Goal: Task Accomplishment & Management: Use online tool/utility

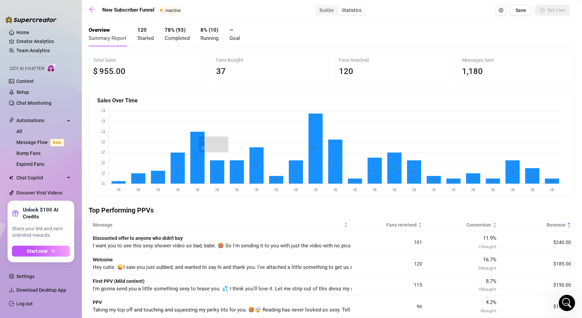
scroll to position [61, 0]
click at [93, 10] on icon "arrow-left" at bounding box center [92, 9] width 7 height 7
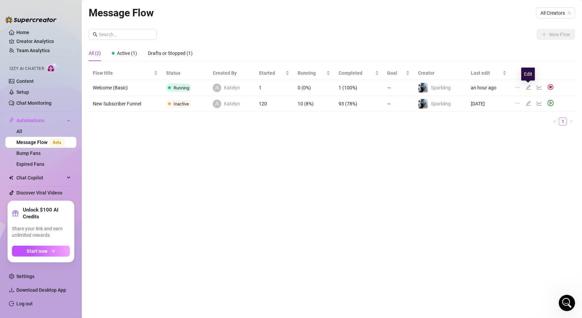
click at [529, 89] on icon "edit" at bounding box center [528, 87] width 5 height 5
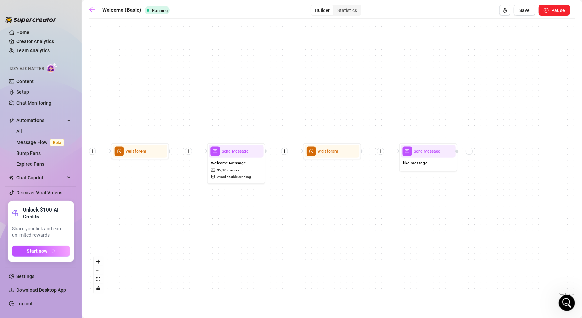
drag, startPoint x: 375, startPoint y: 224, endPoint x: 337, endPoint y: 225, distance: 37.5
click at [278, 228] on div "Send Message like message Wait for 3m Send Message Welcome Message $ 5 , 10 med…" at bounding box center [332, 159] width 486 height 275
drag, startPoint x: 455, startPoint y: 209, endPoint x: 329, endPoint y: 220, distance: 126.6
click at [329, 220] on div "Send Message like message Wait for 3m Send Message Welcome Message $ 5 , 10 med…" at bounding box center [332, 159] width 486 height 275
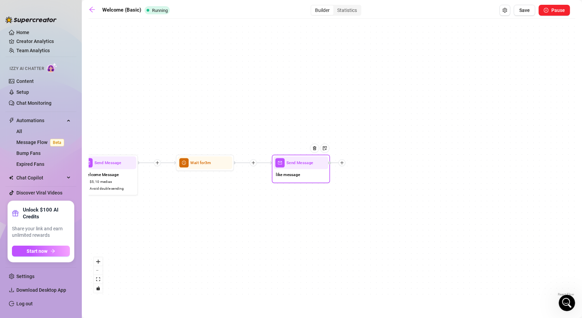
click at [343, 161] on icon "plus" at bounding box center [342, 163] width 4 height 4
click at [377, 163] on div "Time Delay" at bounding box center [370, 163] width 43 height 10
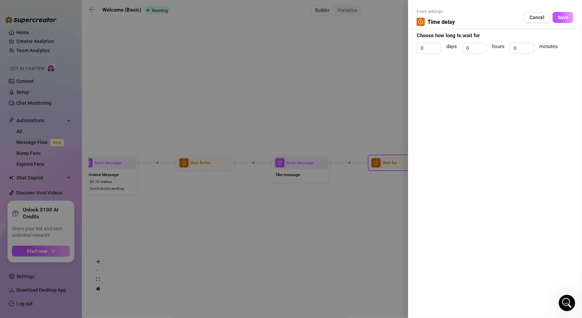
drag, startPoint x: 382, startPoint y: 219, endPoint x: 298, endPoint y: 215, distance: 83.9
click at [298, 215] on div at bounding box center [291, 159] width 582 height 318
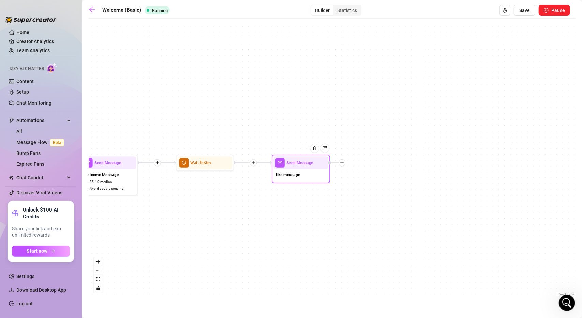
click at [344, 164] on icon "plus" at bounding box center [342, 163] width 4 height 4
click at [366, 163] on div "Time Delay" at bounding box center [370, 163] width 43 height 10
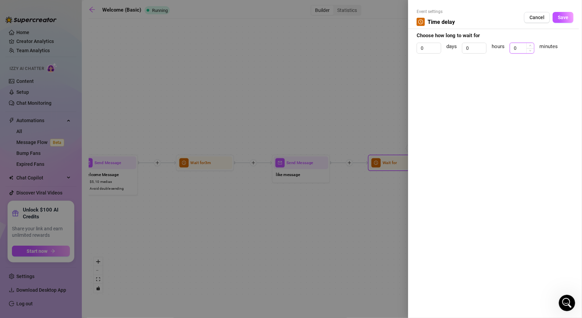
type input "1"
click at [526, 46] on div "1" at bounding box center [522, 48] width 25 height 11
drag, startPoint x: 522, startPoint y: 47, endPoint x: 514, endPoint y: 47, distance: 8.5
click at [514, 47] on input "1" at bounding box center [522, 48] width 24 height 10
click at [478, 45] on input "0" at bounding box center [474, 48] width 24 height 10
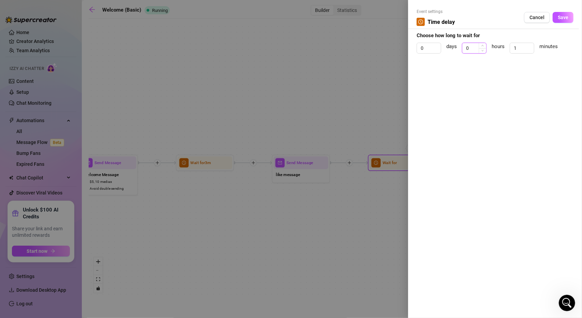
drag, startPoint x: 474, startPoint y: 47, endPoint x: 463, endPoint y: 46, distance: 10.9
click at [463, 46] on input "0" at bounding box center [474, 48] width 24 height 10
drag, startPoint x: 517, startPoint y: 47, endPoint x: 510, endPoint y: 47, distance: 7.5
click at [510, 47] on input "1" at bounding box center [522, 48] width 24 height 10
drag, startPoint x: 471, startPoint y: 48, endPoint x: 466, endPoint y: 47, distance: 5.2
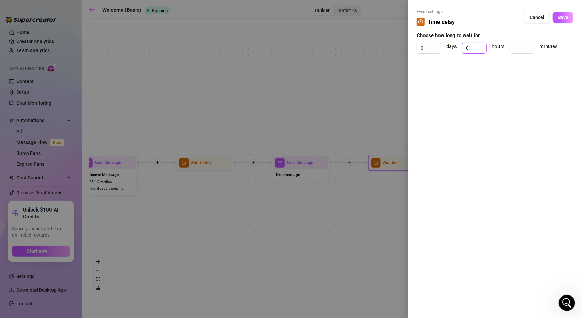
click at [466, 47] on input "0" at bounding box center [474, 48] width 24 height 10
click at [472, 50] on input "0" at bounding box center [474, 48] width 24 height 10
drag, startPoint x: 471, startPoint y: 49, endPoint x: 467, endPoint y: 47, distance: 4.7
click at [467, 47] on input "0" at bounding box center [474, 48] width 24 height 10
type input "4"
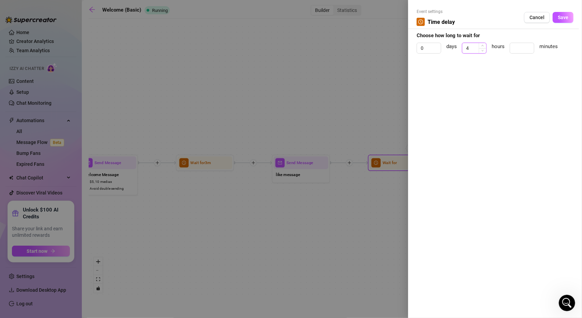
drag, startPoint x: 472, startPoint y: 47, endPoint x: 466, endPoint y: 47, distance: 6.1
click at [466, 47] on input "4" at bounding box center [474, 48] width 24 height 10
click at [536, 17] on span "Cancel" at bounding box center [536, 17] width 15 height 5
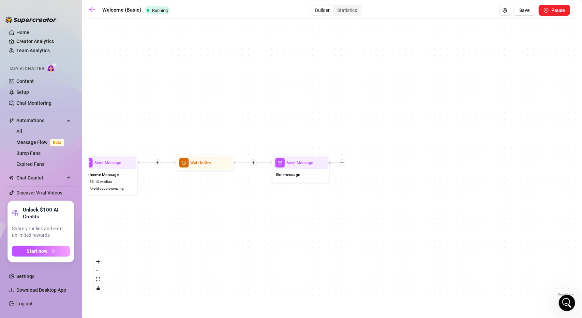
click at [346, 163] on div "Send Message like message Wait for 3m Send Message Welcome Message $ 5 , 10 med…" at bounding box center [332, 159] width 486 height 275
click at [344, 164] on icon "plus" at bounding box center [342, 163] width 4 height 4
click at [371, 172] on div "Condition" at bounding box center [370, 173] width 43 height 10
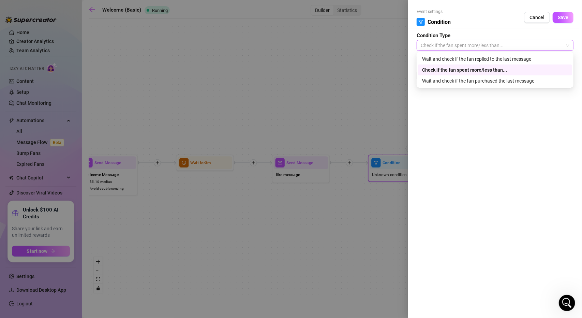
click at [468, 47] on span "Check if the fan spent more/less than..." at bounding box center [495, 45] width 149 height 10
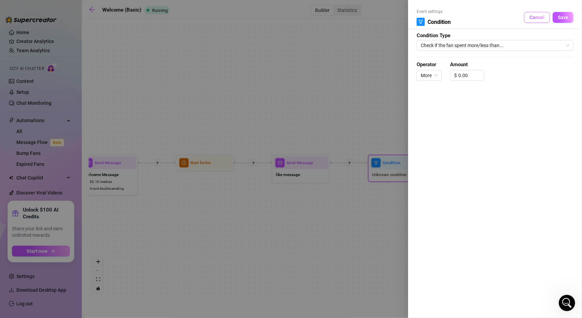
click at [539, 18] on span "Cancel" at bounding box center [536, 17] width 15 height 5
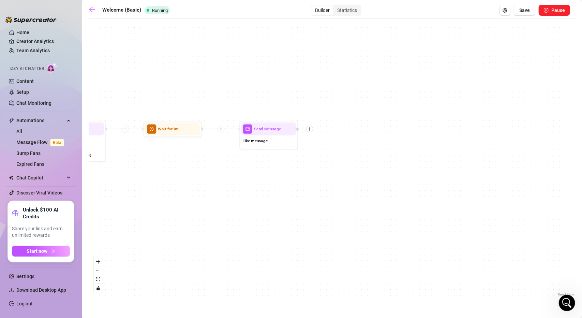
drag, startPoint x: 258, startPoint y: 219, endPoint x: 173, endPoint y: 210, distance: 85.7
click at [173, 210] on div "Send Message like message Wait for 3m Send Message Welcome Message $ 5 , 10 med…" at bounding box center [332, 159] width 486 height 275
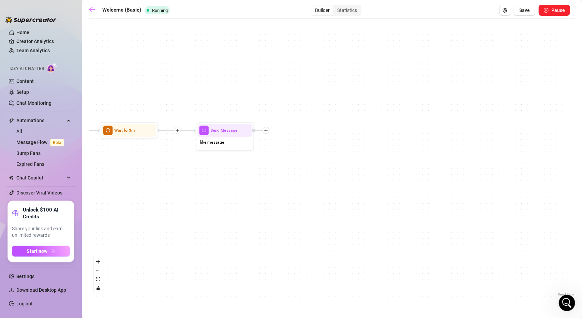
drag, startPoint x: 323, startPoint y: 195, endPoint x: 277, endPoint y: 195, distance: 46.4
click at [282, 195] on div "Send Message like message Wait for 3m Send Message Welcome Message $ 5 , 10 med…" at bounding box center [332, 159] width 486 height 275
click at [257, 131] on icon "plus" at bounding box center [256, 129] width 4 height 4
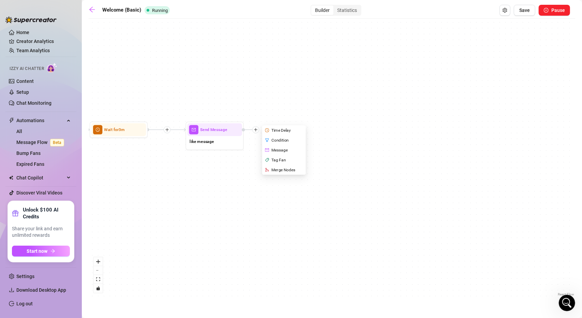
click at [238, 178] on div "Send Message like message Time Delay Condition Message Tag Fan Merge Nodes Wait…" at bounding box center [332, 159] width 486 height 275
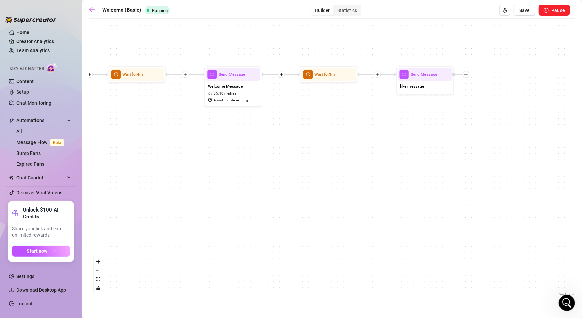
drag, startPoint x: 188, startPoint y: 184, endPoint x: 398, endPoint y: 130, distance: 216.4
click at [398, 130] on div "Send Message like message Wait for 3m Send Message Welcome Message $ 5 , 10 med…" at bounding box center [332, 159] width 486 height 275
click at [339, 131] on div "Send Message like message Wait for 3m Send Message Welcome Message $ 5 , 10 med…" at bounding box center [332, 159] width 486 height 275
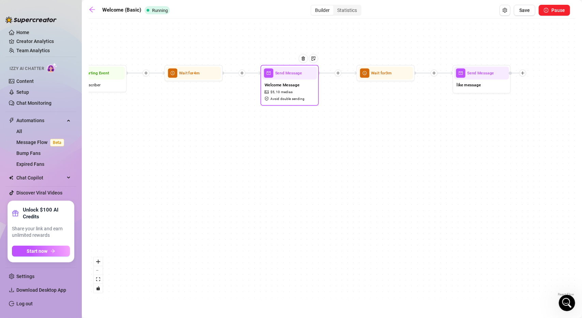
click at [301, 75] on div at bounding box center [305, 63] width 25 height 30
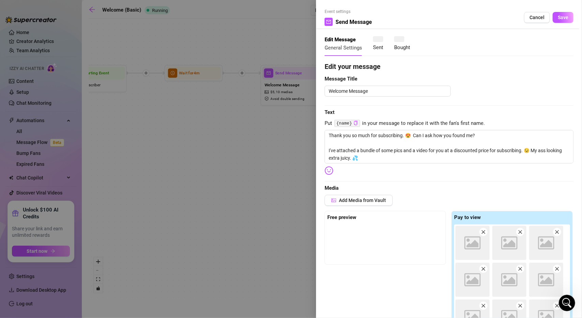
type textarea "Thank you so much for subscribing. 😍 Can I ask how you found me? I've attached …"
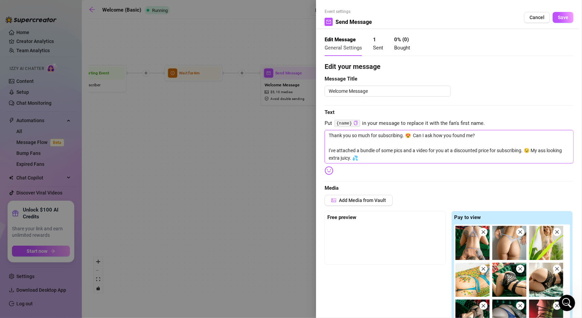
click at [410, 155] on textarea "Thank you so much for subscribing. 😍 Can I ask how you found me? I've attached …" at bounding box center [448, 146] width 249 height 33
click at [368, 156] on textarea "Thank you so much for subscribing. 😍 Can I ask how you found me? I've attached …" at bounding box center [448, 146] width 249 height 33
click at [388, 159] on textarea "Thank you so much for subscribing. 😍 Can I ask how you found me? I've attached …" at bounding box center [448, 146] width 249 height 33
click at [558, 18] on span "Save" at bounding box center [563, 17] width 11 height 5
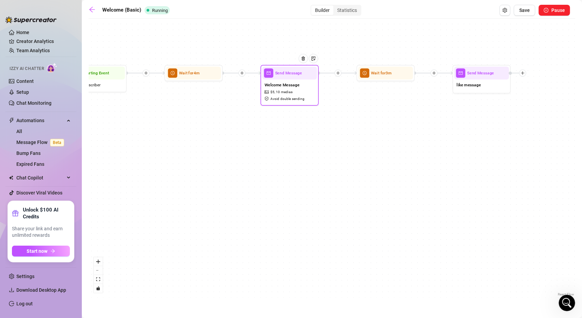
click at [309, 79] on div "Welcome Message $ 5 , 10 medias Avoid double sending" at bounding box center [289, 91] width 55 height 24
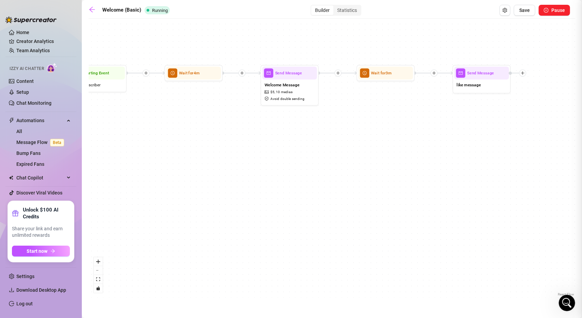
type textarea "Thank you so much for subscribing. 😍 Can I ask how you found me? I've attached …"
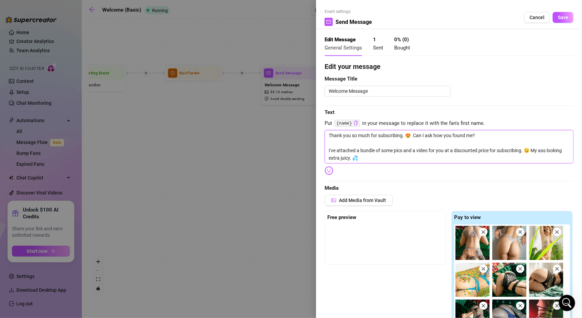
click at [382, 160] on textarea "Thank you so much for subscribing. 😍 Can I ask how you found me? I've attached …" at bounding box center [448, 146] width 249 height 33
type textarea "Thank you so much for subscribing. 😍 Can I ask how you found me? I've attached …"
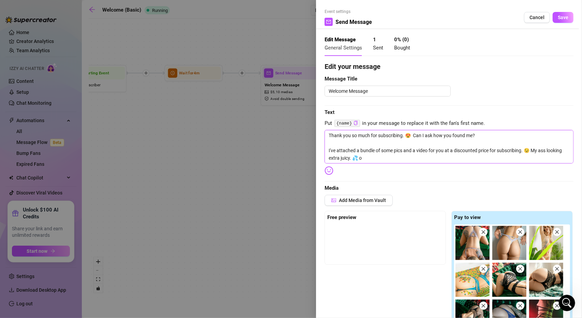
type textarea "Thank you so much for subscribing. 😍 Can I ask how you found me? I've attached …"
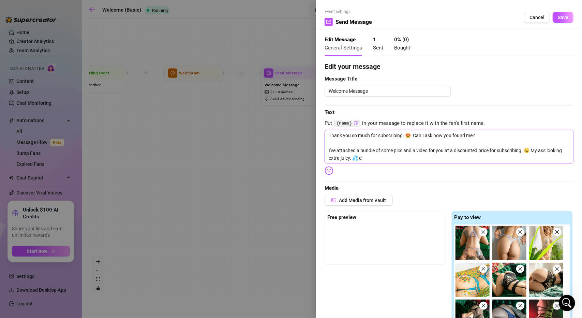
type textarea "Thank you so much for subscribing. 😍 Can I ask how you found me? I've attached …"
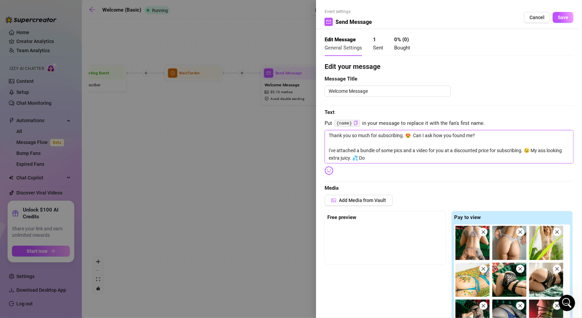
type textarea "Thank you so much for subscribing. 😍 Can I ask how you found me? I've attached …"
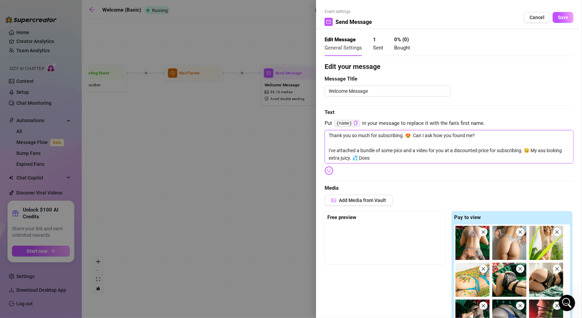
type textarea "Thank you so much for subscribing. 😍 Can I ask how you found me? I've attached …"
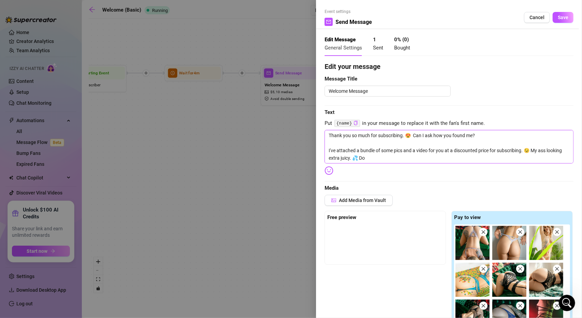
type textarea "Thank you so much for subscribing. 😍 Can I ask how you found me? I've attached …"
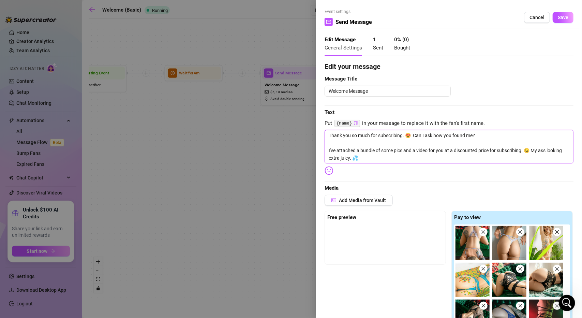
type textarea "Thank you so much for subscribing. 😍 Can I ask how you found me? I've attached …"
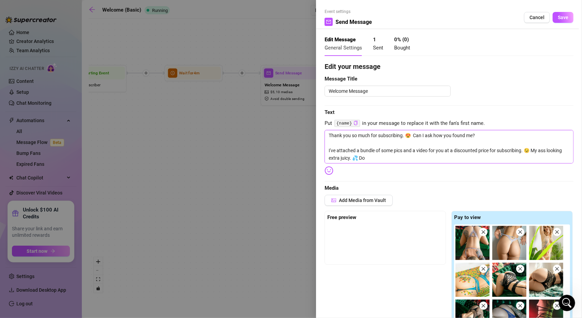
type textarea "Thank you so much for subscribing. 😍 Can I ask how you found me? I've attached …"
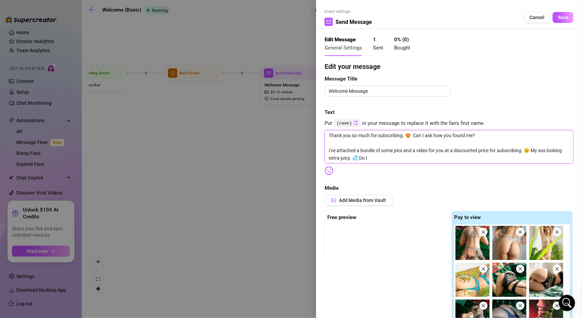
type textarea "Thank you so much for subscribing. 😍 Can I ask how you found me? I've attached …"
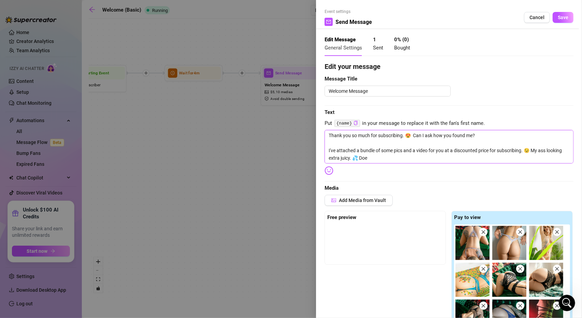
type textarea "Thank you so much for subscribing. 😍 Can I ask how you found me? I've attached …"
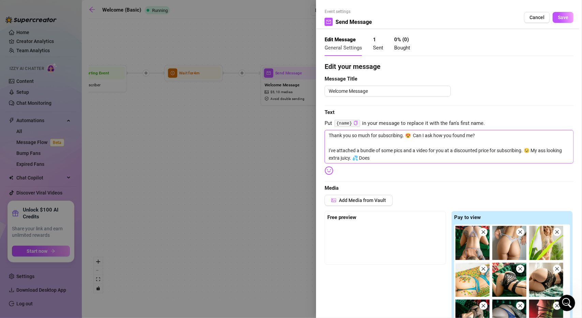
type textarea "Thank you so much for subscribing. 😍 Can I ask how you found me? I've attached …"
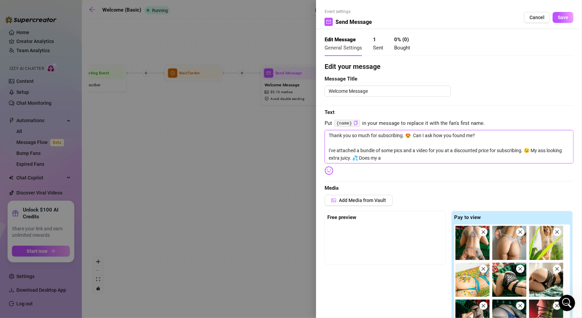
type textarea "Thank you so much for subscribing. 😍 Can I ask how you found me? I've attached …"
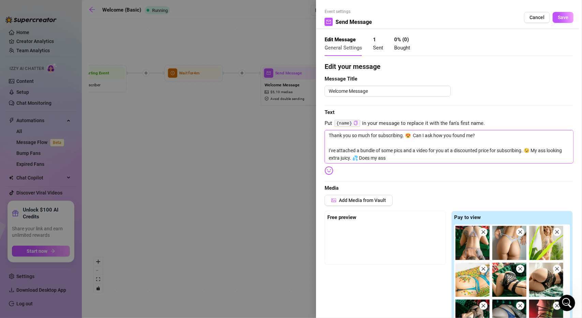
type textarea "Thank you so much for subscribing. 😍 Can I ask how you found me? I've attached …"
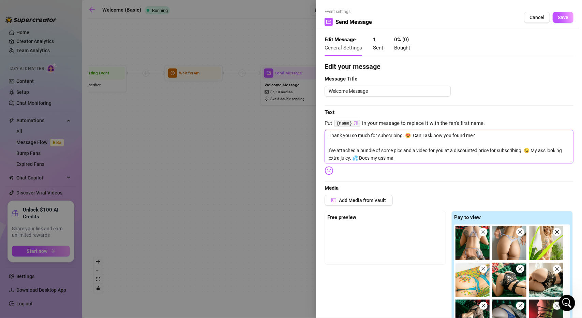
type textarea "Thank you so much for subscribing. 😍 Can I ask how you found me? I've attached …"
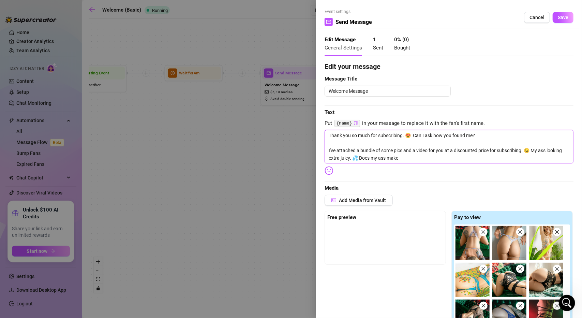
type textarea "Thank you so much for subscribing. 😍 Can I ask how you found me? I've attached …"
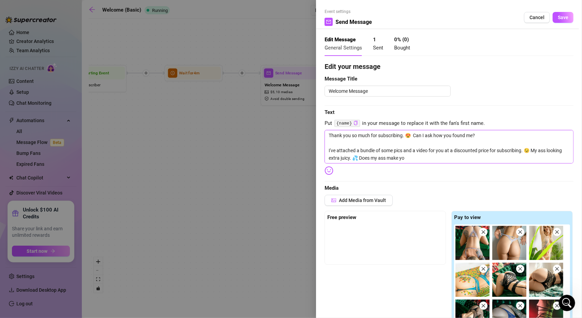
type textarea "Thank you so much for subscribing. 😍 Can I ask how you found me? I've attached …"
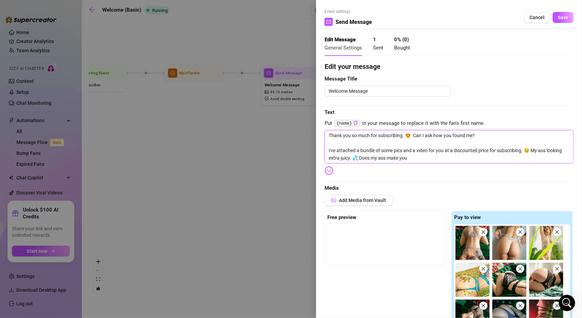
type textarea "Thank you so much for subscribing. 😍 Can I ask how you found me? I've attached …"
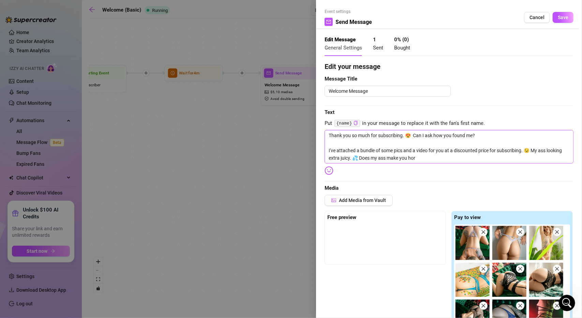
type textarea "Thank you so much for subscribing. 😍 Can I ask how you found me? I've attached …"
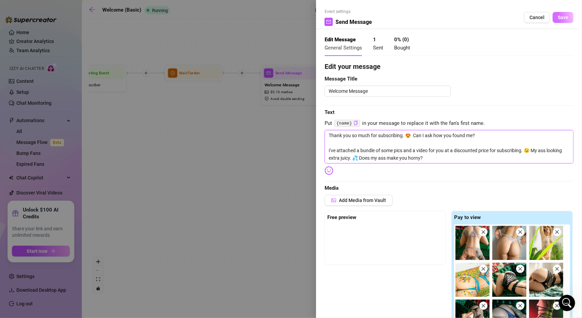
type textarea "Thank you so much for subscribing. 😍 Can I ask how you found me? I've attached …"
click at [559, 18] on span "Save" at bounding box center [563, 17] width 11 height 5
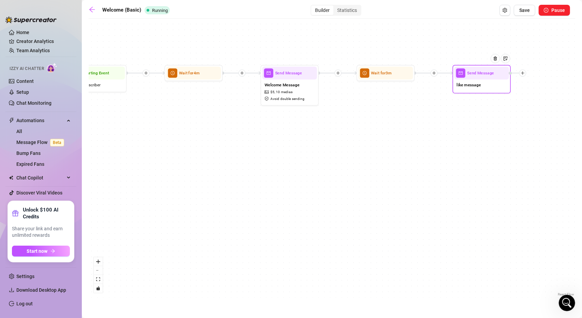
click at [491, 76] on div at bounding box center [497, 63] width 25 height 30
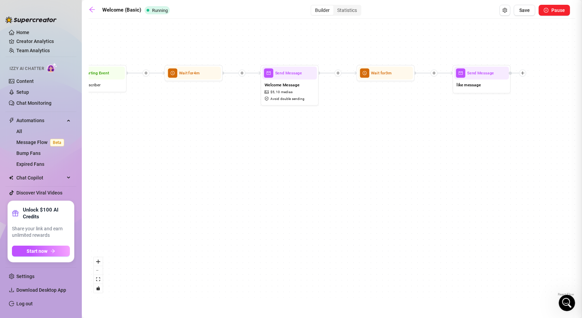
type textarea "I am a little shy so I like to start slow... I send a lot of tease content 😜 I …"
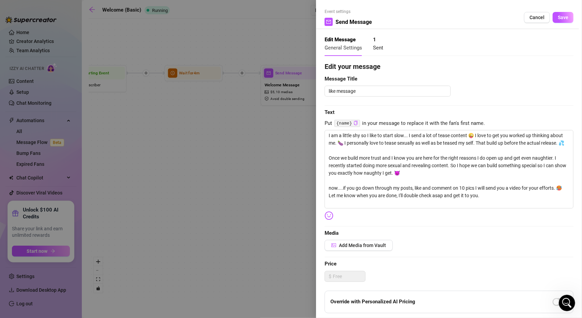
click at [561, 15] on span "Save" at bounding box center [563, 17] width 11 height 5
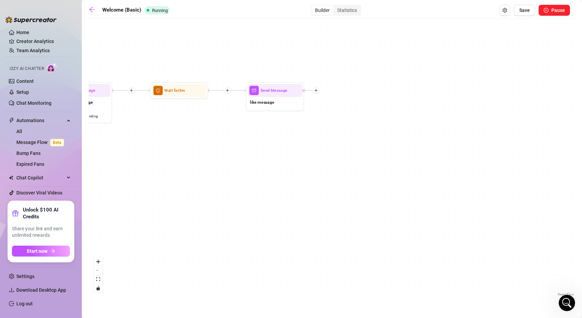
drag, startPoint x: 449, startPoint y: 183, endPoint x: 240, endPoint y: 164, distance: 210.5
click at [219, 201] on div "Send Message like message Wait for 3m Send Message Welcome Message $ 5 , 10 med…" at bounding box center [332, 159] width 486 height 275
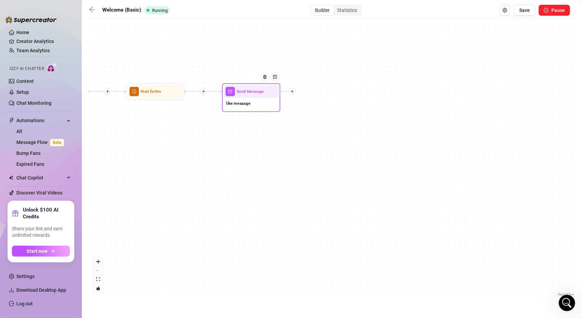
click at [292, 91] on icon "plus" at bounding box center [292, 91] width 0 height 3
click at [321, 97] on div "Condition" at bounding box center [321, 102] width 43 height 10
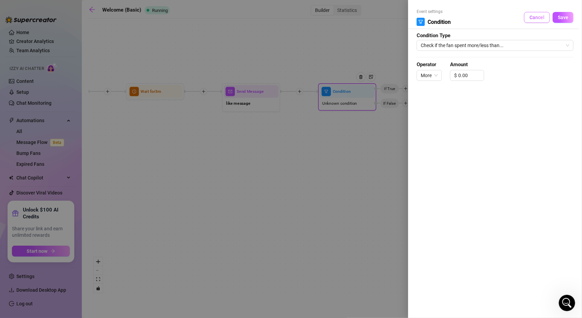
click at [545, 15] on button "Cancel" at bounding box center [537, 17] width 26 height 11
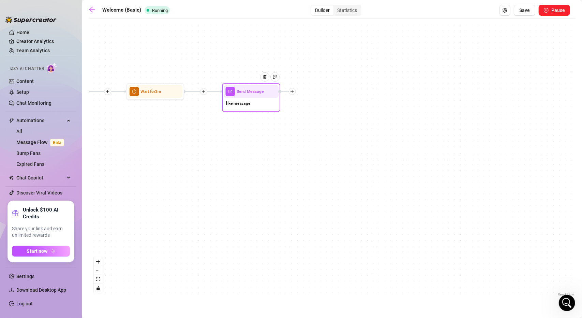
click at [292, 92] on icon "plus" at bounding box center [292, 91] width 4 height 4
click at [307, 92] on div "Time Delay" at bounding box center [321, 92] width 43 height 10
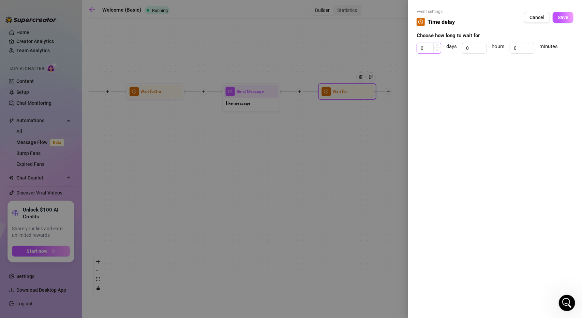
click at [437, 47] on span "Decrease Value" at bounding box center [436, 50] width 7 height 6
click at [425, 48] on input "0" at bounding box center [429, 48] width 24 height 10
click at [420, 48] on input "0" at bounding box center [429, 48] width 24 height 10
click at [427, 48] on input "0" at bounding box center [429, 48] width 24 height 10
drag, startPoint x: 473, startPoint y: 47, endPoint x: 462, endPoint y: 47, distance: 10.6
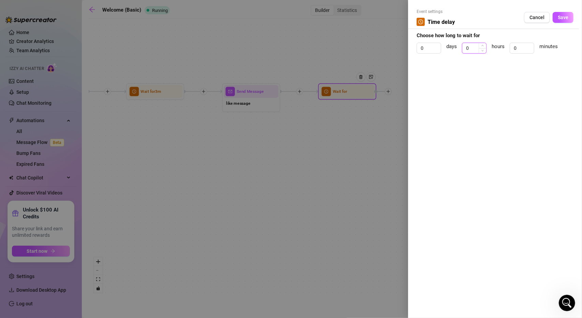
click at [462, 47] on input "0" at bounding box center [474, 48] width 24 height 10
click at [534, 17] on span "Cancel" at bounding box center [536, 17] width 15 height 5
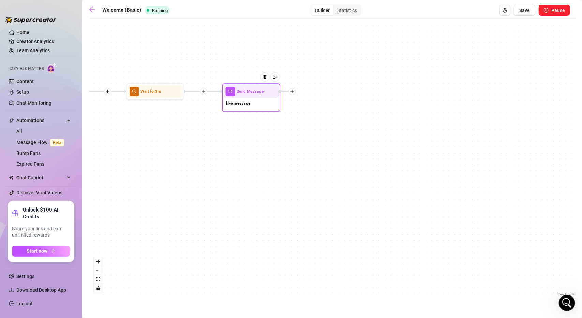
click at [295, 91] on div at bounding box center [292, 91] width 7 height 7
click at [245, 175] on div "Send Message like message Time Delay Condition Message Tag Fan Merge Nodes Wait…" at bounding box center [332, 159] width 486 height 275
drag, startPoint x: 292, startPoint y: 147, endPoint x: 185, endPoint y: 155, distance: 108.0
click at [202, 158] on div "Send Message like message Wait for 3m Send Message Welcome Message $ 5 , 10 med…" at bounding box center [332, 159] width 486 height 275
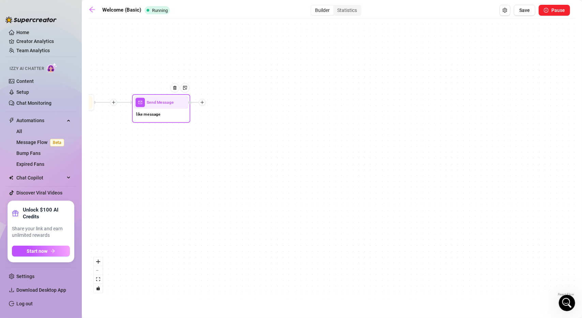
click at [163, 105] on div "Send Message" at bounding box center [161, 102] width 55 height 13
type textarea "I am a little shy so I like to start slow... I send a lot of tease content 😜 I …"
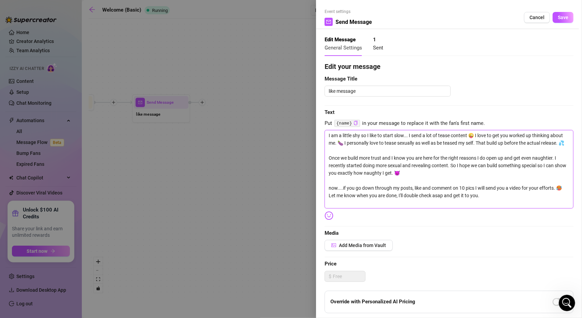
drag, startPoint x: 488, startPoint y: 204, endPoint x: 317, endPoint y: 194, distance: 171.4
click at [317, 194] on div "Event settings Send Message Cancel Save Edit Message General Settings 1 Sent Ed…" at bounding box center [449, 159] width 266 height 318
type textarea "I am a little shy so I like to start slow... I send a lot of tease content 😜 I …"
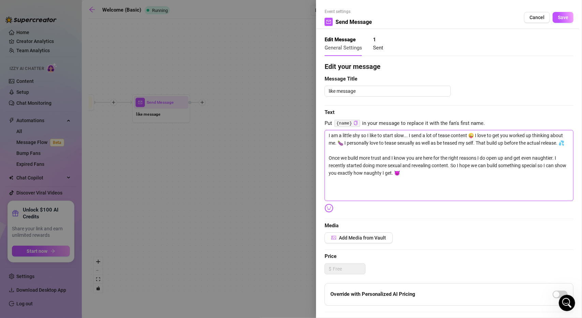
type textarea "I am a little shy so I like to start slow... I send a lot of tease content 😜 I …"
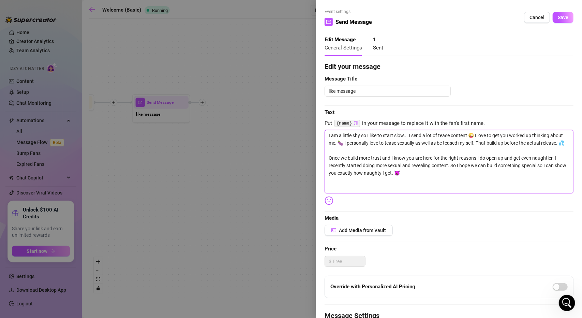
type textarea "I am a little shy so I like to start slow... I send a lot of tease content 😜 I …"
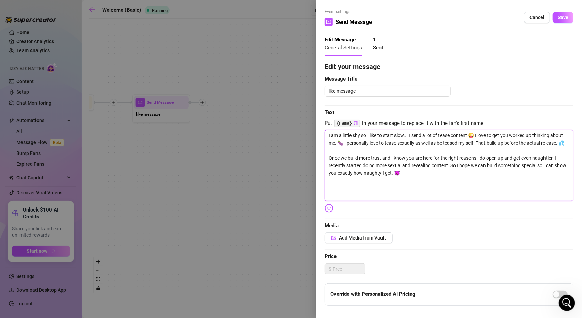
type textarea "I am a little shy so I like to start slow... I send a lot of tease content 😜 I …"
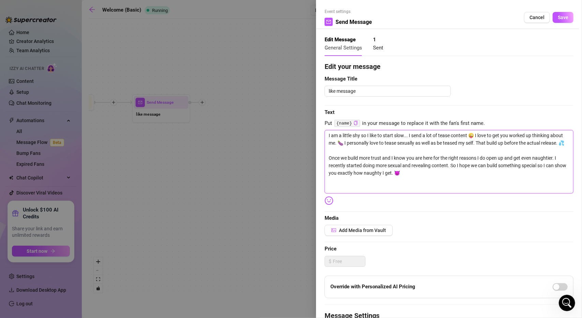
type textarea "I am a little shy so I like to start slow... I send a lot of tease content 😜 I …"
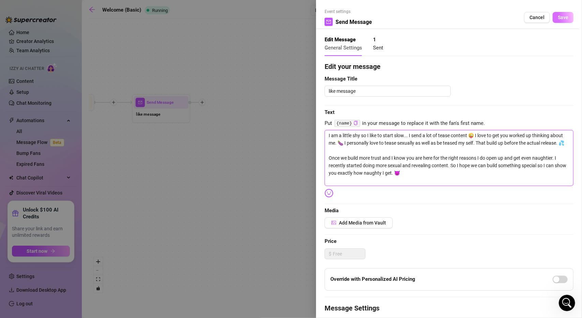
type textarea "I am a little shy so I like to start slow... I send a lot of tease content 😜 I …"
click at [552, 20] on button "Save" at bounding box center [562, 17] width 21 height 11
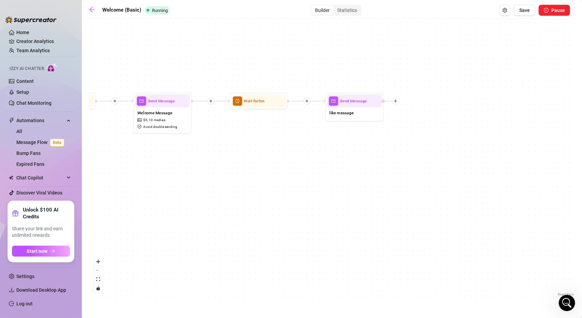
drag, startPoint x: 217, startPoint y: 184, endPoint x: 428, endPoint y: 180, distance: 211.0
click at [438, 179] on div "Send Message like message Wait for 3m Send Message Welcome Message $ 5 , 10 med…" at bounding box center [332, 159] width 486 height 275
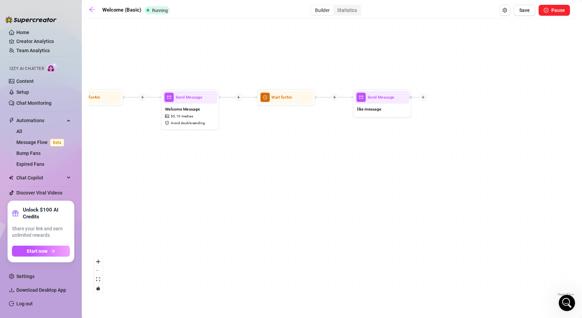
drag, startPoint x: 281, startPoint y: 179, endPoint x: 297, endPoint y: 172, distance: 17.7
click at [301, 180] on div "Send Message like message Wait for 3m Send Message Welcome Message $ 5 , 10 med…" at bounding box center [332, 159] width 486 height 275
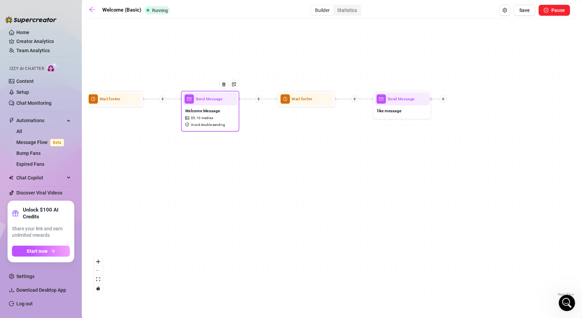
click at [213, 101] on div at bounding box center [225, 89] width 25 height 30
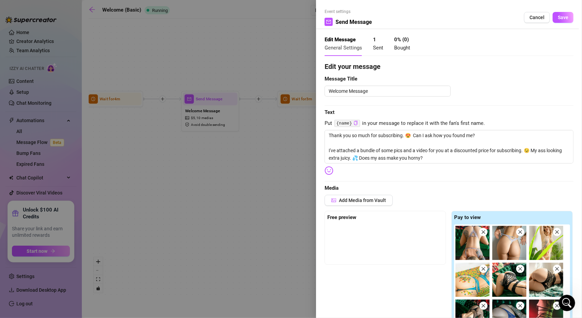
type textarea "Thank you so much for subscribing. 😍 Can I ask how you found me? I've attached …"
click at [446, 156] on textarea "Thank you so much for subscribing. 😍 Can I ask how you found me? I've attached …" at bounding box center [448, 146] width 249 height 33
click at [474, 136] on textarea "Thank you so much for subscribing. 😍 Can I ask how you found me? I've attached …" at bounding box center [448, 146] width 249 height 33
drag, startPoint x: 483, startPoint y: 133, endPoint x: 415, endPoint y: 134, distance: 68.2
click at [415, 134] on textarea "Thank you so much for subscribing. 😍 Can I ask how you found me? I've attached …" at bounding box center [448, 146] width 249 height 33
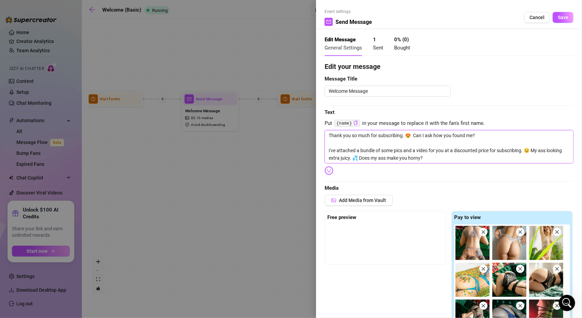
type textarea "Thank you so much for subscribing. 😍 I've attached a bundle of some pics and a …"
click at [445, 160] on textarea "Thank you so much for subscribing. 😍 I've attached a bundle of some pics and a …" at bounding box center [448, 146] width 249 height 33
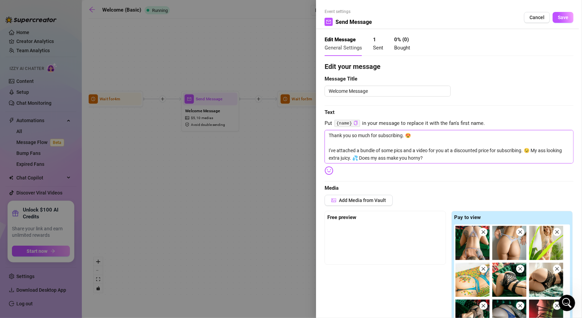
type textarea "Thank you so much for subscribing. 😍 I've attached a bundle of some pics and a …"
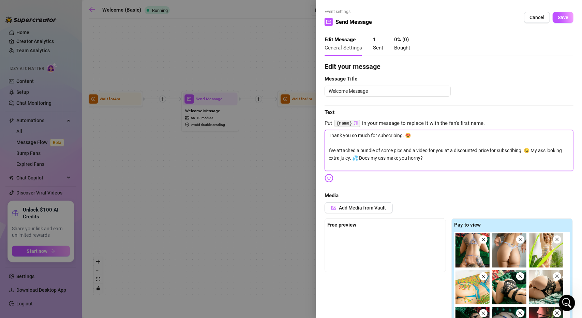
type textarea "Thank you so much for subscribing. 😍 I've attached a bundle of some pics and a …"
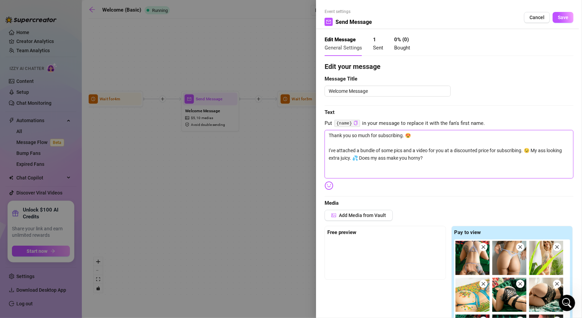
type textarea "Thank you so much for subscribing. 😍 I've attached a bundle of some pics and a …"
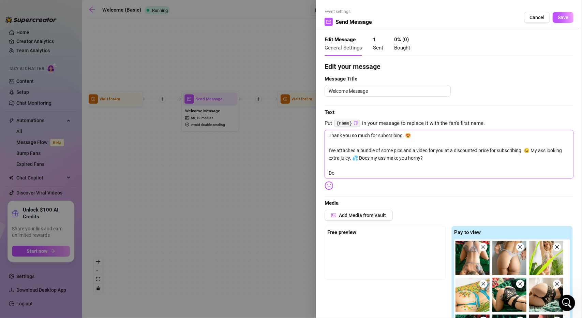
type textarea "Thank you so much for subscribing. 😍 I've attached a bundle of some pics and a …"
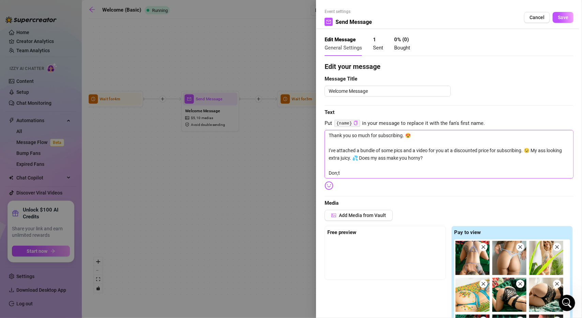
type textarea "Thank you so much for subscribing. 😍 I've attached a bundle of some pics and a …"
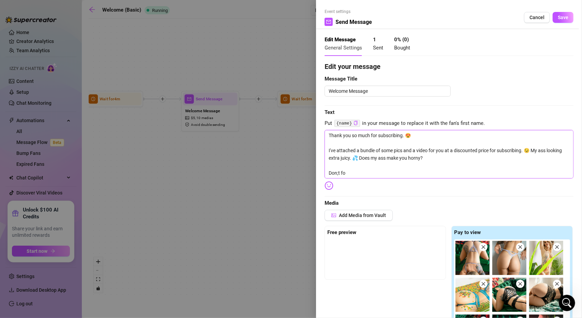
type textarea "Thank you so much for subscribing. 😍 I've attached a bundle of some pics and a …"
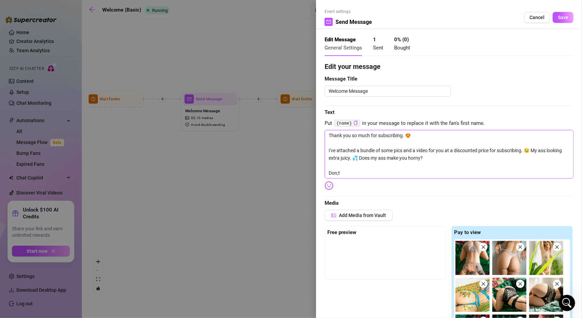
type textarea "Thank you so much for subscribing. 😍 I've attached a bundle of some pics and a …"
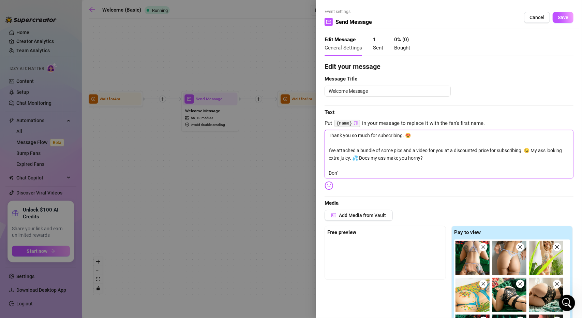
type textarea "Thank you so much for subscribing. 😍 I've attached a bundle of some pics and a …"
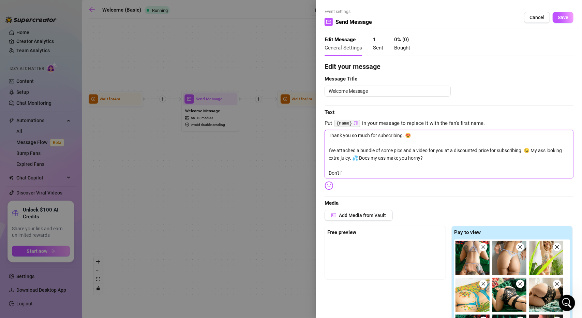
type textarea "Thank you so much for subscribing. 😍 I've attached a bundle of some pics and a …"
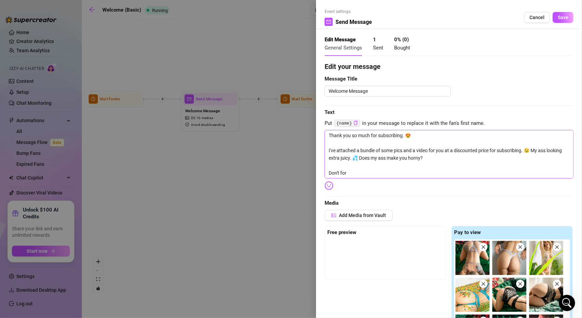
type textarea "Thank you so much for subscribing. 😍 I've attached a bundle of some pics and a …"
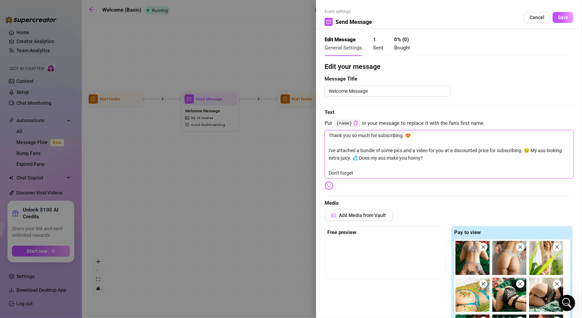
type textarea "Thank you so much for subscribing. 😍 I've attached a bundle of some pics and a …"
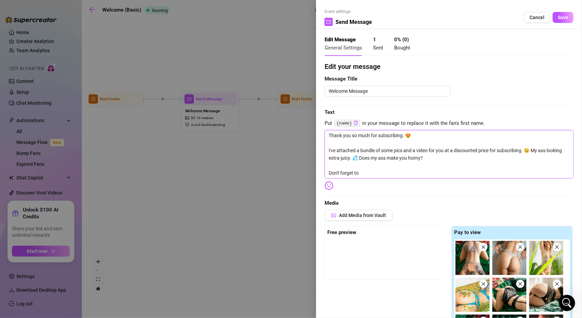
type textarea "Thank you so much for subscribing. 😍 I've attached a bundle of some pics and a …"
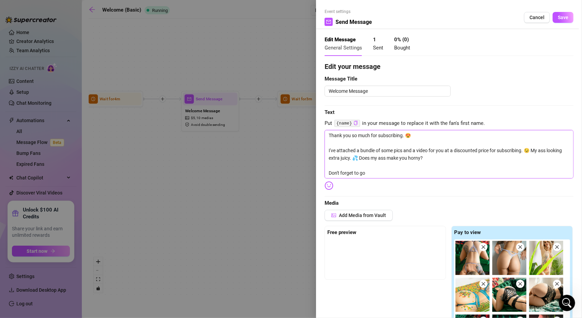
type textarea "Thank you so much for subscribing. 😍 I've attached a bundle of some pics and a …"
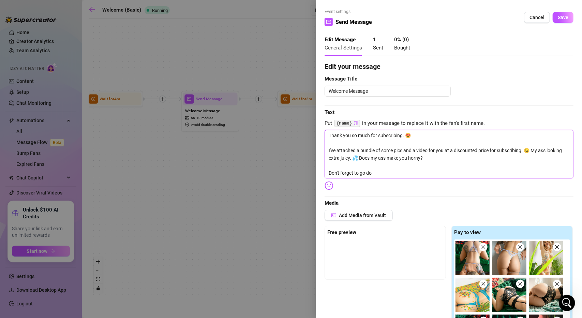
type textarea "Thank you so much for subscribing. 😍 I've attached a bundle of some pics and a …"
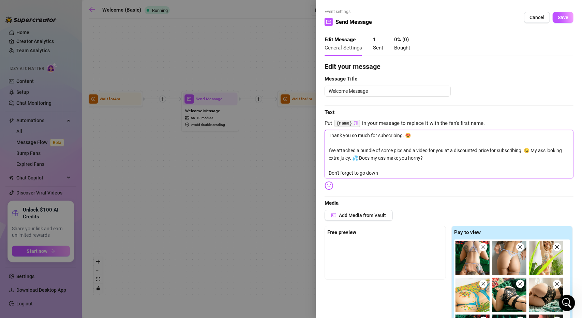
type textarea "Thank you so much for subscribing. 😍 I've attached a bundle of some pics and a …"
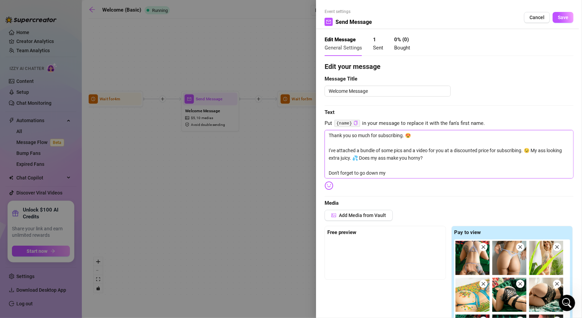
type textarea "Thank you so much for subscribing. 😍 I've attached a bundle of some pics and a …"
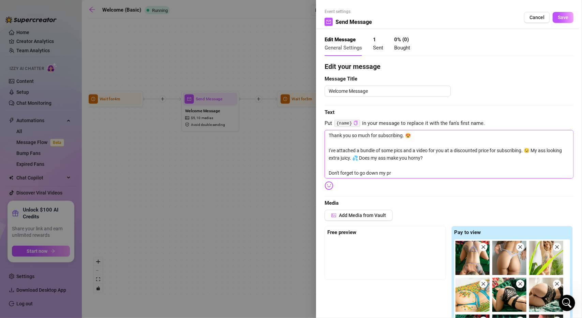
type textarea "Thank you so much for subscribing. 😍 I've attached a bundle of some pics and a …"
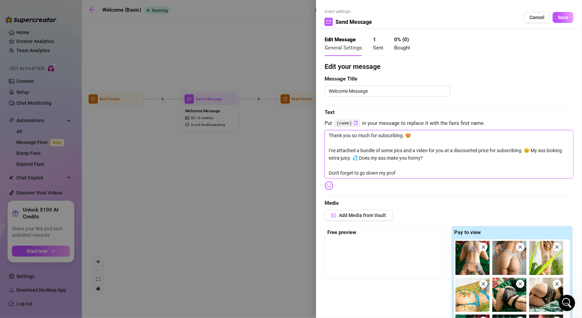
type textarea "Thank you so much for subscribing. 😍 I've attached a bundle of some pics and a …"
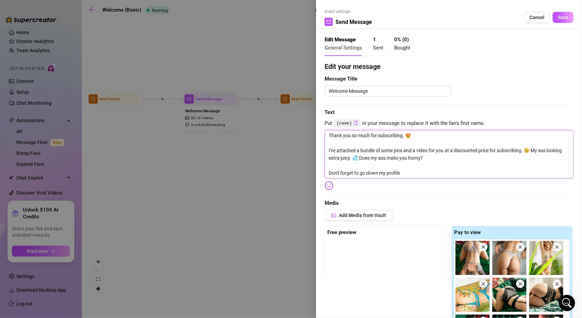
type textarea "Thank you so much for subscribing. 😍 I've attached a bundle of some pics and a …"
click at [454, 172] on textarea "Thank you so much for subscribing. 😍 I've attached a bundle of some pics and a …" at bounding box center [448, 154] width 249 height 48
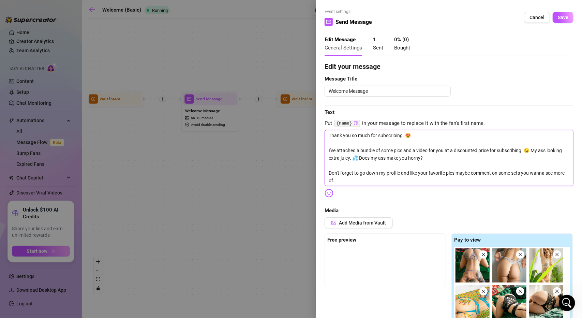
click at [428, 184] on textarea "Thank you so much for subscribing. 😍 I've attached a bundle of some pics and a …" at bounding box center [448, 158] width 249 height 56
click at [562, 19] on span "Save" at bounding box center [563, 17] width 11 height 5
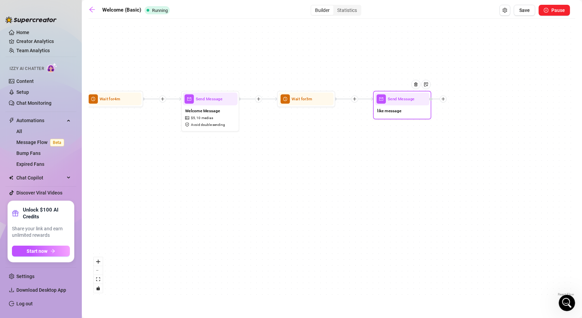
click at [401, 102] on div "Send Message" at bounding box center [402, 98] width 55 height 13
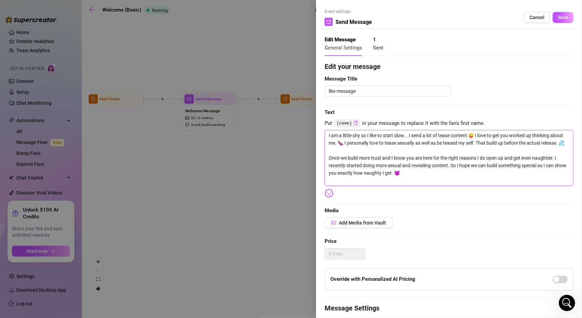
click at [483, 143] on textarea "I am a little shy so I like to start slow... I send a lot of tease content 😜 I …" at bounding box center [448, 158] width 249 height 56
click at [499, 153] on textarea "I am a little shy so I like to start slow... I send a lot of tease content 😜 I …" at bounding box center [448, 158] width 249 height 56
click at [558, 17] on span "Save" at bounding box center [563, 17] width 11 height 5
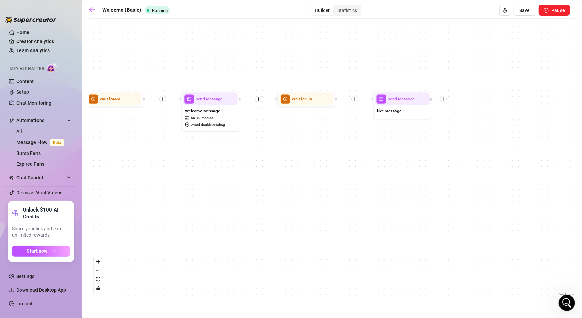
click at [269, 208] on div "Send Message like message Wait for 3m Send Message Welcome Message $ 5 , 10 med…" at bounding box center [332, 159] width 486 height 275
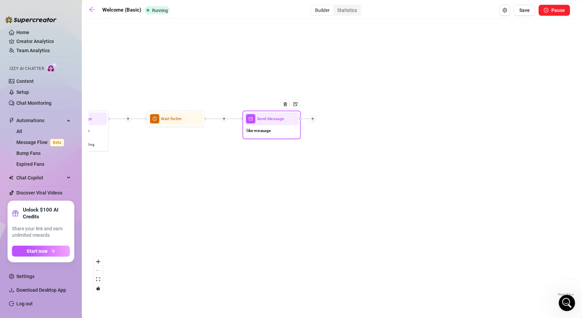
click at [314, 120] on icon "plus" at bounding box center [312, 119] width 4 height 4
click at [335, 121] on div "Time Delay" at bounding box center [341, 119] width 43 height 10
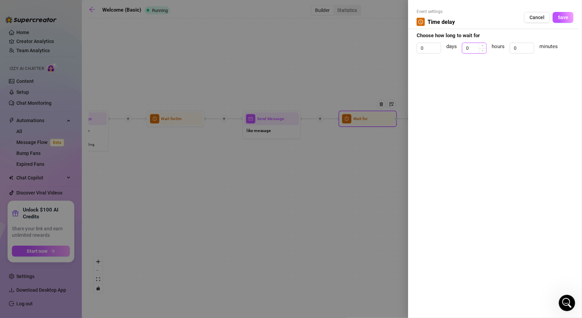
drag, startPoint x: 471, startPoint y: 47, endPoint x: 465, endPoint y: 45, distance: 6.7
click at [465, 45] on input "0" at bounding box center [474, 48] width 24 height 10
click at [536, 96] on div "Event settings Time delay Cancel Save Choose how long to wait for 0 days 8 hour…" at bounding box center [495, 159] width 174 height 318
click at [560, 18] on span "Save" at bounding box center [563, 17] width 11 height 5
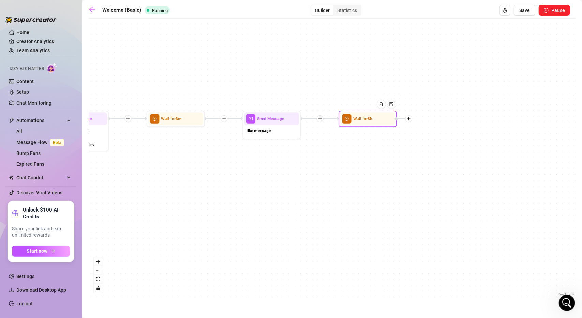
click at [409, 119] on icon "plus" at bounding box center [409, 119] width 4 height 4
click at [432, 138] on div "Message" at bounding box center [437, 139] width 43 height 10
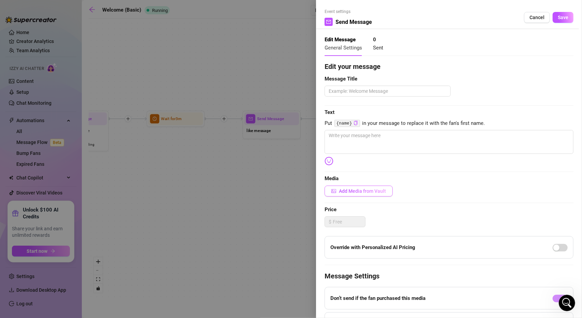
click at [360, 191] on span "Add Media from Vault" at bounding box center [362, 190] width 47 height 5
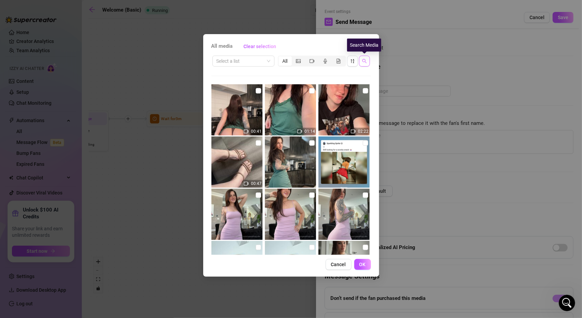
click at [362, 64] on button "button" at bounding box center [364, 61] width 11 height 11
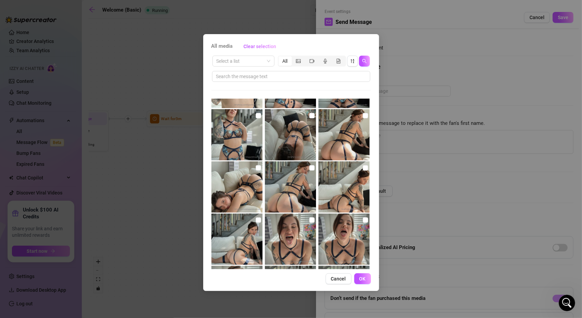
scroll to position [3058, 0]
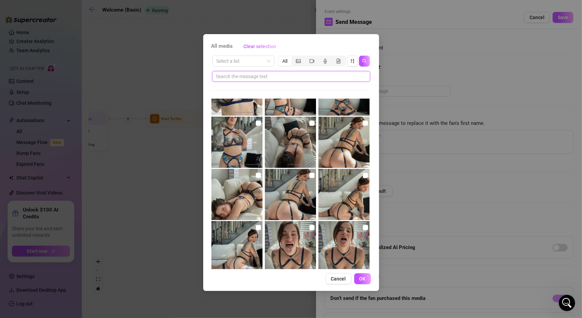
click at [335, 79] on input "text" at bounding box center [288, 76] width 145 height 7
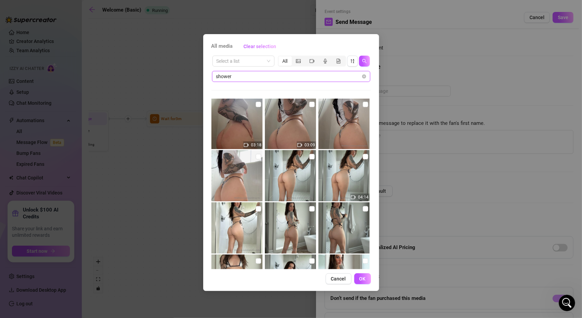
scroll to position [0, 0]
click at [365, 76] on icon "close-circle" at bounding box center [364, 76] width 4 height 4
click at [302, 74] on input "text" at bounding box center [288, 76] width 145 height 7
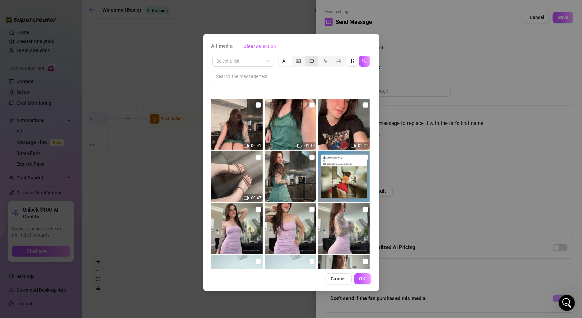
click at [311, 60] on icon "video-camera" at bounding box center [311, 61] width 5 height 5
click at [307, 57] on input "segmented control" at bounding box center [307, 57] width 0 height 0
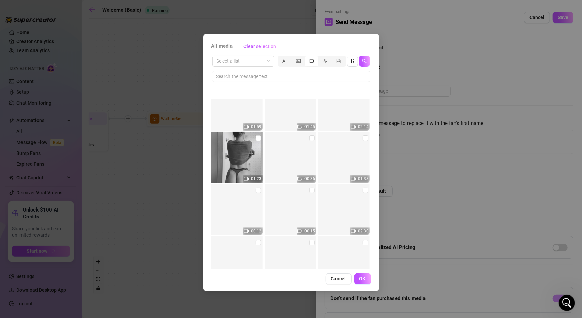
scroll to position [3094, 0]
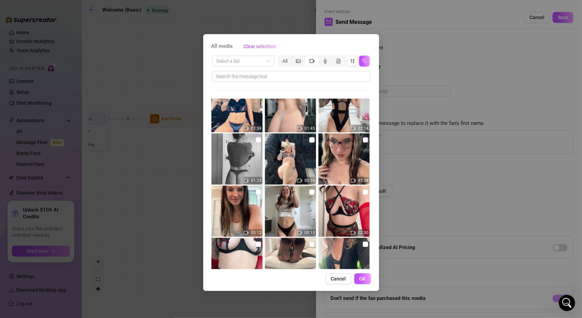
click at [363, 141] on input "checkbox" at bounding box center [365, 139] width 5 height 5
click at [362, 278] on span "OK" at bounding box center [362, 278] width 6 height 5
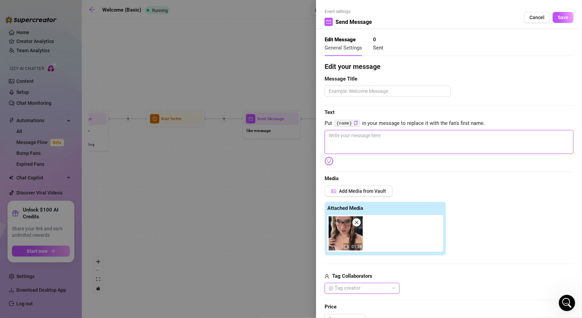
click at [346, 139] on textarea at bounding box center [448, 142] width 249 height 24
click at [366, 88] on textarea at bounding box center [387, 91] width 126 height 11
click at [412, 115] on span "Text" at bounding box center [448, 112] width 249 height 8
click at [378, 141] on textarea at bounding box center [448, 142] width 249 height 24
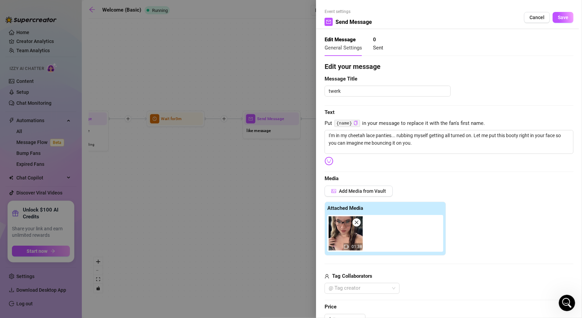
click at [329, 162] on img at bounding box center [328, 160] width 9 height 9
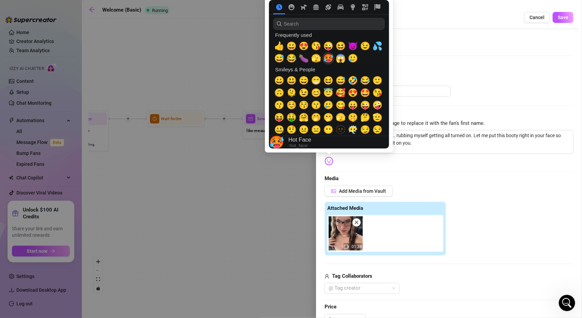
click at [326, 60] on span "🥵" at bounding box center [328, 59] width 10 height 10
click at [365, 45] on span "😉" at bounding box center [365, 46] width 10 height 10
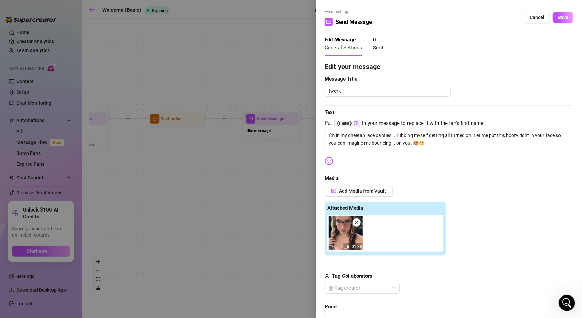
click at [443, 160] on div "Edit your message Message Title twerk Text Put {name} in your message to replac…" at bounding box center [448, 259] width 249 height 396
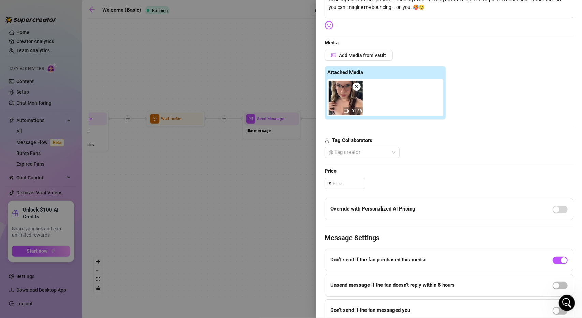
scroll to position [136, 0]
click at [352, 182] on input at bounding box center [349, 183] width 32 height 10
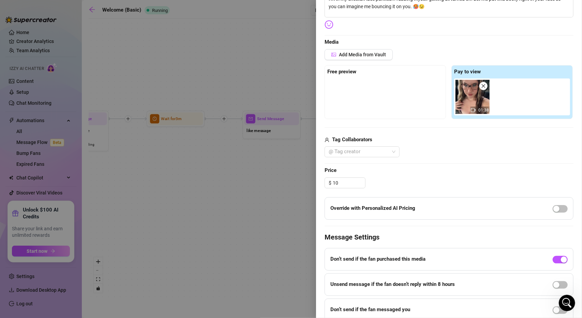
click at [401, 186] on div "$ 10" at bounding box center [448, 182] width 249 height 11
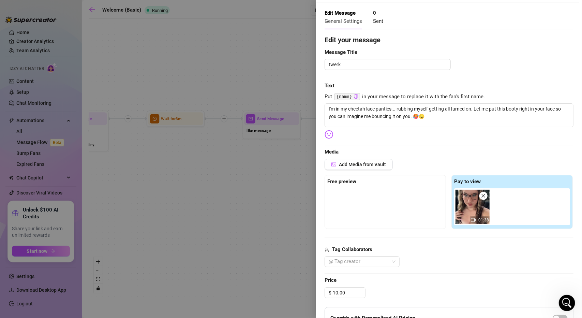
scroll to position [0, 0]
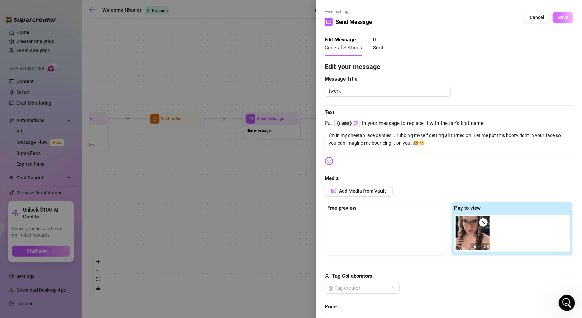
click at [559, 16] on span "Save" at bounding box center [563, 17] width 11 height 5
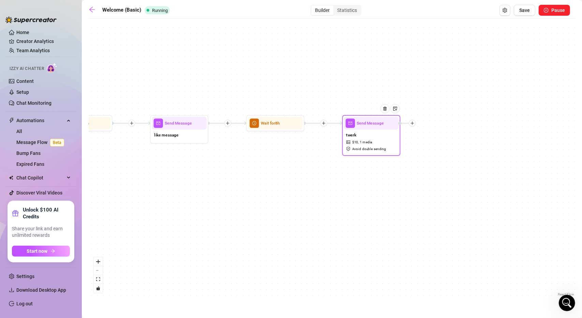
drag, startPoint x: 395, startPoint y: 216, endPoint x: 303, endPoint y: 221, distance: 92.5
click at [303, 221] on div "Send Message twerk $ 10 , 1 media Avoid double sending Wait for 8h Send Message…" at bounding box center [332, 159] width 486 height 275
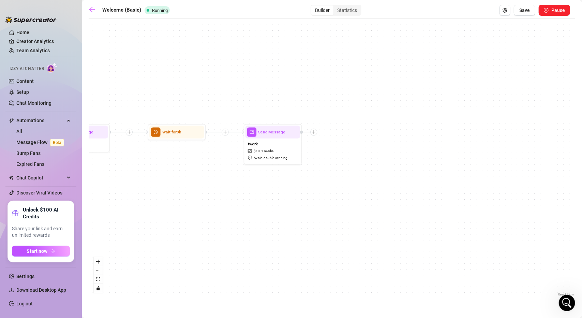
drag, startPoint x: 257, startPoint y: 174, endPoint x: 220, endPoint y: 167, distance: 37.2
click at [223, 177] on div "Send Message twerk $ 10 , 1 media Avoid double sending Wait for 8h Send Message…" at bounding box center [332, 159] width 486 height 275
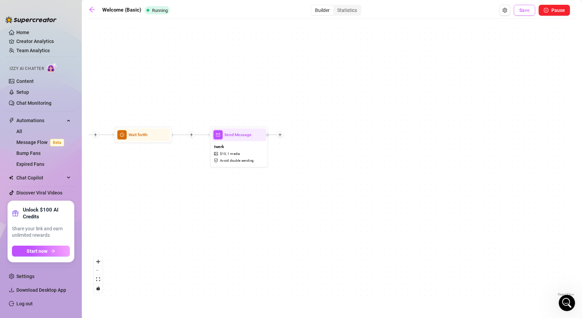
click at [523, 12] on span "Save" at bounding box center [524, 9] width 11 height 5
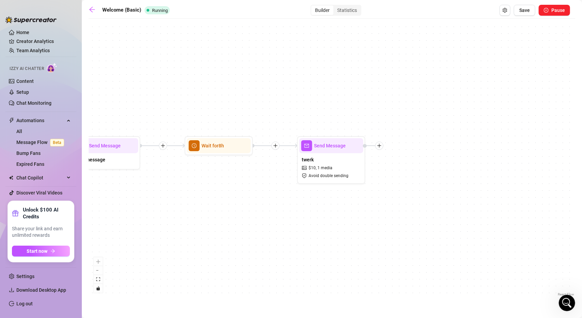
drag, startPoint x: 342, startPoint y: 227, endPoint x: 236, endPoint y: 230, distance: 106.0
click at [236, 230] on div "Send Message twerk $ 10 , 1 media Avoid double sending Wait for 8h Send Message…" at bounding box center [332, 159] width 486 height 275
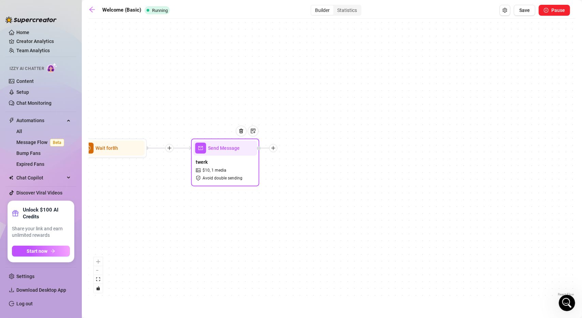
click at [273, 148] on icon "plus" at bounding box center [273, 148] width 0 height 4
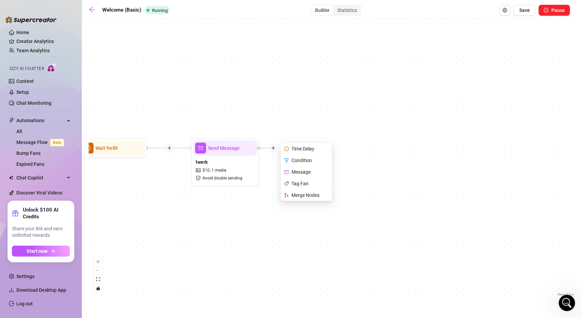
click at [484, 161] on div "Send Message twerk $ 10 , 1 media Avoid double sending Time Delay Condition Mes…" at bounding box center [332, 159] width 486 height 275
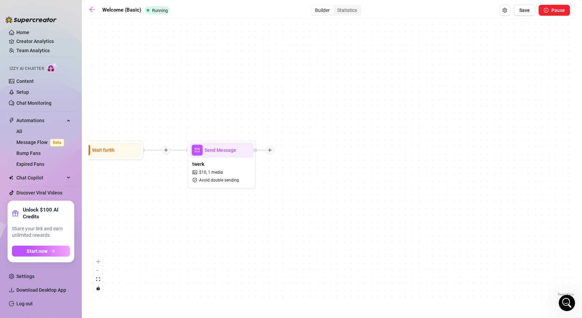
drag, startPoint x: 325, startPoint y: 205, endPoint x: 227, endPoint y: 213, distance: 98.8
click at [227, 213] on div "Send Message twerk $ 10 , 1 media Avoid double sending Wait for 8h Send Message…" at bounding box center [332, 159] width 486 height 275
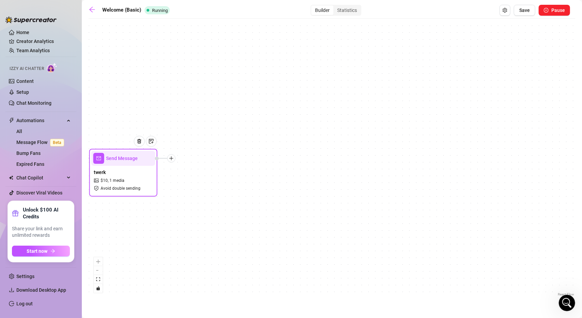
click at [173, 160] on icon "plus" at bounding box center [171, 158] width 5 height 5
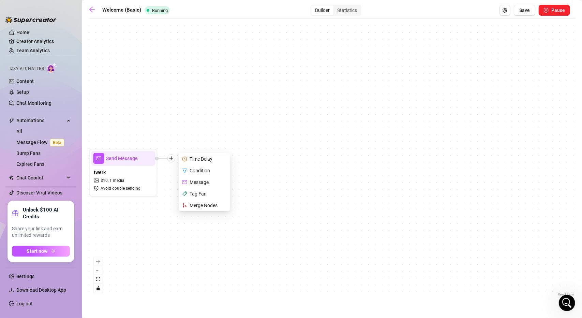
click at [290, 142] on div "Send Message twerk $ 10 , 1 media Avoid double sending Time Delay Condition Mes…" at bounding box center [332, 159] width 486 height 275
click at [132, 164] on div "Send Message" at bounding box center [124, 158] width 64 height 15
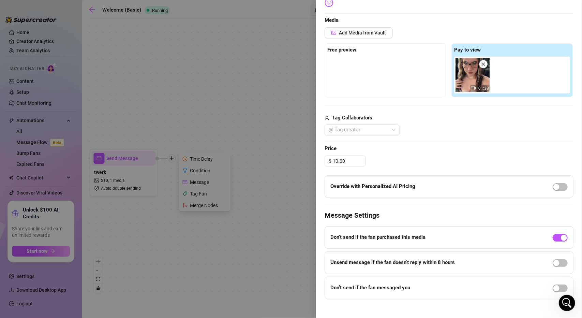
scroll to position [163, 0]
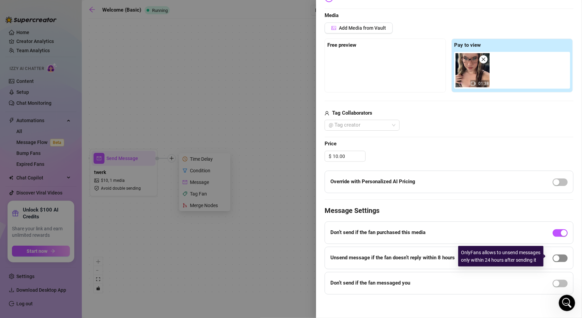
click at [553, 255] on div "button" at bounding box center [556, 258] width 6 height 6
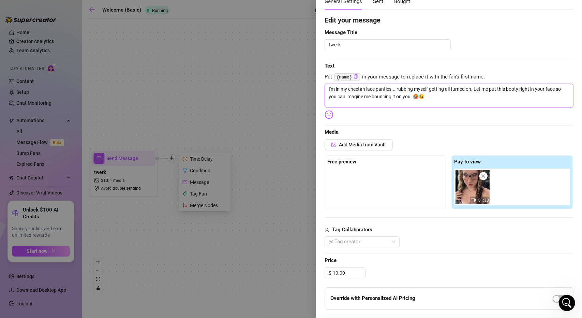
scroll to position [0, 0]
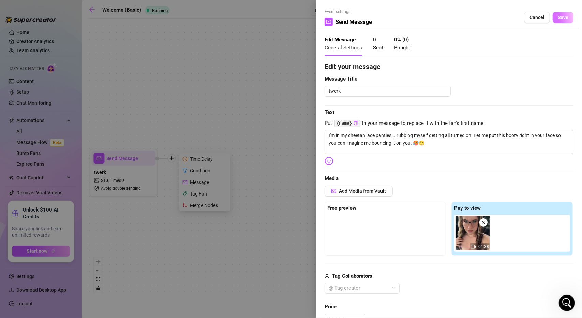
click at [560, 18] on span "Save" at bounding box center [563, 17] width 11 height 5
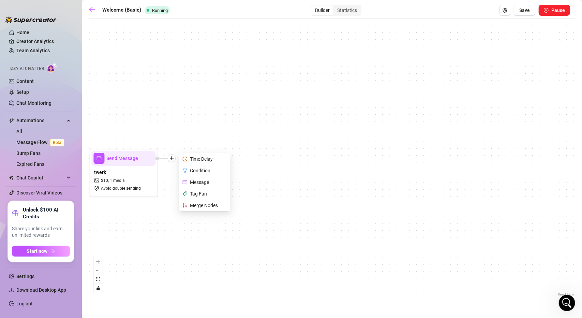
click at [208, 257] on div "Send Message twerk $ 10 , 1 media Avoid double sending Time Delay Condition Mes…" at bounding box center [332, 159] width 486 height 275
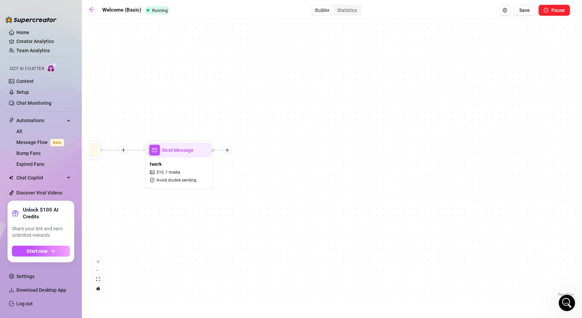
drag, startPoint x: 146, startPoint y: 225, endPoint x: 374, endPoint y: 203, distance: 229.4
click at [374, 203] on div "Send Message twerk $ 10 , 1 media Avoid double sending Wait for 8h Send Message…" at bounding box center [332, 159] width 486 height 275
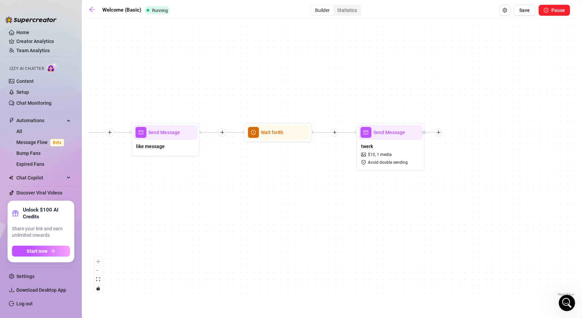
drag, startPoint x: 234, startPoint y: 221, endPoint x: 306, endPoint y: 221, distance: 71.9
click at [389, 217] on div "Send Message twerk $ 10 , 1 media Avoid double sending Wait for 8h Send Message…" at bounding box center [332, 159] width 486 height 275
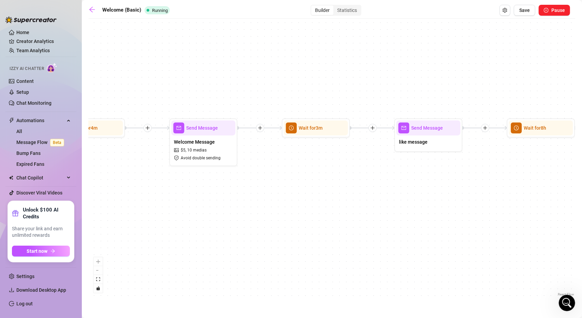
drag, startPoint x: 220, startPoint y: 221, endPoint x: 381, endPoint y: 216, distance: 161.3
click at [377, 216] on div "Send Message twerk $ 10 , 1 media Avoid double sending Wait for 8h Send Message…" at bounding box center [332, 159] width 486 height 275
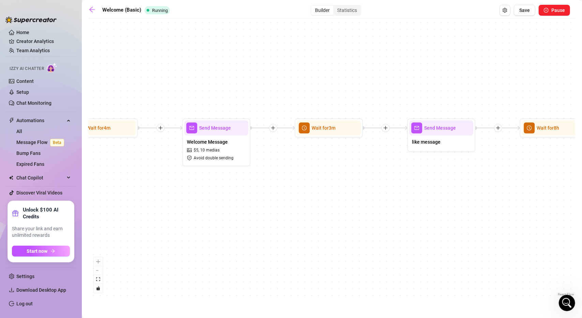
click at [386, 215] on div "Send Message twerk $ 10 , 1 media Avoid double sending Wait for 8h Send Message…" at bounding box center [332, 159] width 486 height 275
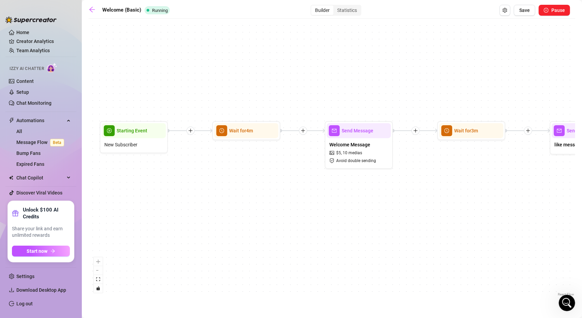
drag, startPoint x: 166, startPoint y: 218, endPoint x: 255, endPoint y: 219, distance: 89.0
click at [237, 219] on div "Send Message twerk $ 10 , 1 media Avoid double sending Wait for 8h Send Message…" at bounding box center [332, 159] width 486 height 275
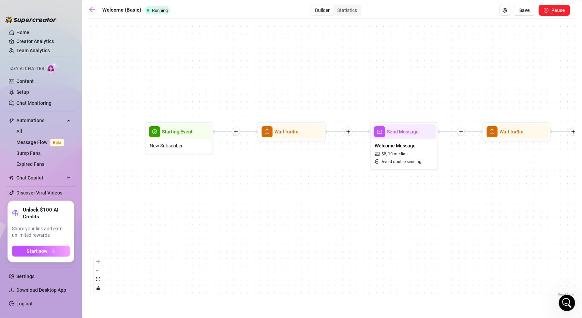
drag, startPoint x: 406, startPoint y: 212, endPoint x: 155, endPoint y: 219, distance: 250.9
click at [162, 219] on div "Send Message twerk $ 10 , 1 media Avoid double sending Wait for 8h Send Message…" at bounding box center [332, 159] width 486 height 275
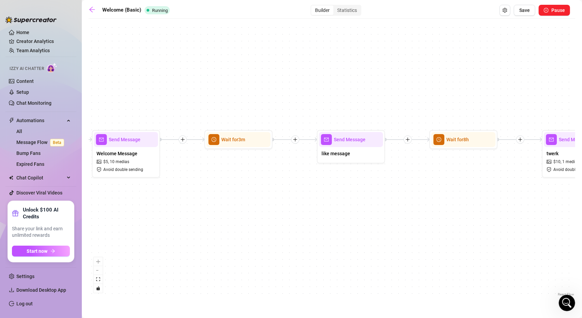
drag, startPoint x: 411, startPoint y: 202, endPoint x: 220, endPoint y: 191, distance: 191.2
click at [198, 206] on div "Send Message twerk $ 10 , 1 media Avoid double sending Wait for 8h Send Message…" at bounding box center [332, 159] width 486 height 275
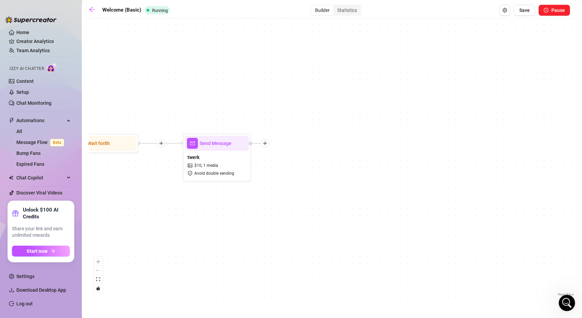
drag, startPoint x: 428, startPoint y: 213, endPoint x: 232, endPoint y: 213, distance: 196.0
click at [232, 213] on div "Send Message twerk $ 10 , 1 media Avoid double sending Wait for 8h Send Message…" at bounding box center [332, 159] width 486 height 275
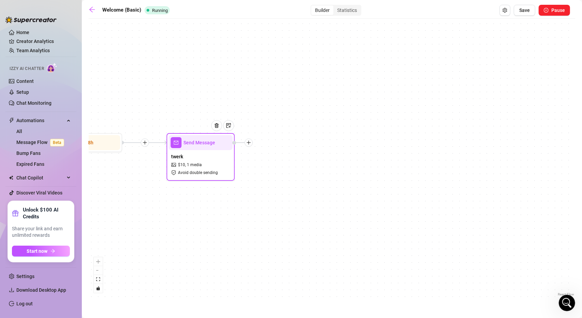
click at [251, 142] on icon "plus" at bounding box center [248, 142] width 5 height 5
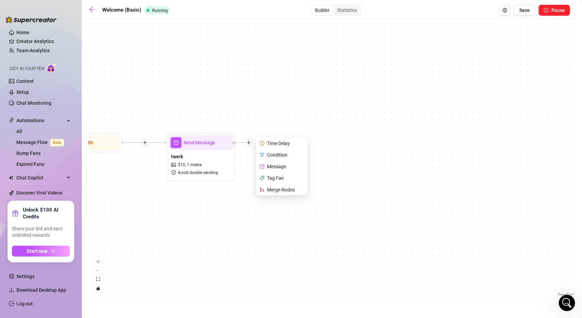
click at [145, 212] on div "Send Message twerk $ 10 , 1 media Avoid double sending Time Delay Condition Mes…" at bounding box center [332, 159] width 486 height 275
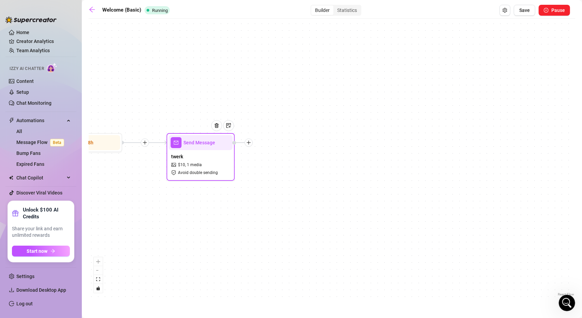
click at [187, 146] on div "Send Message" at bounding box center [201, 142] width 64 height 15
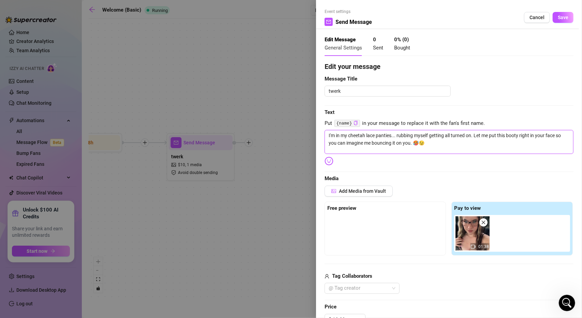
click at [449, 146] on textarea "I'm in my cheetah lace panties... rubbing myself getting all turned on. Let me …" at bounding box center [448, 142] width 249 height 24
click at [559, 19] on span "Save" at bounding box center [563, 17] width 11 height 5
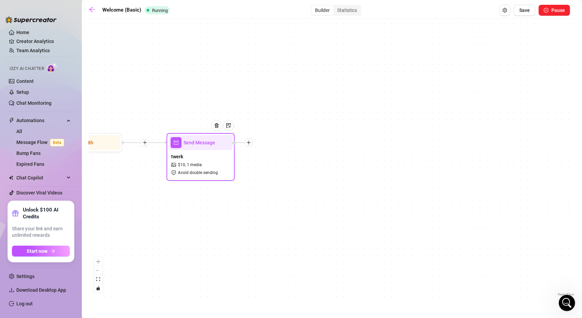
click at [250, 143] on icon "plus" at bounding box center [248, 142] width 5 height 5
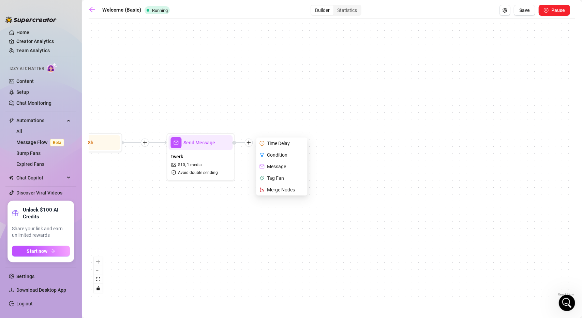
click at [317, 102] on div "Send Message twerk $ 10 , 1 media Avoid double sending Time Delay Condition Mes…" at bounding box center [332, 159] width 486 height 275
click at [249, 147] on div "Send Message twerk $ 10 , 1 media Avoid double sending Wait for 8h Send Message…" at bounding box center [332, 159] width 486 height 275
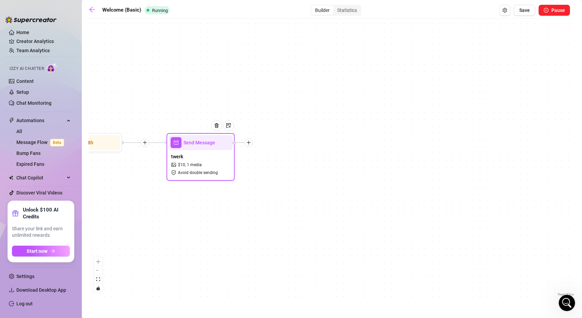
click at [249, 143] on icon "plus" at bounding box center [248, 142] width 5 height 5
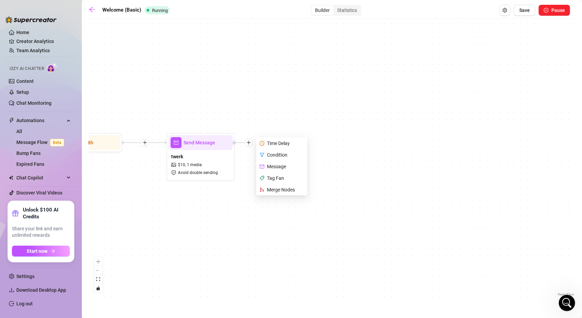
click at [339, 132] on div "Send Message twerk $ 10 , 1 media Avoid double sending Time Delay Condition Mes…" at bounding box center [332, 159] width 486 height 275
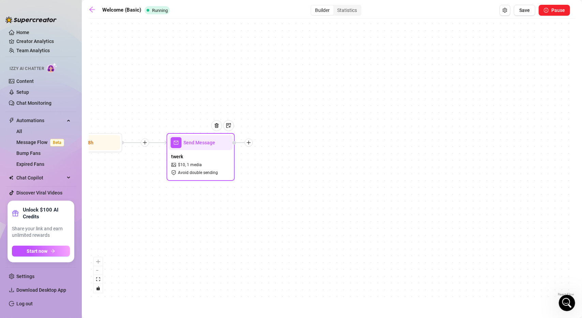
click at [247, 140] on icon "plus" at bounding box center [248, 142] width 5 height 5
click at [278, 144] on div "Time Delay" at bounding box center [283, 143] width 50 height 12
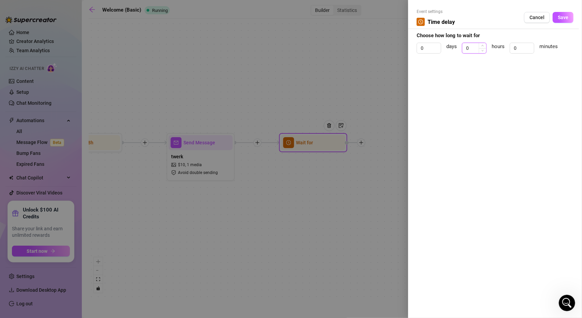
drag, startPoint x: 474, startPoint y: 47, endPoint x: 465, endPoint y: 45, distance: 9.6
click at [465, 45] on input "0" at bounding box center [474, 48] width 24 height 10
click at [489, 102] on div "Event settings Time delay Cancel Save Choose how long to wait for 0 days 8 hour…" at bounding box center [495, 159] width 174 height 318
drag, startPoint x: 476, startPoint y: 46, endPoint x: 454, endPoint y: 45, distance: 21.8
click at [454, 45] on div "0 days 8 hours 0 minutes" at bounding box center [494, 51] width 157 height 17
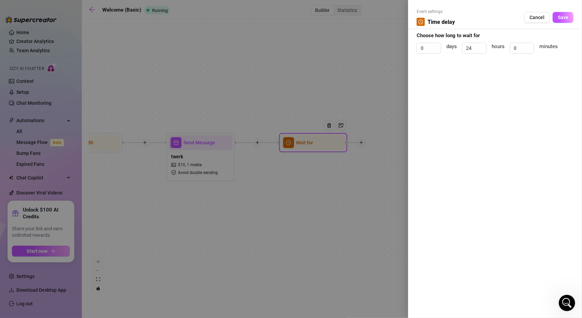
drag, startPoint x: 530, startPoint y: 100, endPoint x: 558, endPoint y: 49, distance: 58.4
click at [530, 100] on div "Event settings Time delay Cancel Save Choose how long to wait for 0 days 24 hou…" at bounding box center [495, 159] width 174 height 318
click at [564, 19] on span "Save" at bounding box center [563, 17] width 11 height 5
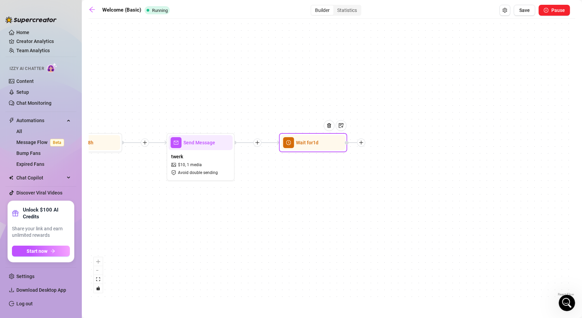
click at [363, 143] on icon "plus" at bounding box center [361, 142] width 5 height 5
click at [392, 166] on div "Message" at bounding box center [395, 167] width 50 height 12
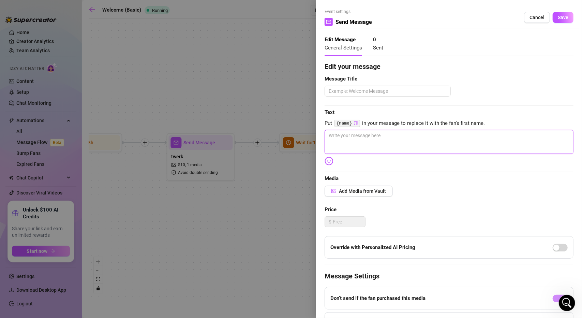
click at [370, 139] on textarea at bounding box center [448, 142] width 249 height 24
click at [359, 90] on textarea at bounding box center [387, 91] width 126 height 11
click at [474, 74] on div "Edit your message Message Title Shower vid Text Put {name} in your message to r…" at bounding box center [448, 210] width 249 height 298
click at [401, 137] on textarea at bounding box center [448, 142] width 249 height 24
click at [564, 17] on button "Save" at bounding box center [562, 17] width 21 height 11
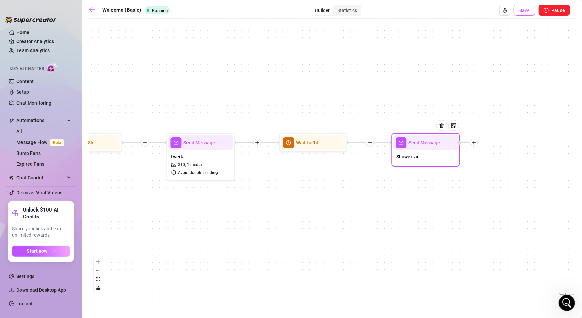
click at [519, 10] on button "Save" at bounding box center [524, 10] width 21 height 11
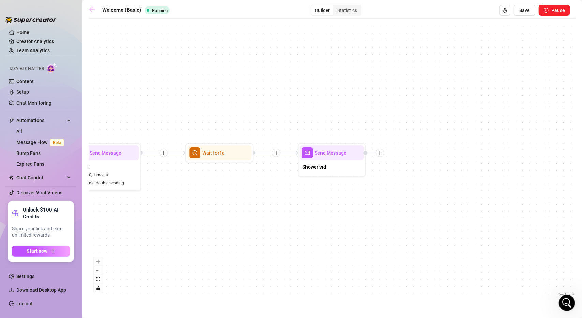
click at [89, 10] on icon "arrow-left" at bounding box center [92, 9] width 7 height 7
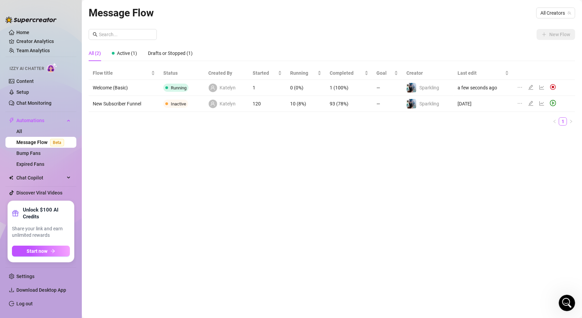
click at [530, 101] on icon "edit" at bounding box center [530, 103] width 5 height 5
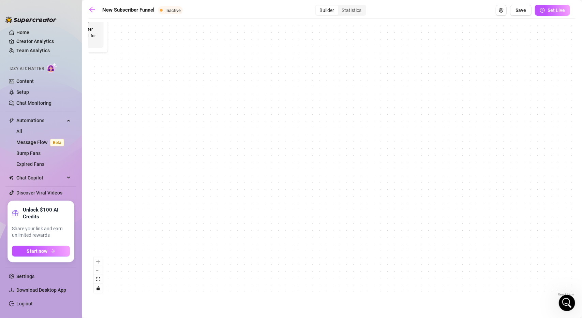
drag, startPoint x: 391, startPoint y: 248, endPoint x: 429, endPoint y: 263, distance: 41.3
click at [429, 263] on div "If True If True If True If False If False If False If True If False Wait for 4h…" at bounding box center [332, 159] width 486 height 275
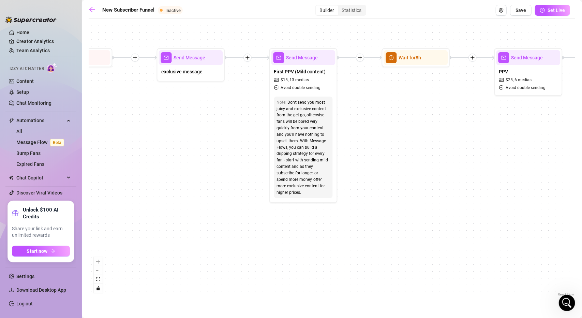
drag, startPoint x: 387, startPoint y: 149, endPoint x: 367, endPoint y: 200, distance: 55.4
click at [367, 200] on div "If True If True If True If False If False If False If True If False Wait for 4h…" at bounding box center [332, 159] width 486 height 275
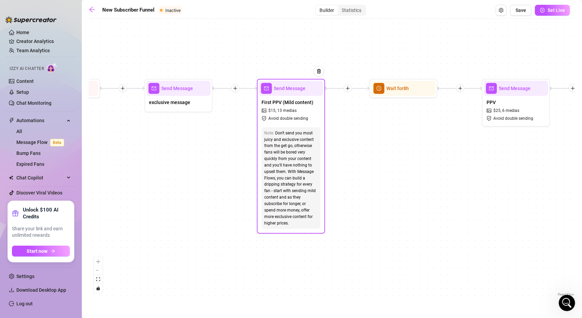
click at [287, 94] on div "Send Message" at bounding box center [291, 88] width 64 height 15
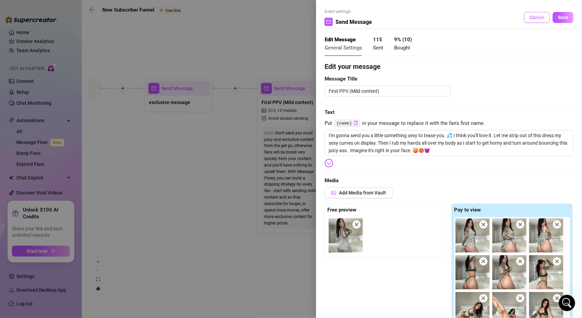
click at [531, 20] on button "Cancel" at bounding box center [537, 17] width 26 height 11
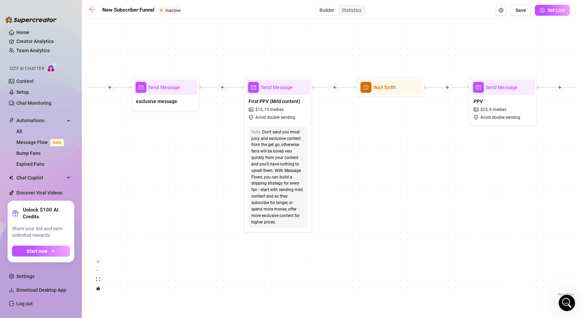
drag, startPoint x: 399, startPoint y: 206, endPoint x: 201, endPoint y: 217, distance: 199.0
click at [201, 217] on div "If True If True If True If False If False If False If True If False Wait for 4h…" at bounding box center [332, 159] width 486 height 275
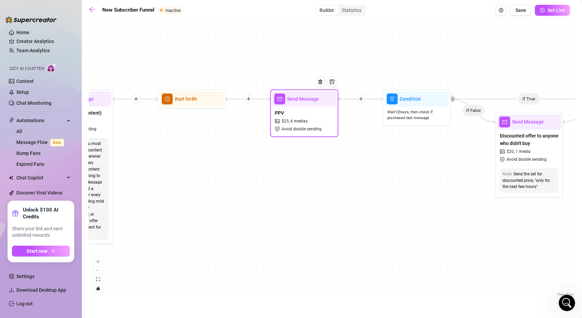
click at [305, 103] on div "Send Message" at bounding box center [304, 98] width 64 height 15
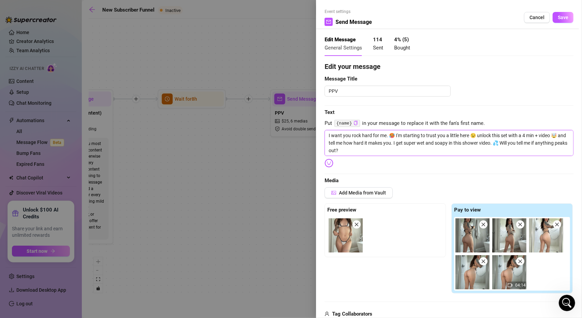
drag, startPoint x: 326, startPoint y: 134, endPoint x: 564, endPoint y: 155, distance: 238.5
click at [564, 155] on textarea "I want you rock hard for me. 🥵 I'm starting to trust you a little here 😉 unlock…" at bounding box center [448, 143] width 249 height 26
click at [295, 188] on div at bounding box center [291, 159] width 582 height 318
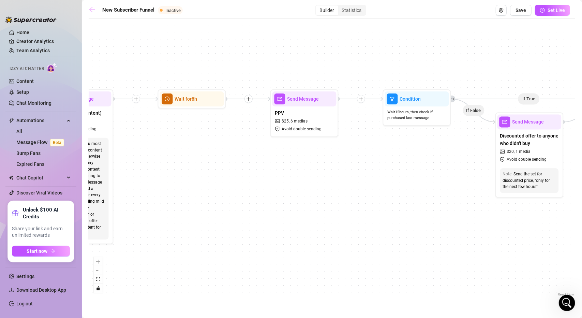
click at [93, 12] on icon "arrow-left" at bounding box center [92, 9] width 7 height 7
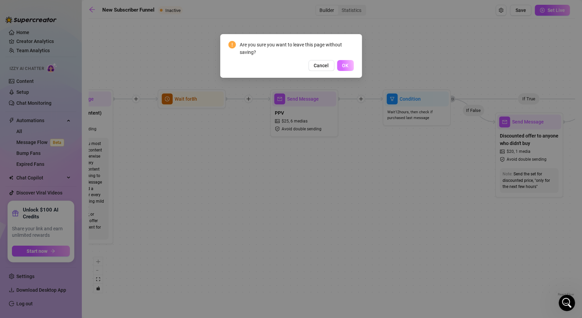
click at [342, 69] on button "OK" at bounding box center [345, 65] width 17 height 11
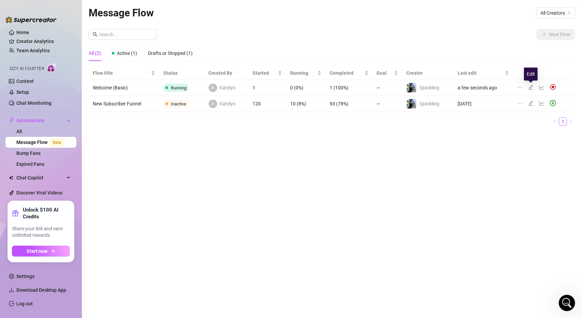
click at [533, 88] on div at bounding box center [532, 87] width 8 height 7
click at [530, 87] on icon "edit" at bounding box center [530, 87] width 5 height 5
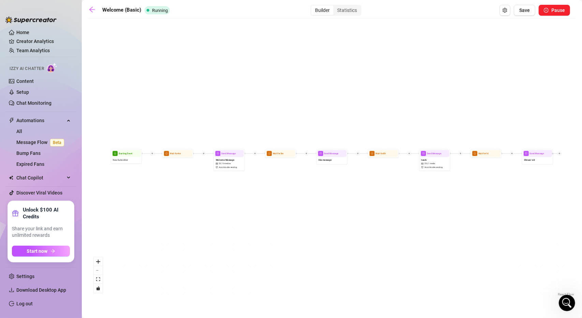
drag, startPoint x: 467, startPoint y: 202, endPoint x: 300, endPoint y: 203, distance: 167.3
click at [300, 203] on div "Send Message Shower vid Wait for 1d Send Message twerk $ 10 , 1 media Avoid dou…" at bounding box center [332, 159] width 486 height 275
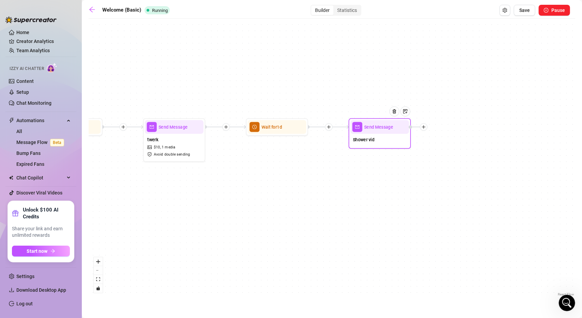
click at [376, 126] on span "Send Message" at bounding box center [378, 126] width 29 height 7
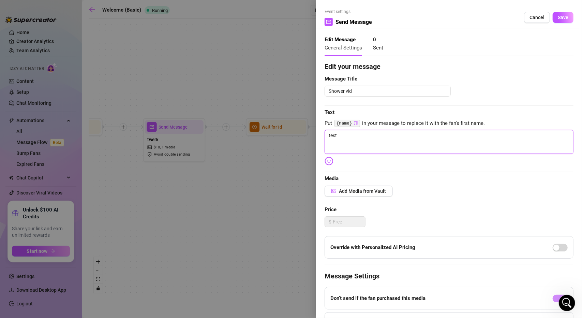
drag, startPoint x: 382, startPoint y: 142, endPoint x: 346, endPoint y: 137, distance: 36.1
click at [382, 142] on textarea "test" at bounding box center [448, 142] width 249 height 24
drag, startPoint x: 346, startPoint y: 137, endPoint x: 320, endPoint y: 137, distance: 26.2
click at [320, 137] on div "Event settings Send Message Cancel Save Edit Message General Settings 0 Sent Ed…" at bounding box center [449, 159] width 266 height 318
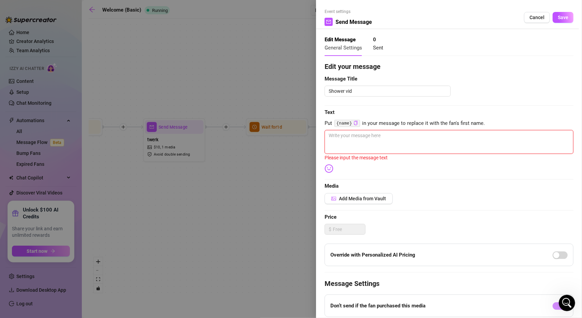
paste textarea "I want you rock hard for me. 🥵 I'm starting to trust you a little here 😉 unlock…"
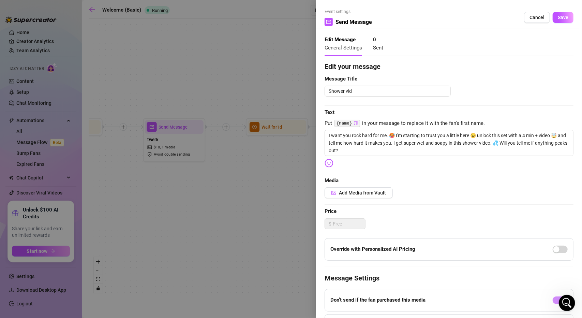
click at [433, 171] on div "Edit your message Message Title Shower vid Text Put {name} in your message to r…" at bounding box center [448, 211] width 249 height 300
drag, startPoint x: 425, startPoint y: 136, endPoint x: 397, endPoint y: 133, distance: 28.1
click at [397, 133] on textarea "I want you rock hard for me. 🥵 I'm starting to trust you a little here 😉 unlock…" at bounding box center [448, 143] width 249 height 26
drag, startPoint x: 454, startPoint y: 134, endPoint x: 431, endPoint y: 136, distance: 23.2
click at [431, 136] on textarea "I want you rock hard for me. 🥵 I want trust you a little here 😉 unlock this set…" at bounding box center [448, 143] width 249 height 26
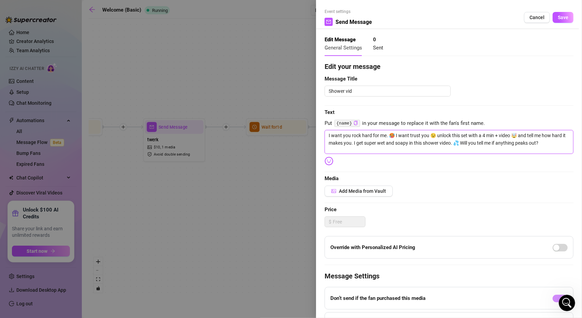
drag, startPoint x: 338, startPoint y: 143, endPoint x: 331, endPoint y: 143, distance: 6.9
click at [331, 143] on textarea "I want you rock hard for me. 🥵 I want trust you 😉 unlock this set with a 4 min …" at bounding box center [448, 142] width 249 height 24
click at [560, 141] on textarea "I want you rock hard for me. 🥵 I want trust you 😉 unlock this set with a 4 min …" at bounding box center [448, 142] width 249 height 24
drag, startPoint x: 547, startPoint y: 142, endPoint x: 536, endPoint y: 142, distance: 11.6
click at [536, 142] on textarea "I want you rock hard for me. 🥵 I want trust you 😉 unlock this set with a 4 min …" at bounding box center [448, 142] width 249 height 24
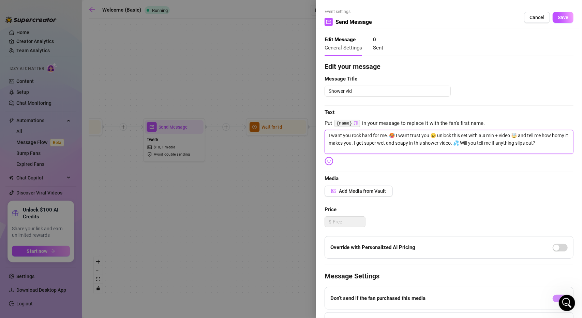
click at [561, 141] on textarea "I want you rock hard for me. 🥵 I want trust you 😉 unlock this set with a 4 min …" at bounding box center [448, 142] width 249 height 24
click at [389, 192] on button "Add Media from Vault" at bounding box center [358, 190] width 68 height 11
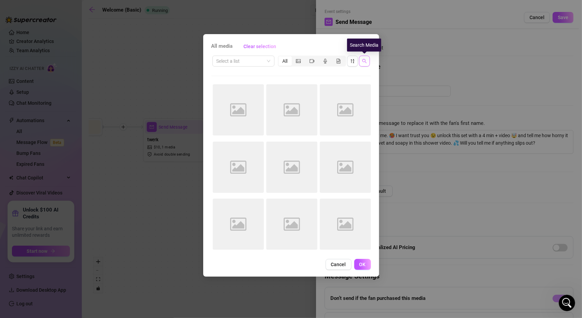
click at [363, 62] on icon "search" at bounding box center [364, 61] width 5 height 5
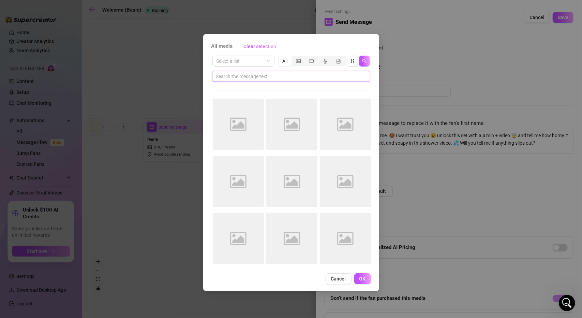
click at [299, 78] on input "text" at bounding box center [288, 76] width 145 height 7
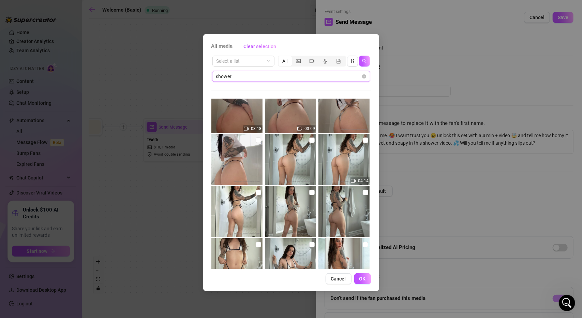
scroll to position [68, 0]
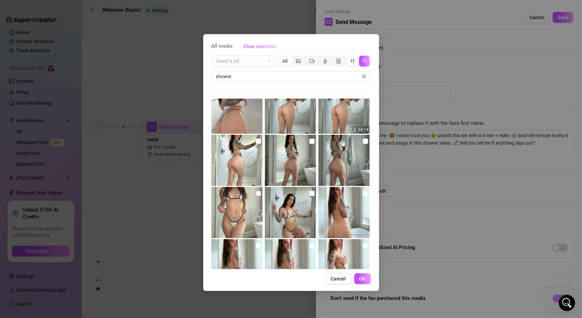
click at [256, 193] on input "checkbox" at bounding box center [258, 193] width 5 height 5
click at [363, 142] on input "checkbox" at bounding box center [365, 140] width 5 height 5
click at [309, 140] on input "checkbox" at bounding box center [311, 140] width 5 height 5
click at [256, 139] on input "checkbox" at bounding box center [258, 140] width 5 height 5
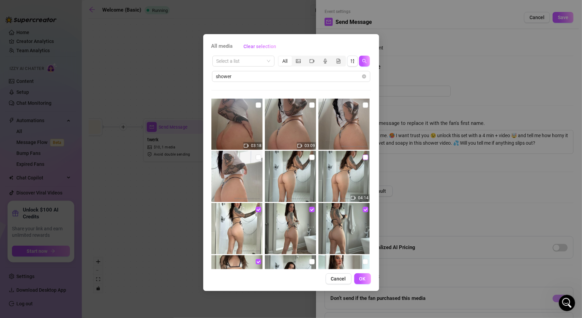
click at [363, 156] on input "checkbox" at bounding box center [365, 156] width 5 height 5
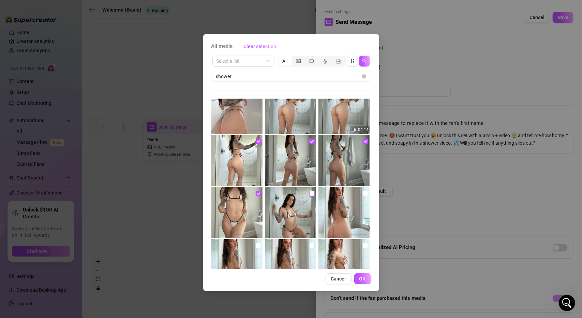
click at [309, 194] on input "checkbox" at bounding box center [311, 193] width 5 height 5
click at [357, 278] on button "OK" at bounding box center [362, 278] width 17 height 11
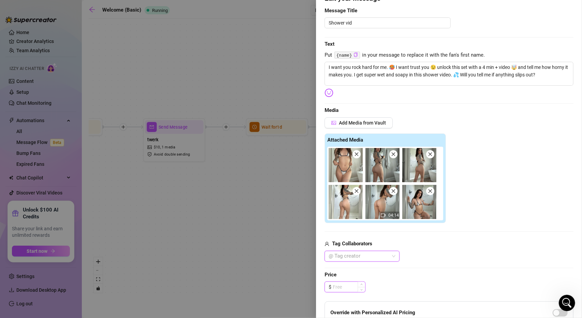
click at [341, 286] on input at bounding box center [349, 287] width 32 height 10
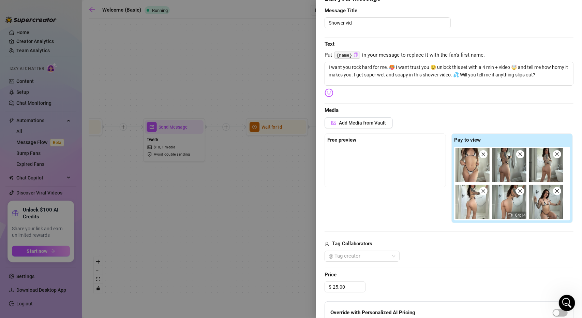
click at [441, 272] on span "Price" at bounding box center [448, 275] width 249 height 8
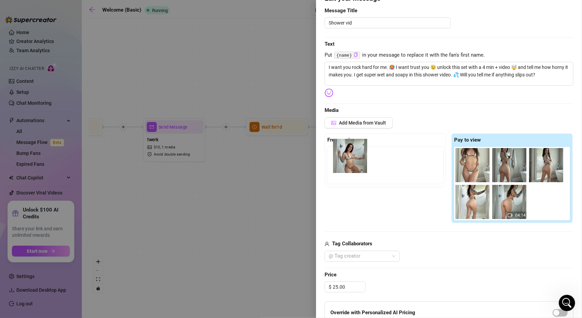
drag, startPoint x: 544, startPoint y: 207, endPoint x: 348, endPoint y: 161, distance: 201.4
click at [348, 161] on div "Free preview Pay to view 04:14" at bounding box center [448, 178] width 249 height 90
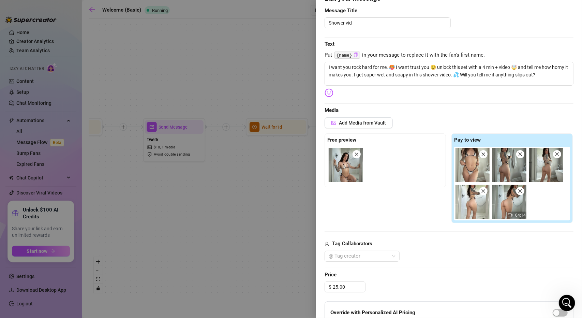
click at [406, 201] on div "Free preview Pay to view 04:14" at bounding box center [448, 178] width 249 height 90
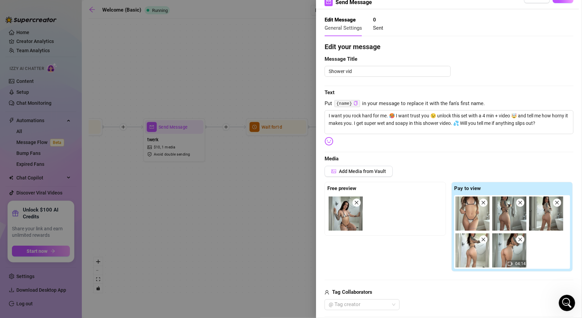
scroll to position [0, 0]
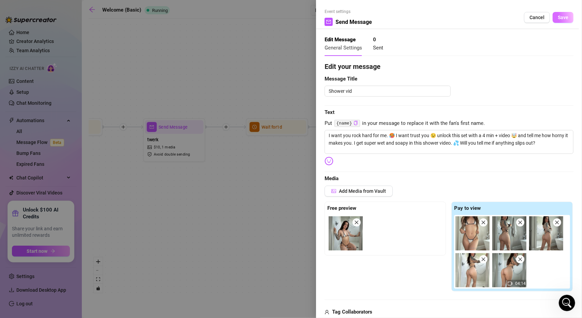
click at [558, 18] on span "Save" at bounding box center [563, 17] width 11 height 5
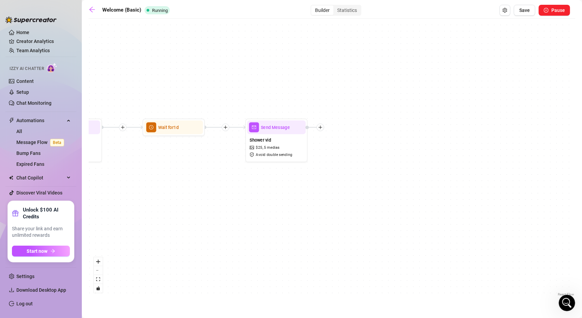
drag, startPoint x: 382, startPoint y: 213, endPoint x: 239, endPoint y: 212, distance: 143.8
click at [239, 212] on div "Send Message Shower vid $ 25 , 5 medias Avoid double sending Wait for 1d Send M…" at bounding box center [332, 159] width 486 height 275
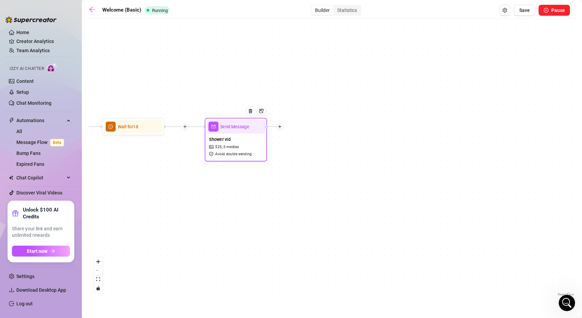
click at [280, 127] on icon "plus" at bounding box center [279, 126] width 4 height 4
click at [314, 128] on div "Time Delay" at bounding box center [310, 127] width 45 height 11
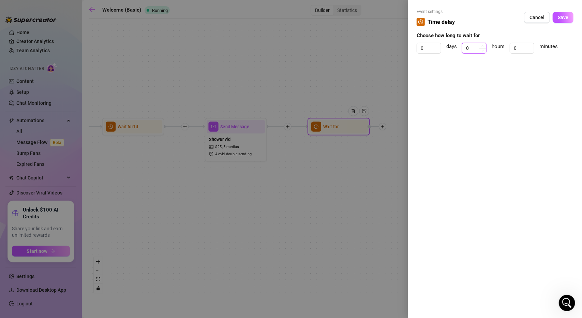
drag, startPoint x: 468, startPoint y: 48, endPoint x: 462, endPoint y: 47, distance: 6.3
click at [462, 47] on input "0" at bounding box center [474, 48] width 24 height 10
click at [470, 49] on input "0" at bounding box center [474, 48] width 24 height 10
click at [496, 102] on div "Event settings Time delay Cancel Save Choose how long to wait for 0 days 4 hour…" at bounding box center [495, 159] width 174 height 318
click at [571, 19] on button "Save" at bounding box center [562, 17] width 21 height 11
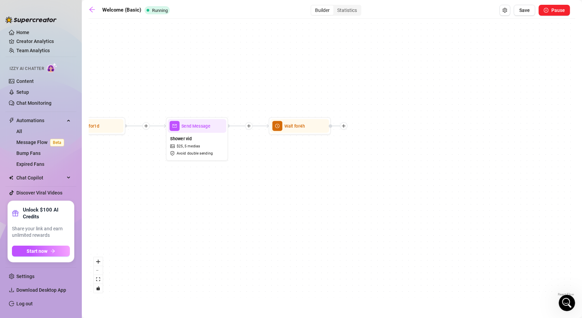
drag, startPoint x: 410, startPoint y: 170, endPoint x: 296, endPoint y: 158, distance: 114.8
click at [301, 171] on div "Wait for 4h Send Message Shower vid $ 25 , 5 medias Avoid double sending Wait f…" at bounding box center [332, 159] width 486 height 275
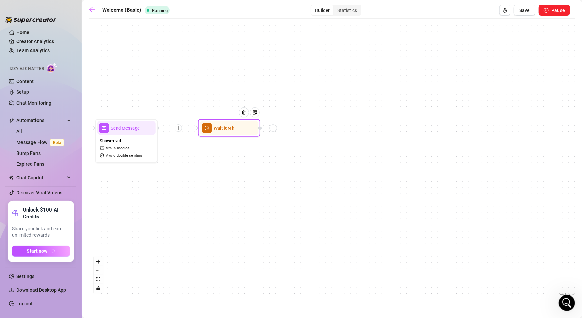
click at [274, 128] on icon "plus" at bounding box center [273, 128] width 4 height 4
click at [298, 150] on div "Message" at bounding box center [303, 150] width 45 height 11
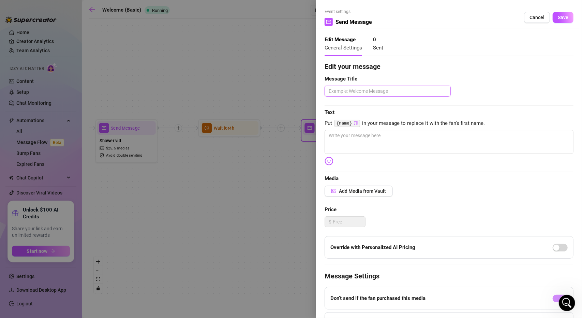
click at [361, 91] on textarea at bounding box center [387, 91] width 126 height 11
click at [374, 138] on textarea at bounding box center [448, 142] width 249 height 24
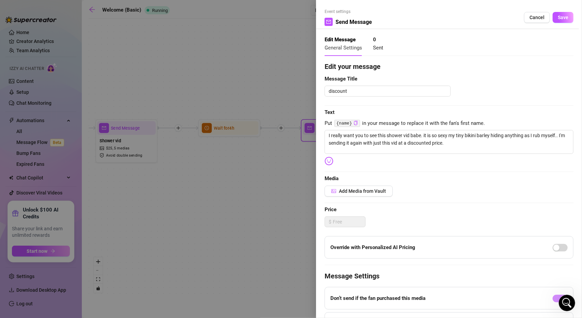
click at [331, 159] on img at bounding box center [328, 160] width 9 height 9
click at [328, 158] on img at bounding box center [328, 160] width 9 height 9
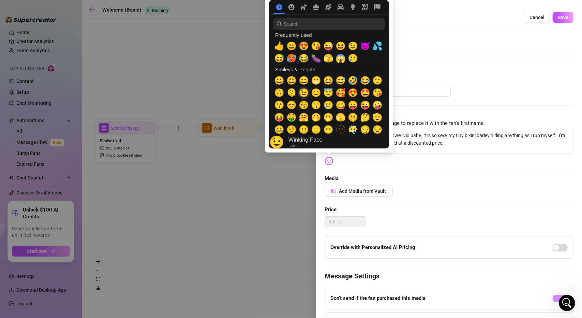
click at [301, 93] on span "😉" at bounding box center [304, 93] width 10 height 10
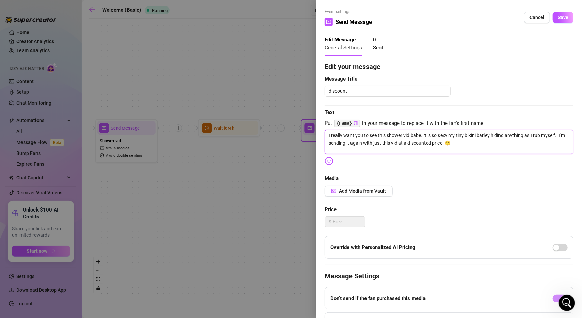
click at [475, 145] on textarea "I really want you to see this shower vid babe. it is so sexy my tiny bikini bar…" at bounding box center [448, 142] width 249 height 24
click at [371, 194] on button "Add Media from Vault" at bounding box center [358, 190] width 68 height 11
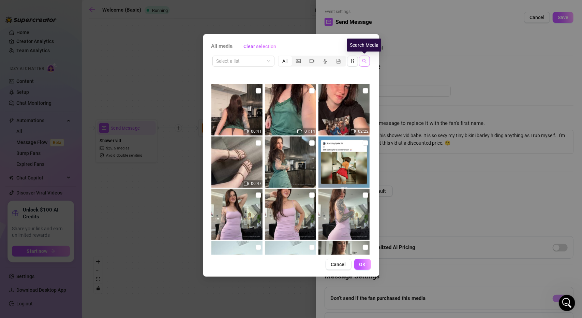
click at [360, 63] on button "button" at bounding box center [364, 61] width 11 height 11
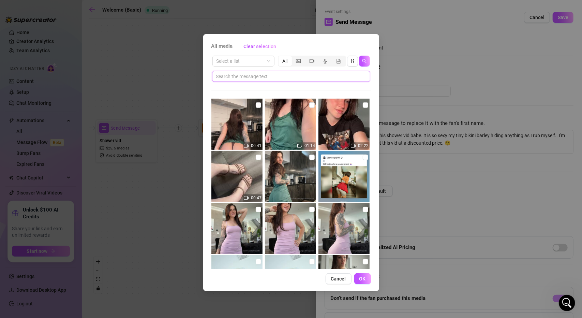
click at [325, 77] on input "text" at bounding box center [288, 76] width 145 height 7
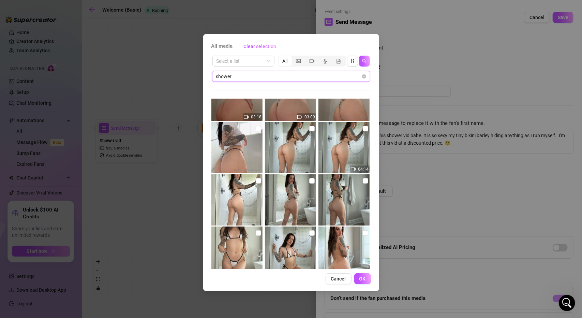
scroll to position [34, 0]
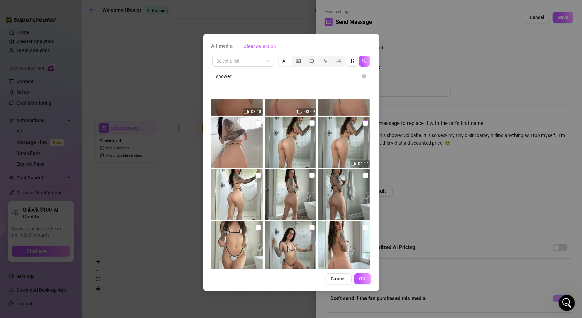
click at [363, 122] on input "checkbox" at bounding box center [365, 122] width 5 height 5
click at [364, 278] on span "OK" at bounding box center [362, 278] width 6 height 5
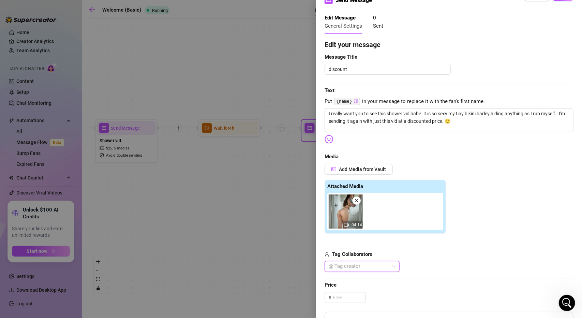
scroll to position [102, 0]
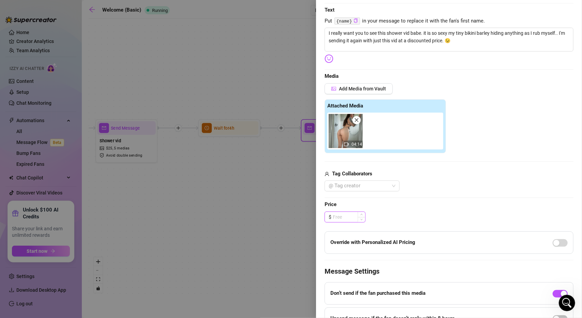
click at [353, 219] on input at bounding box center [349, 217] width 32 height 10
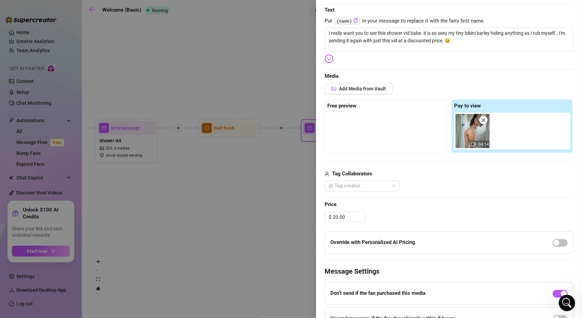
click at [412, 206] on span "Price" at bounding box center [448, 204] width 249 height 8
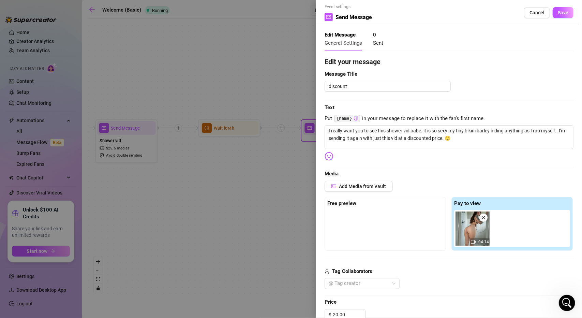
scroll to position [0, 0]
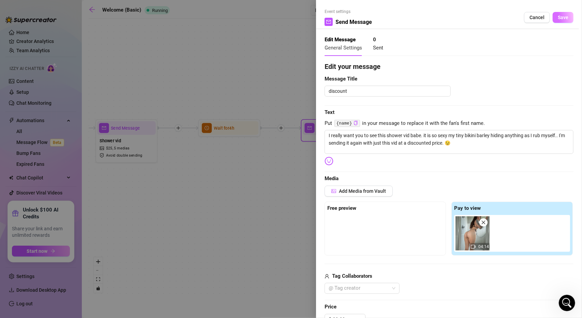
click at [558, 18] on span "Save" at bounding box center [563, 17] width 11 height 5
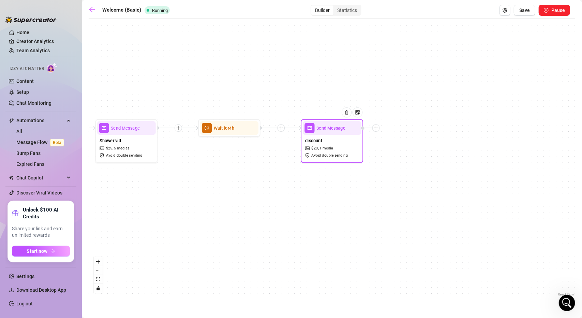
drag, startPoint x: 246, startPoint y: 199, endPoint x: 234, endPoint y: 200, distance: 11.7
click at [234, 200] on div "Send Message discount $ 20 , 1 media Avoid double sending Wait for 4h Send Mess…" at bounding box center [332, 159] width 486 height 275
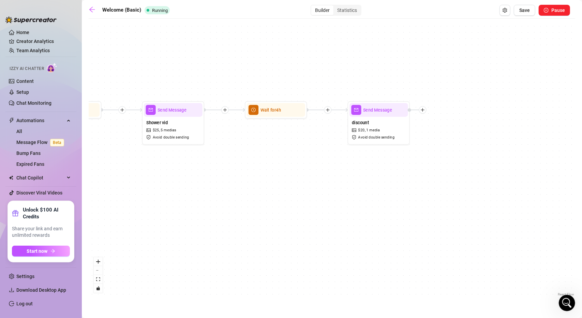
drag, startPoint x: 216, startPoint y: 216, endPoint x: 399, endPoint y: 196, distance: 183.5
click at [399, 196] on div "Send Message discount $ 20 , 1 media Avoid double sending Wait for 4h Send Mess…" at bounding box center [332, 159] width 486 height 275
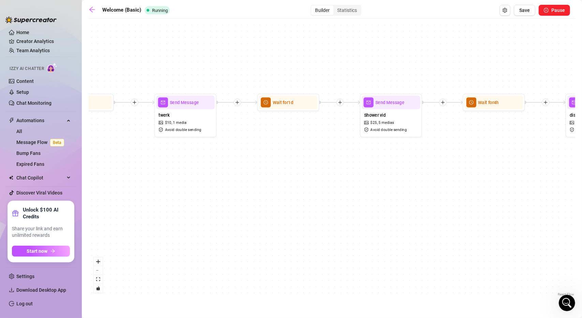
drag, startPoint x: 242, startPoint y: 204, endPoint x: 452, endPoint y: 197, distance: 210.1
click at [452, 197] on div "Send Message discount $ 20 , 1 media Avoid double sending Wait for 4h Send Mess…" at bounding box center [332, 159] width 486 height 275
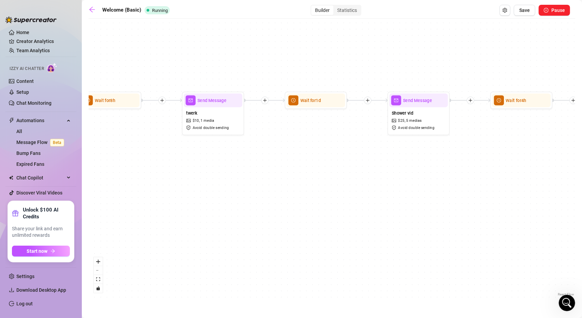
drag, startPoint x: 233, startPoint y: 204, endPoint x: 346, endPoint y: 210, distance: 112.6
click at [340, 209] on div "Send Message discount $ 20 , 1 media Avoid double sending Wait for 4h Send Mess…" at bounding box center [332, 159] width 486 height 275
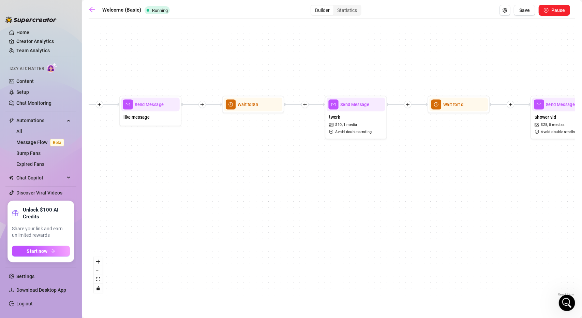
drag, startPoint x: 174, startPoint y: 207, endPoint x: 286, endPoint y: 205, distance: 112.1
click at [292, 206] on div "Send Message discount $ 20 , 1 media Avoid double sending Wait for 4h Send Mess…" at bounding box center [332, 159] width 486 height 275
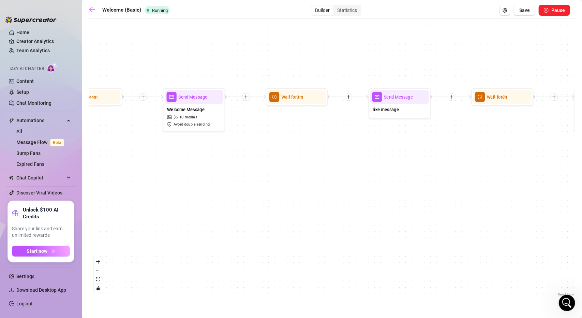
drag, startPoint x: 211, startPoint y: 204, endPoint x: 355, endPoint y: 197, distance: 143.6
click at [351, 197] on div "Send Message discount $ 20 , 1 media Avoid double sending Wait for 4h Send Mess…" at bounding box center [332, 159] width 486 height 275
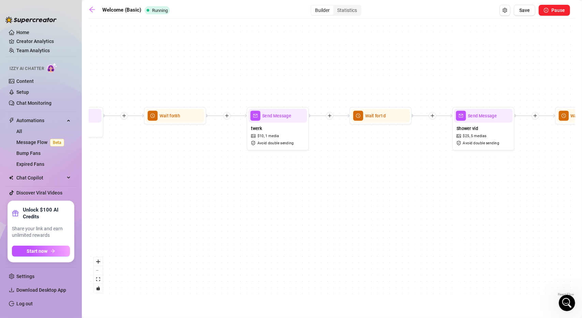
drag, startPoint x: 485, startPoint y: 179, endPoint x: 140, endPoint y: 198, distance: 346.1
click at [143, 198] on div "Send Message discount $ 20 , 1 media Avoid double sending Wait for 4h Send Mess…" at bounding box center [332, 159] width 486 height 275
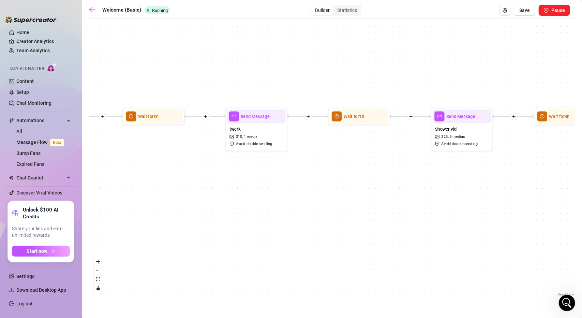
drag, startPoint x: 428, startPoint y: 202, endPoint x: 220, endPoint y: 200, distance: 207.6
click at [227, 200] on div "Send Message discount $ 20 , 1 media Avoid double sending Wait for 4h Send Mess…" at bounding box center [332, 159] width 486 height 275
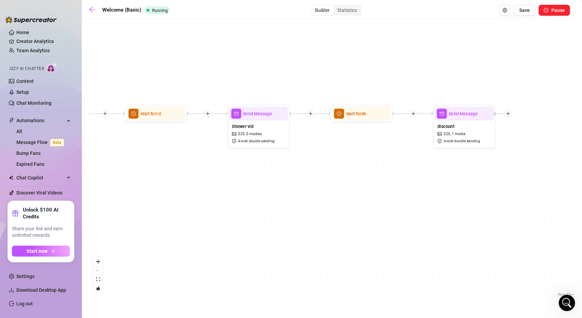
drag, startPoint x: 491, startPoint y: 180, endPoint x: 285, endPoint y: 193, distance: 206.6
click at [316, 193] on div "Send Message discount $ 20 , 1 media Avoid double sending Wait for 4h Send Mess…" at bounding box center [332, 159] width 486 height 275
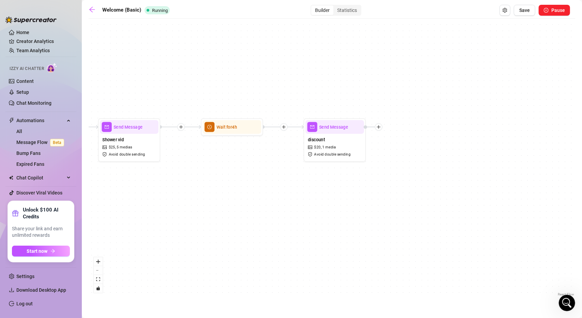
drag, startPoint x: 242, startPoint y: 200, endPoint x: 229, endPoint y: 202, distance: 13.1
click at [334, 197] on div "Send Message discount $ 20 , 1 media Avoid double sending Wait for 4h Send Mess…" at bounding box center [332, 159] width 486 height 275
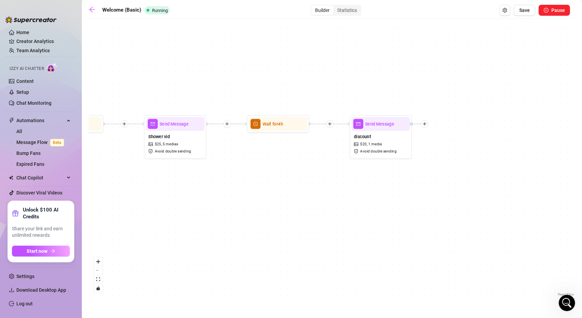
drag, startPoint x: 182, startPoint y: 202, endPoint x: 286, endPoint y: 199, distance: 104.4
click at [286, 199] on div "Send Message discount $ 20 , 1 media Avoid double sending Wait for 4h Send Mess…" at bounding box center [332, 159] width 486 height 275
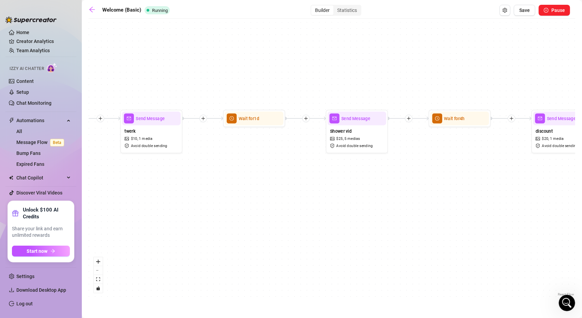
drag, startPoint x: 388, startPoint y: 195, endPoint x: 300, endPoint y: 196, distance: 88.3
click at [436, 195] on div "Send Message discount $ 20 , 1 media Avoid double sending Wait for 4h Send Mess…" at bounding box center [332, 159] width 486 height 275
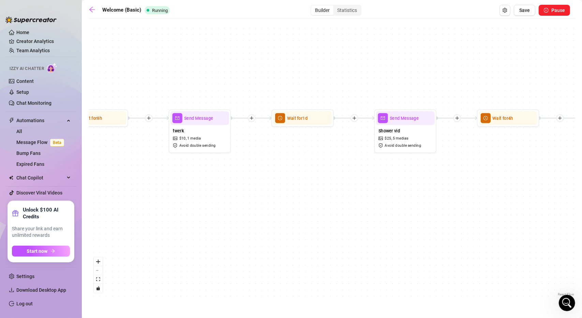
drag, startPoint x: 189, startPoint y: 199, endPoint x: 310, endPoint y: 198, distance: 121.0
click at [302, 198] on div "Send Message discount $ 20 , 1 media Avoid double sending Wait for 4h Send Mess…" at bounding box center [332, 159] width 486 height 275
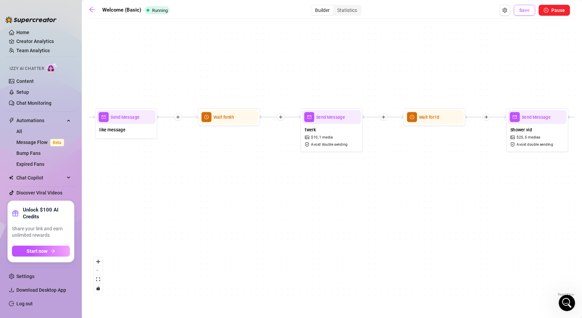
click at [519, 9] on button "Save" at bounding box center [524, 10] width 21 height 11
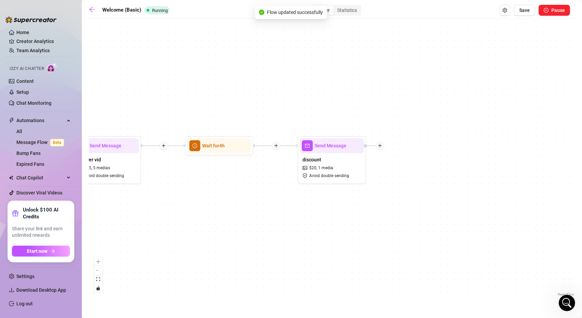
click at [315, 218] on div "Send Message discount $ 20 , 1 media Avoid double sending Wait for 4h Send Mess…" at bounding box center [332, 159] width 486 height 275
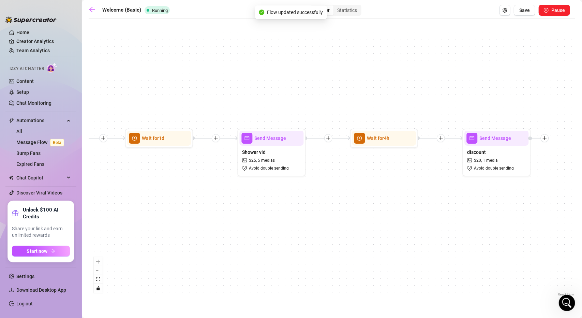
click at [298, 214] on div "Send Message discount $ 20 , 1 media Avoid double sending Wait for 4h Send Mess…" at bounding box center [332, 159] width 486 height 275
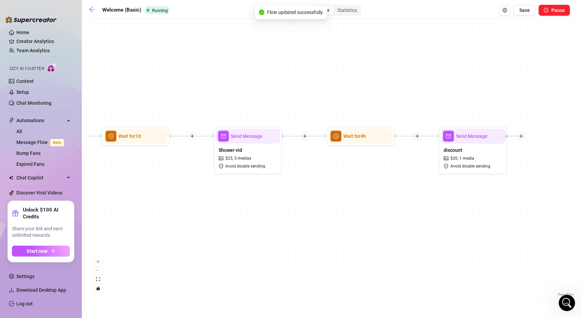
drag, startPoint x: 442, startPoint y: 212, endPoint x: 322, endPoint y: 216, distance: 120.7
click at [340, 211] on div "Send Message discount $ 20 , 1 media Avoid double sending Wait for 4h Send Mess…" at bounding box center [332, 159] width 486 height 275
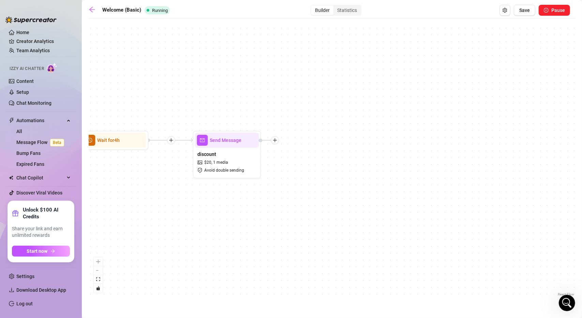
drag, startPoint x: 403, startPoint y: 205, endPoint x: 186, endPoint y: 209, distance: 216.5
click at [186, 209] on div "Send Message discount $ 20 , 1 media Avoid double sending Wait for 4h Send Mess…" at bounding box center [332, 159] width 486 height 275
click at [277, 141] on icon "plus" at bounding box center [275, 140] width 5 height 5
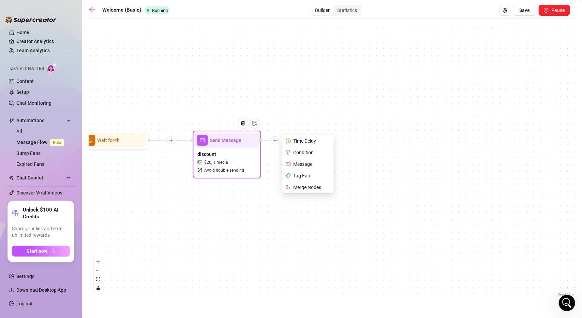
click at [311, 155] on div "Condition" at bounding box center [309, 153] width 50 height 12
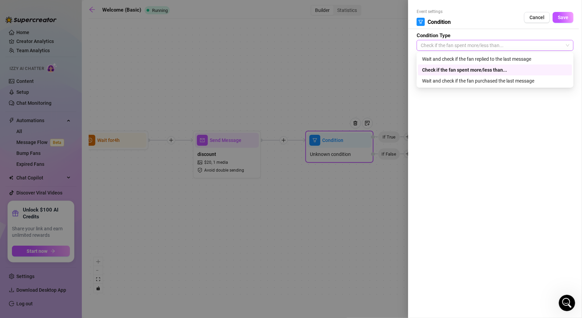
click at [473, 48] on span "Check if the fan spent more/less than..." at bounding box center [495, 45] width 149 height 10
click at [382, 61] on div at bounding box center [291, 159] width 582 height 318
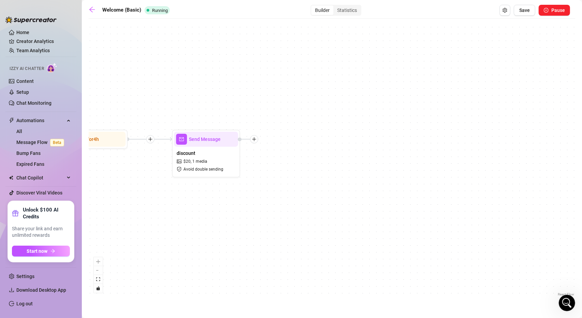
drag, startPoint x: 393, startPoint y: 143, endPoint x: 407, endPoint y: 146, distance: 13.6
click at [449, 131] on div "Send Message discount $ 20 , 1 media Avoid double sending Wait for 4h Send Mess…" at bounding box center [332, 159] width 486 height 275
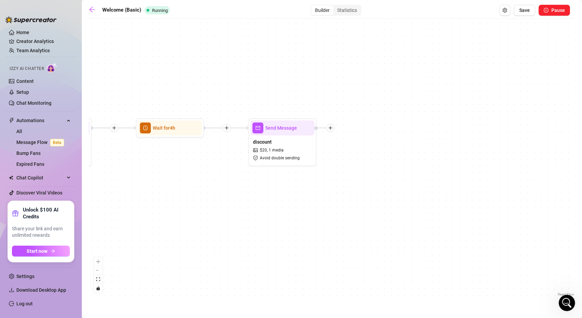
click at [270, 184] on div "Send Message discount $ 20 , 1 media Avoid double sending Wait for 4h Send Mess…" at bounding box center [332, 159] width 486 height 275
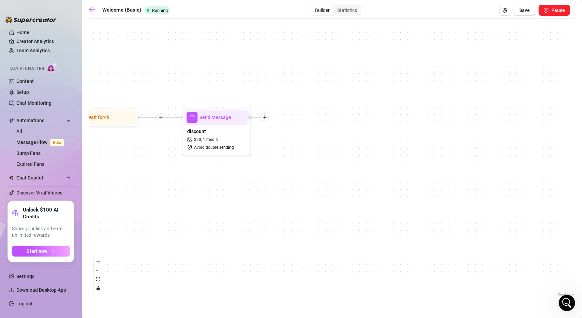
drag, startPoint x: 270, startPoint y: 184, endPoint x: 123, endPoint y: 173, distance: 147.3
click at [123, 173] on div "Send Message discount $ 20 , 1 media Avoid double sending Wait for 4h Send Mess…" at bounding box center [332, 159] width 486 height 275
click at [265, 117] on icon "plus" at bounding box center [263, 117] width 5 height 5
click at [337, 94] on div "Send Message discount $ 20 , 1 media Avoid double sending Time Delay Condition …" at bounding box center [332, 159] width 486 height 275
click at [265, 119] on icon "plus" at bounding box center [263, 117] width 5 height 5
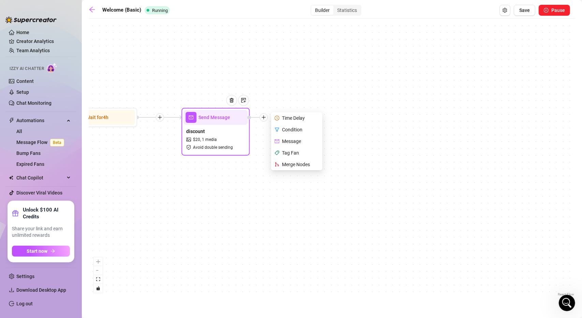
click at [298, 120] on div "Time Delay" at bounding box center [298, 118] width 50 height 12
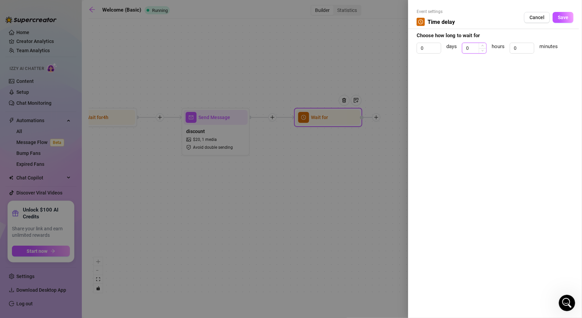
click at [474, 48] on input "0" at bounding box center [474, 48] width 24 height 10
click at [427, 47] on input "0" at bounding box center [429, 48] width 24 height 10
drag, startPoint x: 428, startPoint y: 47, endPoint x: 415, endPoint y: 45, distance: 13.0
click at [415, 45] on div "Event settings Time delay Cancel Save Choose how long to wait for 0 days 0 hour…" at bounding box center [495, 159] width 174 height 318
click at [491, 115] on div "Event settings Time delay Cancel Save Choose how long to wait for 1 days 0 hour…" at bounding box center [495, 159] width 174 height 318
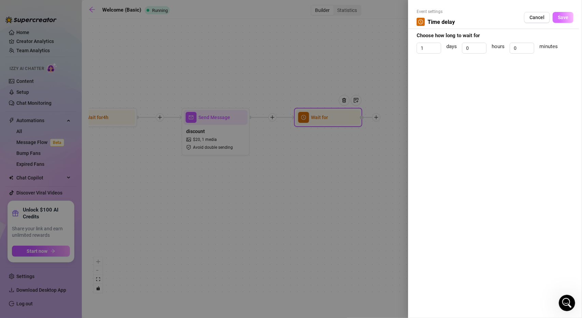
click at [566, 15] on span "Save" at bounding box center [563, 17] width 11 height 5
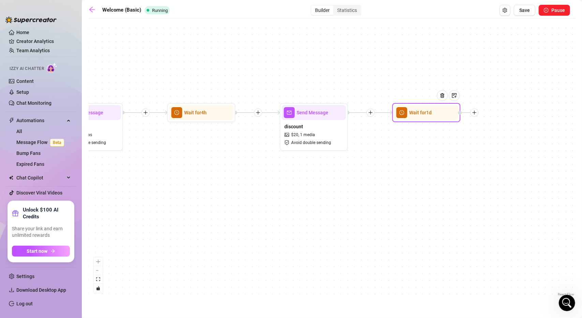
drag, startPoint x: 405, startPoint y: 158, endPoint x: 424, endPoint y: 163, distance: 20.2
click at [450, 158] on div "Wait for 1d Send Message discount $ 20 , 1 media Avoid double sending Wait for …" at bounding box center [332, 159] width 486 height 275
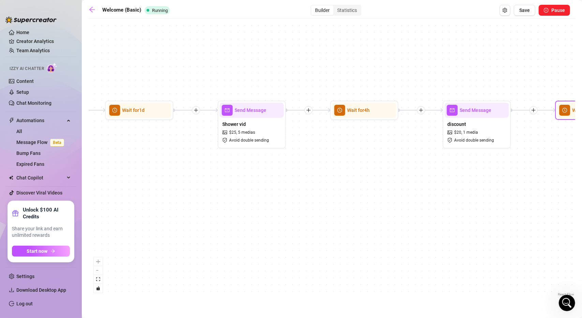
drag, startPoint x: 348, startPoint y: 199, endPoint x: 383, endPoint y: 200, distance: 35.8
click at [367, 199] on div "Wait for 1d Send Message discount $ 20 , 1 media Avoid double sending Wait for …" at bounding box center [332, 159] width 486 height 275
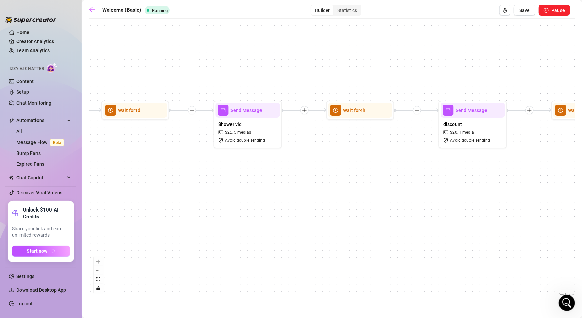
drag, startPoint x: 564, startPoint y: 179, endPoint x: 367, endPoint y: 179, distance: 196.3
click at [365, 179] on div "Wait for 1d Send Message discount $ 20 , 1 media Avoid double sending Wait for …" at bounding box center [332, 159] width 486 height 275
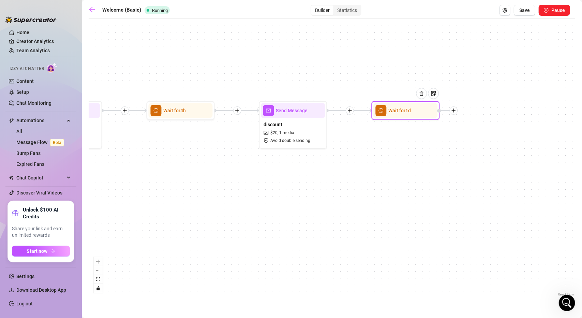
click at [454, 109] on icon "plus" at bounding box center [453, 110] width 5 height 5
click at [489, 134] on div "Message" at bounding box center [487, 134] width 50 height 12
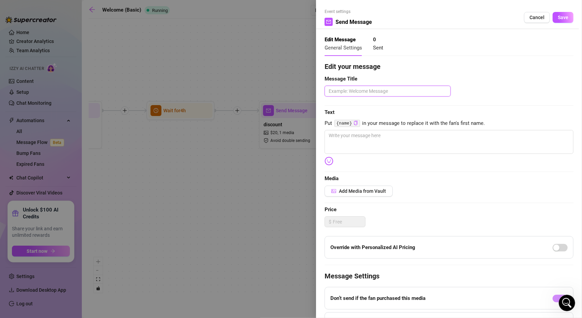
click at [355, 89] on textarea at bounding box center [387, 91] width 126 height 11
click at [475, 78] on span "Message Title" at bounding box center [448, 79] width 249 height 8
click at [410, 136] on textarea at bounding box center [448, 142] width 249 height 24
click at [466, 138] on textarea at bounding box center [448, 142] width 249 height 24
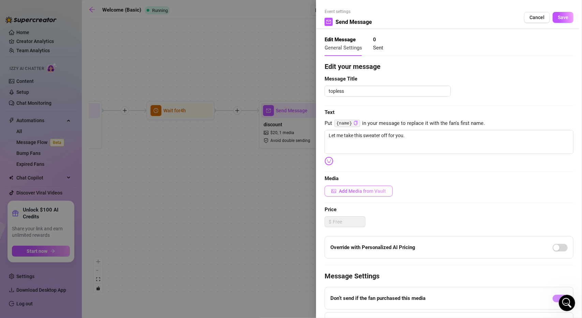
click at [348, 194] on button "Add Media from Vault" at bounding box center [358, 190] width 68 height 11
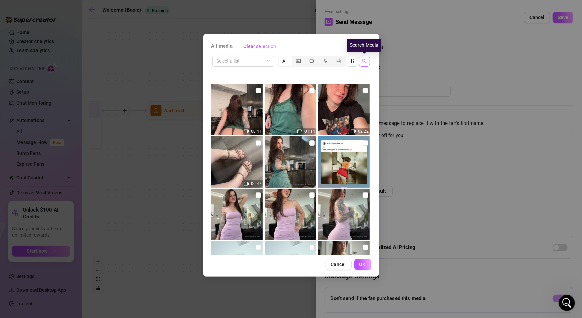
click at [362, 64] on button "button" at bounding box center [364, 61] width 11 height 11
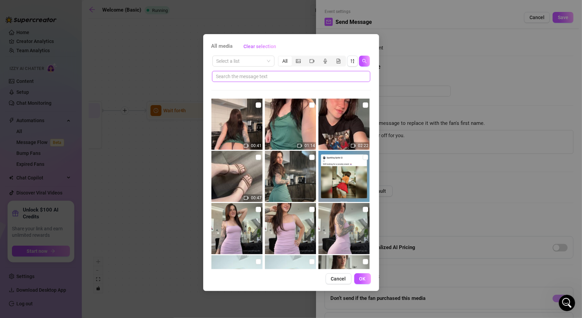
click at [284, 77] on input "text" at bounding box center [288, 76] width 145 height 7
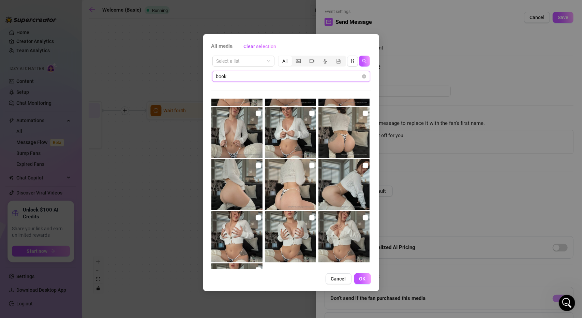
scroll to position [204, 0]
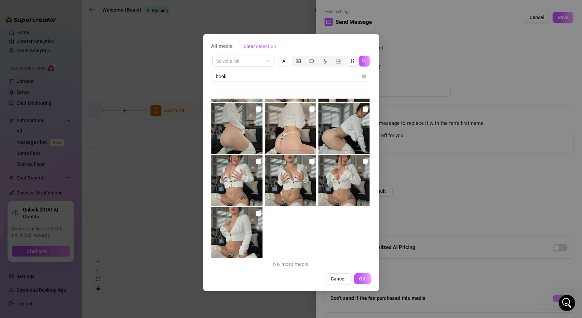
click at [363, 162] on input "checkbox" at bounding box center [365, 160] width 5 height 5
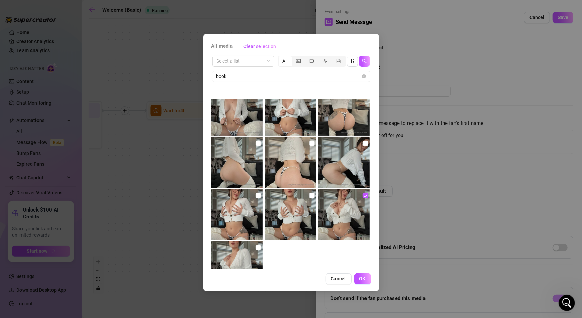
scroll to position [136, 0]
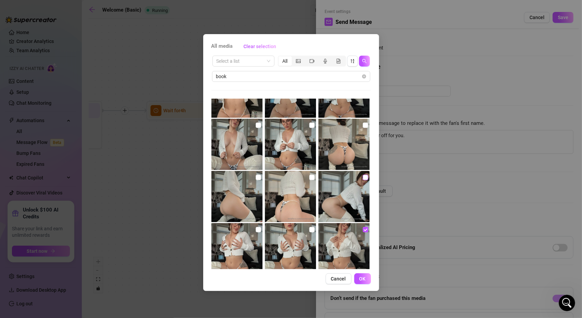
click at [363, 177] on input "checkbox" at bounding box center [365, 176] width 5 height 5
click at [309, 179] on input "checkbox" at bounding box center [311, 176] width 5 height 5
click at [258, 178] on input "checkbox" at bounding box center [258, 176] width 5 height 5
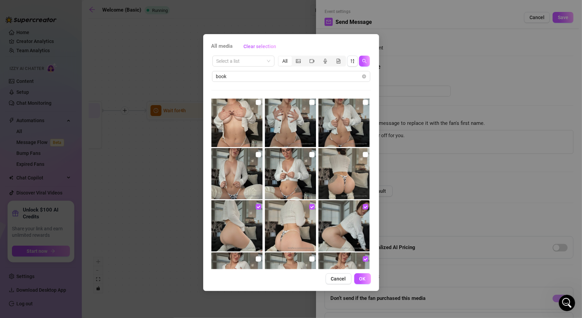
scroll to position [102, 0]
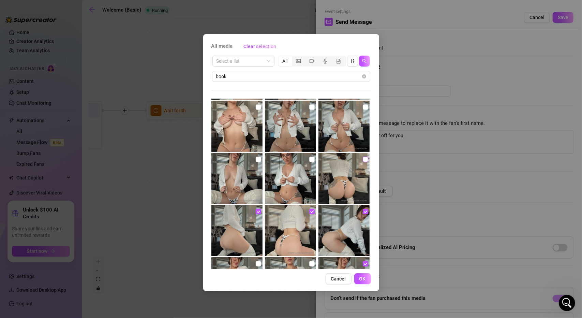
click at [363, 161] on input "checkbox" at bounding box center [365, 158] width 5 height 5
click at [309, 160] on input "checkbox" at bounding box center [311, 158] width 5 height 5
click at [257, 160] on input "checkbox" at bounding box center [258, 158] width 5 height 5
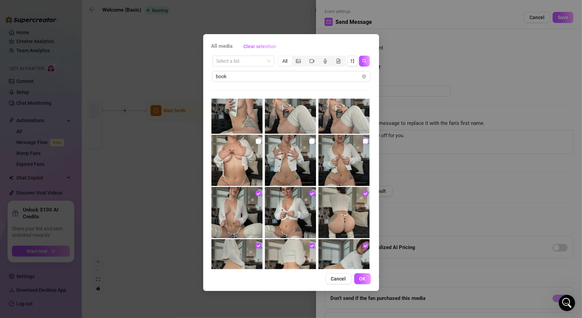
click at [363, 141] on input "checkbox" at bounding box center [365, 140] width 5 height 5
click at [310, 140] on input "checkbox" at bounding box center [311, 140] width 5 height 5
click at [256, 141] on input "checkbox" at bounding box center [258, 140] width 5 height 5
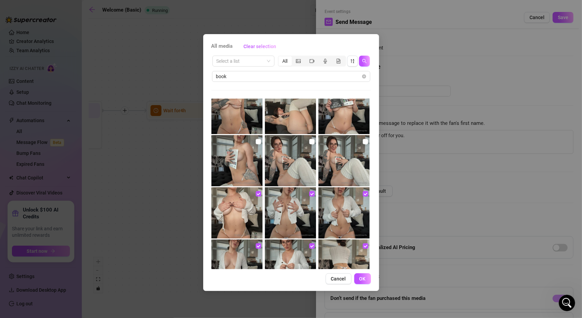
scroll to position [0, 0]
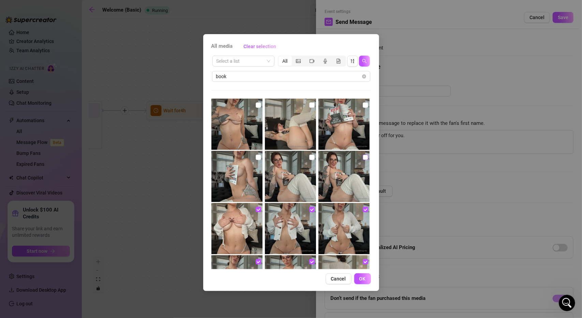
click at [363, 155] on input "checkbox" at bounding box center [365, 156] width 5 height 5
click at [309, 156] on input "checkbox" at bounding box center [311, 156] width 5 height 5
click at [257, 158] on input "checkbox" at bounding box center [258, 156] width 5 height 5
click at [363, 105] on input "checkbox" at bounding box center [365, 104] width 5 height 5
click at [309, 105] on input "checkbox" at bounding box center [311, 104] width 5 height 5
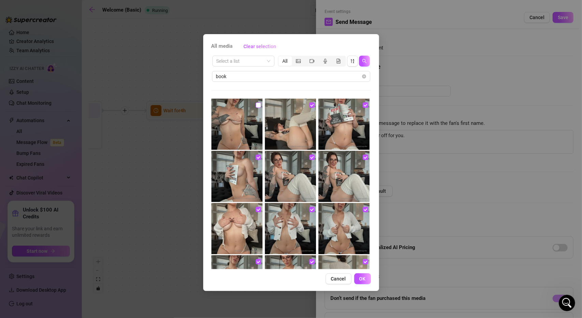
click at [256, 105] on input "checkbox" at bounding box center [258, 104] width 5 height 5
click at [361, 280] on span "OK" at bounding box center [362, 278] width 6 height 5
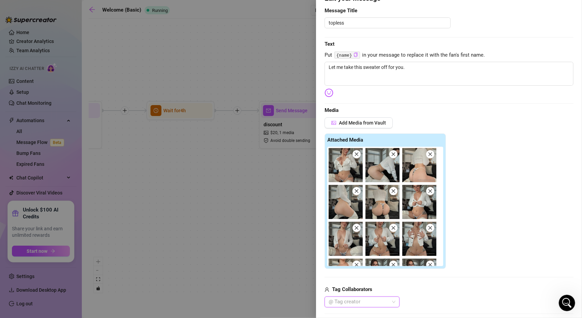
scroll to position [136, 0]
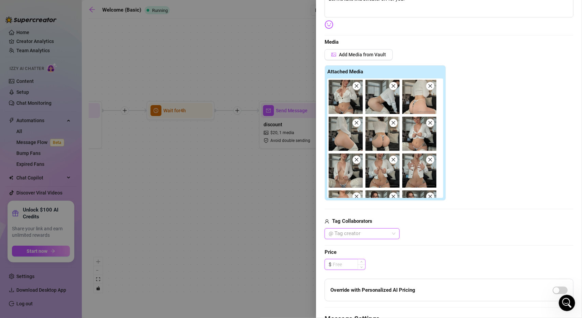
click at [352, 265] on input at bounding box center [349, 264] width 32 height 10
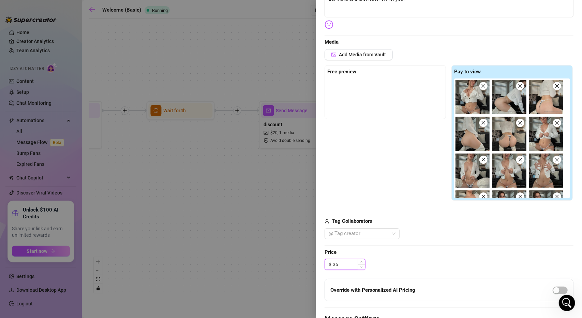
drag, startPoint x: 339, startPoint y: 265, endPoint x: 332, endPoint y: 265, distance: 7.2
click at [332, 265] on div "$ 35" at bounding box center [344, 264] width 41 height 11
drag, startPoint x: 343, startPoint y: 266, endPoint x: 333, endPoint y: 264, distance: 10.2
click at [333, 264] on input "40" at bounding box center [349, 264] width 32 height 10
click at [412, 255] on span "Price" at bounding box center [448, 252] width 249 height 8
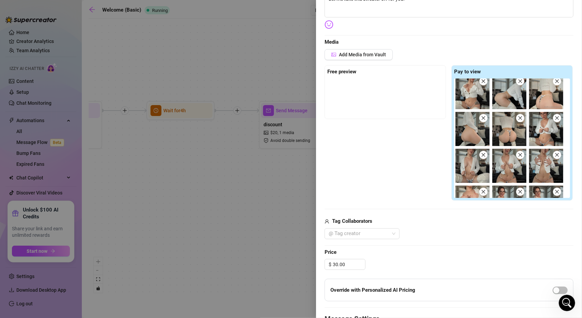
scroll to position [0, 0]
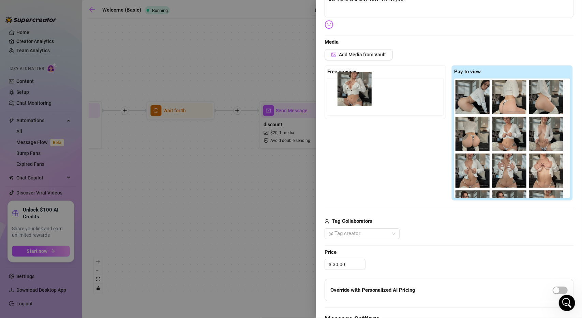
drag, startPoint x: 465, startPoint y: 100, endPoint x: 348, endPoint y: 92, distance: 117.5
click at [348, 92] on div "Free preview Pay to view" at bounding box center [448, 133] width 249 height 136
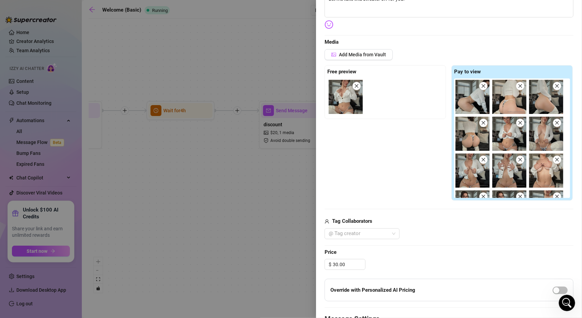
click at [385, 181] on div "Free preview Pay to view" at bounding box center [448, 133] width 249 height 136
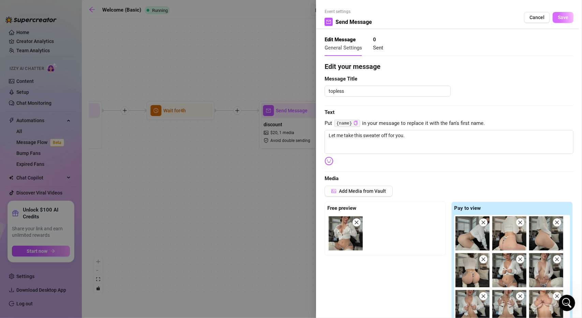
click at [560, 19] on span "Save" at bounding box center [563, 17] width 11 height 5
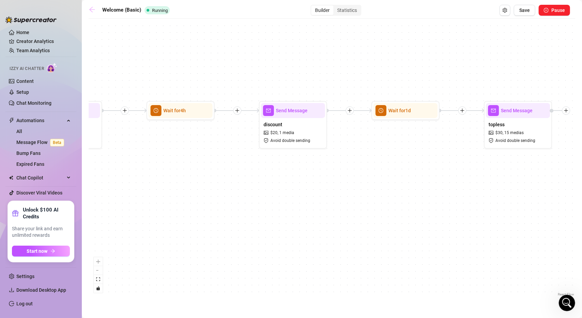
click at [95, 9] on link at bounding box center [94, 10] width 10 height 8
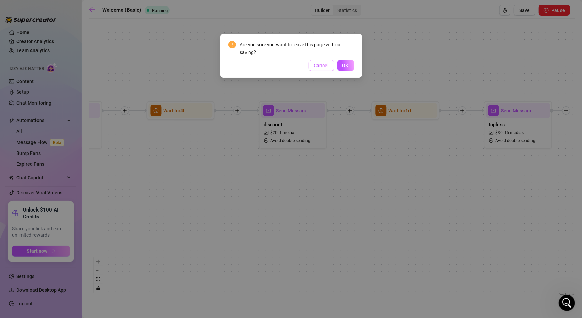
click at [319, 67] on span "Cancel" at bounding box center [321, 65] width 15 height 5
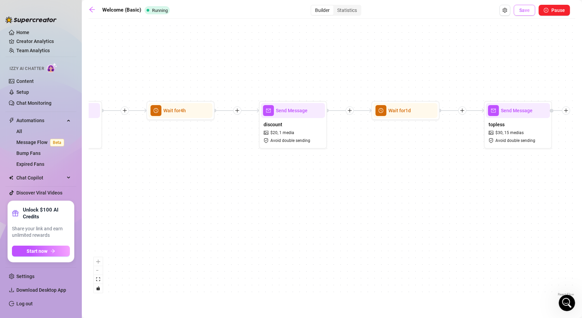
click at [526, 12] on span "Save" at bounding box center [524, 9] width 11 height 5
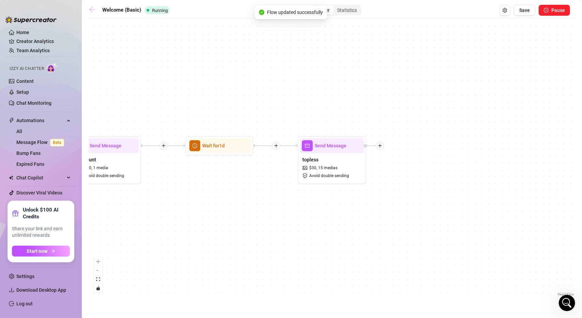
click at [92, 12] on icon "arrow-left" at bounding box center [91, 9] width 5 height 5
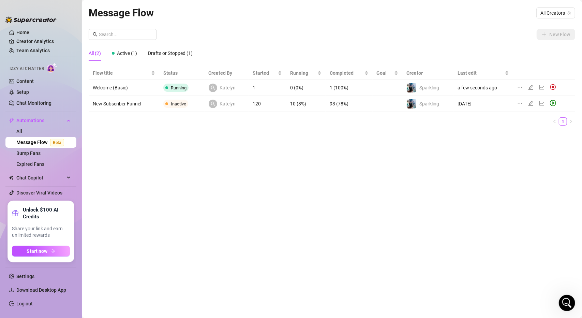
click at [529, 103] on icon "edit" at bounding box center [530, 103] width 5 height 5
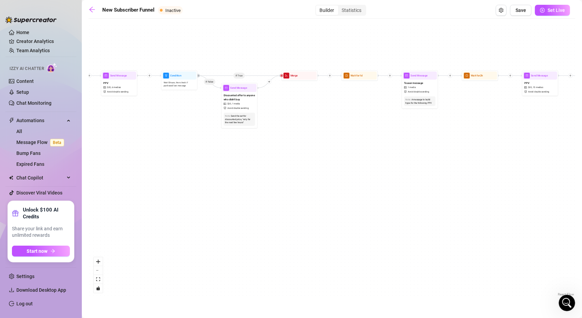
drag, startPoint x: 282, startPoint y: 134, endPoint x: 288, endPoint y: 149, distance: 16.0
click at [292, 151] on div "If True If True If True If False If False If False If True If False Wait for 4h…" at bounding box center [332, 159] width 486 height 275
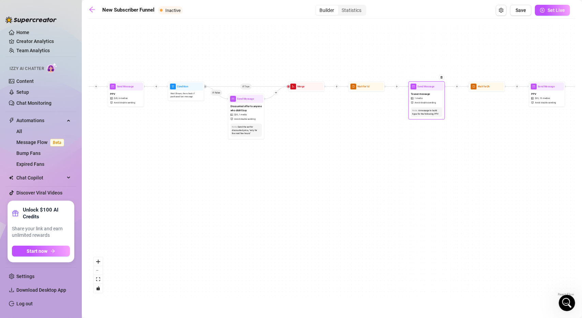
click at [428, 92] on span "Teaser message" at bounding box center [420, 94] width 19 height 4
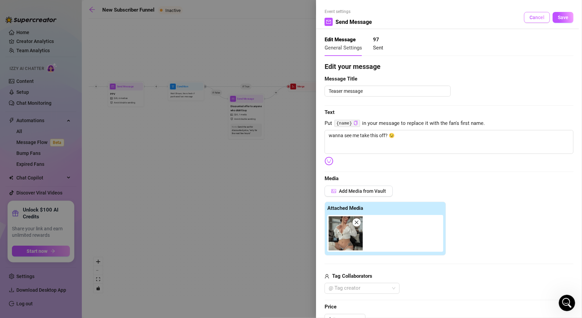
click at [524, 16] on button "Cancel" at bounding box center [537, 17] width 26 height 11
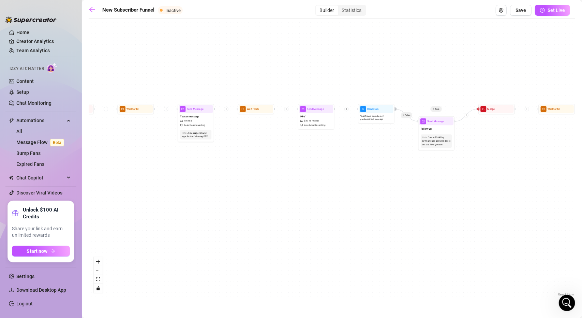
drag, startPoint x: 502, startPoint y: 149, endPoint x: 271, endPoint y: 171, distance: 231.8
click at [271, 171] on div "If True If True If True If False If False If False If True If False Wait for 4h…" at bounding box center [332, 159] width 486 height 275
click at [318, 114] on div "PPV $ 35 , 15 medias Avoid double sending" at bounding box center [316, 120] width 34 height 15
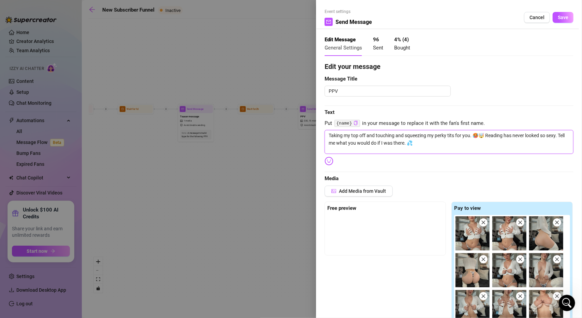
drag, startPoint x: 329, startPoint y: 135, endPoint x: 564, endPoint y: 143, distance: 236.0
click at [564, 143] on textarea "Taking my top off and touching and squeezing my perky tits for you. 🥵🤯 Reading …" at bounding box center [448, 142] width 249 height 24
click at [447, 145] on textarea "Taking my top off and touching and squeezing my perky tits for you. 🥵🤯 Reading …" at bounding box center [448, 142] width 249 height 24
click at [536, 18] on span "Cancel" at bounding box center [536, 17] width 15 height 5
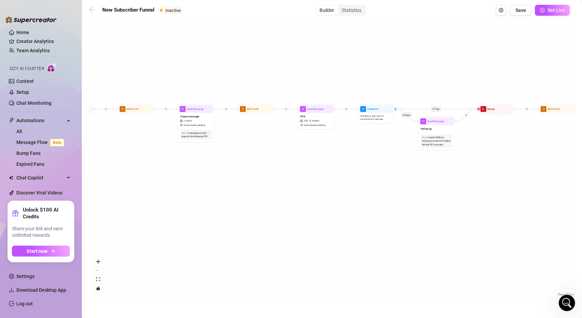
click at [90, 10] on icon "arrow-left" at bounding box center [91, 9] width 5 height 5
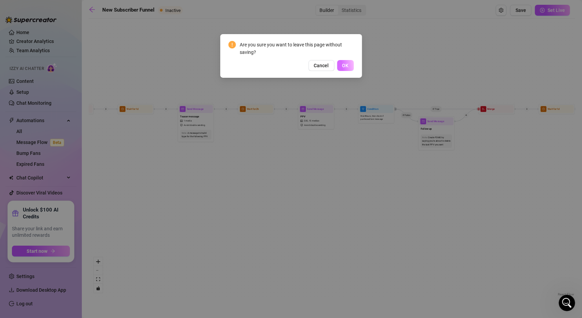
click at [343, 66] on span "OK" at bounding box center [345, 65] width 6 height 5
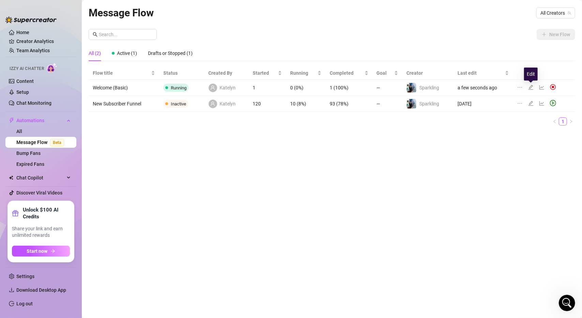
click at [532, 89] on icon "edit" at bounding box center [530, 87] width 5 height 5
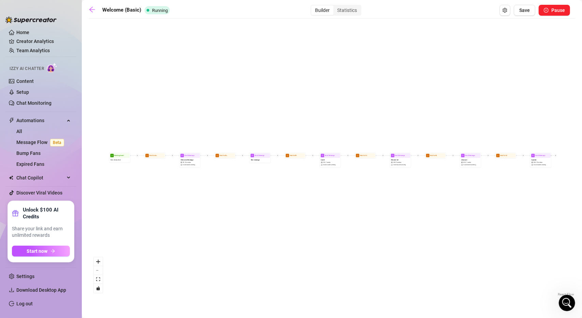
drag, startPoint x: 492, startPoint y: 203, endPoint x: 339, endPoint y: 209, distance: 152.8
click at [339, 209] on div "Send Message topless $ 30 , 15 medias Avoid double sending Wait for 1d Send Mes…" at bounding box center [332, 159] width 486 height 275
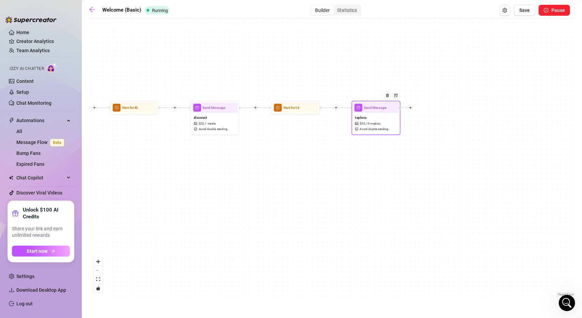
click at [373, 114] on div "topless $ 30 , 15 medias Avoid double sending" at bounding box center [376, 123] width 46 height 20
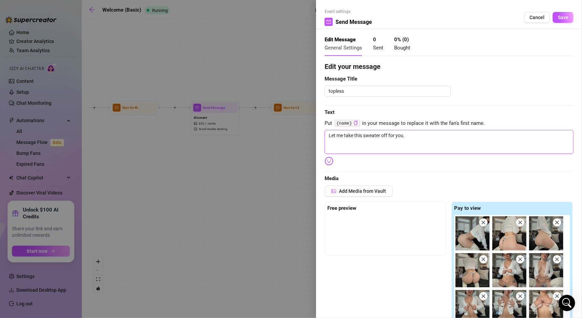
drag, startPoint x: 407, startPoint y: 135, endPoint x: 330, endPoint y: 135, distance: 77.0
click at [330, 135] on textarea "Let me take this sweater off for you." at bounding box center [448, 142] width 249 height 24
paste textarea "Taking my top off and touching and squeezing my perky tits for you. 🥵🤯 Reading …"
click at [473, 142] on textarea "Taking my top off and touching and squeezing my perky tits for you. 🥵🤯 Reading …" at bounding box center [448, 142] width 249 height 24
click at [375, 137] on textarea "Taking my top off and touching and squeezing my perky tits for you. 🥵🤯 Reading …" at bounding box center [448, 142] width 249 height 24
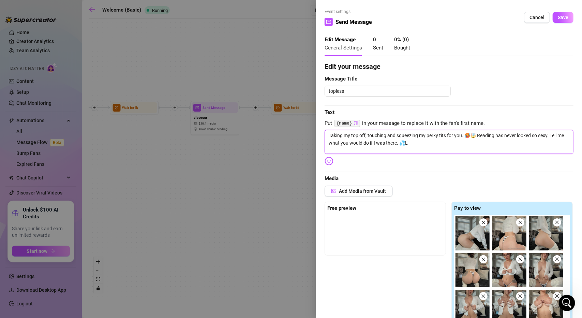
click at [425, 143] on textarea "Taking my top off, touching and squeezing my perky tits for you. 🥵🤯 Reading has…" at bounding box center [448, 142] width 249 height 24
click at [357, 136] on textarea "Taking my top off, touching and squeezing my perky tits for you. 🥵🤯 Reading has…" at bounding box center [448, 142] width 249 height 24
click at [356, 135] on textarea "Taking my top off, touching and squeezing my perky tits for you. 🥵🤯 Reading has…" at bounding box center [448, 142] width 249 height 24
click at [358, 137] on textarea "Taking my top off, touching and squeezing my perky tits for you. 🥵🤯 Reading has…" at bounding box center [448, 142] width 249 height 24
click at [483, 145] on textarea "Taking my sweater off, touching and squeezing my perky tits for you. 🥵🤯 Reading…" at bounding box center [448, 142] width 249 height 24
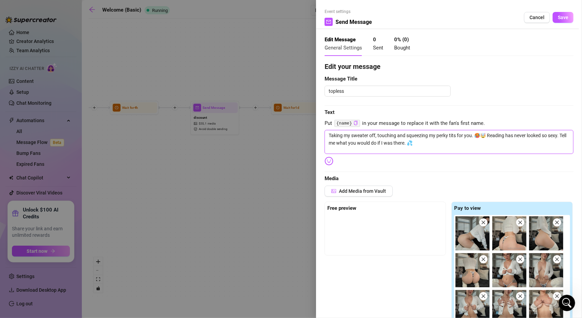
click at [412, 143] on textarea "Taking my sweater off, touching and squeezing my perky tits for you. 🥵🤯 Reading…" at bounding box center [448, 142] width 249 height 24
click at [413, 146] on textarea "Taking my sweater off, touching and squeezing my perky tits for you. 🥵🤯 Reading…" at bounding box center [448, 142] width 249 height 24
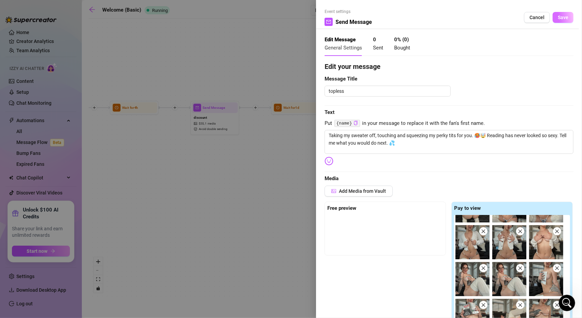
click at [558, 19] on span "Save" at bounding box center [563, 17] width 11 height 5
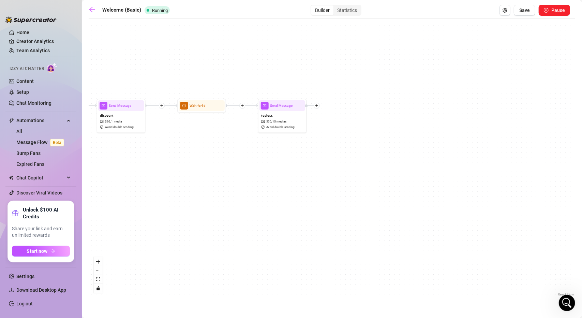
drag, startPoint x: 396, startPoint y: 189, endPoint x: 294, endPoint y: 182, distance: 102.5
click at [294, 182] on div "Send Message topless $ 30 , 15 medias Avoid double sending Wait for 1d Send Mes…" at bounding box center [332, 159] width 486 height 275
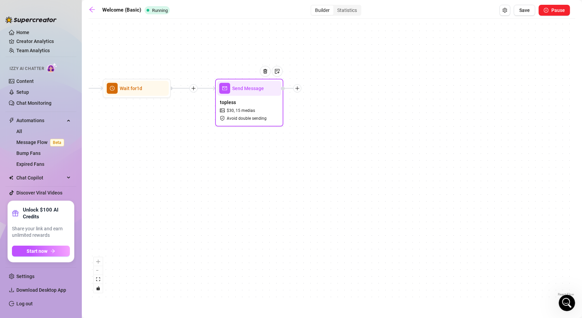
click at [298, 88] on icon "plus" at bounding box center [297, 88] width 5 height 5
click at [328, 102] on div "Condition" at bounding box center [331, 101] width 50 height 12
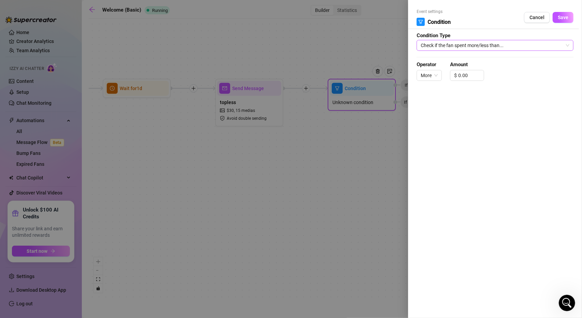
click at [451, 46] on span "Check if the fan spent more/less than..." at bounding box center [495, 45] width 149 height 10
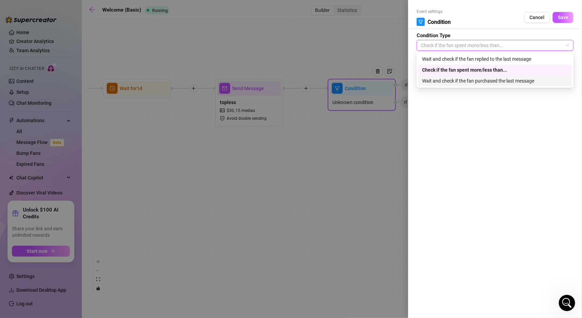
click at [462, 80] on div "Wait and check if the fan purchased the last message" at bounding box center [495, 80] width 146 height 7
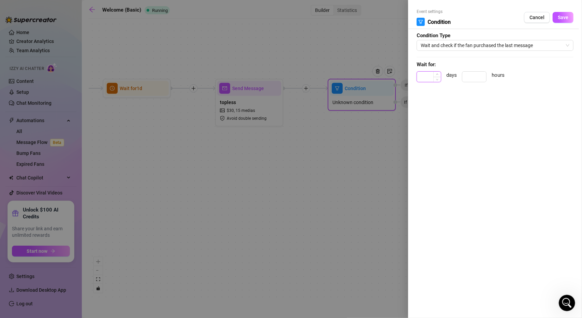
click at [429, 78] on input at bounding box center [429, 77] width 24 height 10
click at [562, 19] on span "Save" at bounding box center [563, 17] width 11 height 5
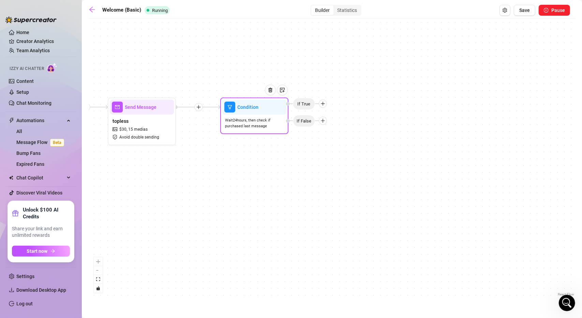
drag, startPoint x: 393, startPoint y: 152, endPoint x: 275, endPoint y: 159, distance: 117.5
click at [279, 171] on div "Condition Wait 24 hours, then check if purchased last message If False If True …" at bounding box center [332, 159] width 486 height 275
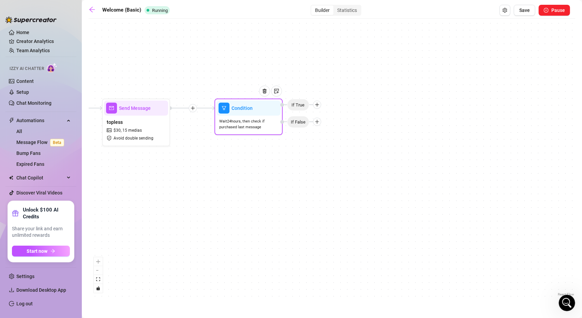
click at [318, 105] on icon "plus" at bounding box center [317, 104] width 4 height 0
click at [331, 127] on div "Message" at bounding box center [330, 129] width 50 height 12
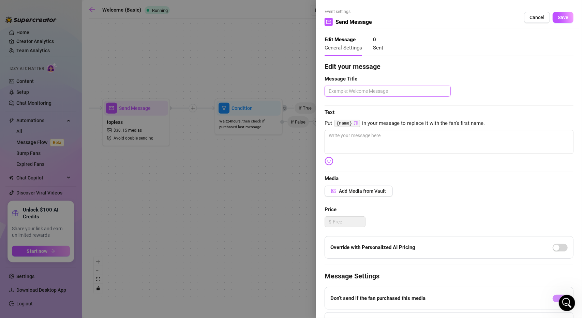
click at [365, 93] on textarea at bounding box center [387, 91] width 126 height 11
click at [536, 18] on span "Cancel" at bounding box center [536, 17] width 15 height 5
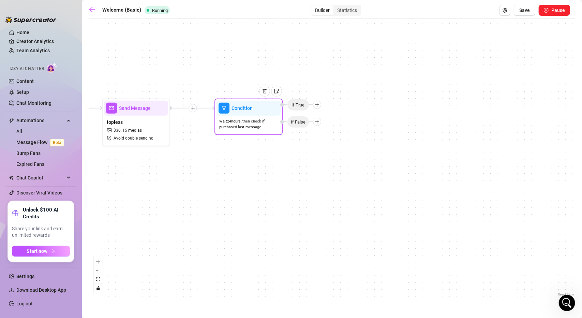
click at [318, 123] on icon "plus" at bounding box center [317, 121] width 5 height 5
click at [324, 146] on div "Message" at bounding box center [330, 146] width 50 height 12
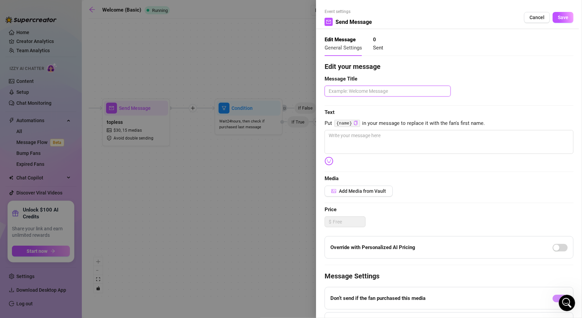
click at [388, 94] on textarea at bounding box center [387, 91] width 126 height 11
click at [360, 140] on textarea at bounding box center [448, 142] width 249 height 24
drag, startPoint x: 459, startPoint y: 134, endPoint x: 398, endPoint y: 137, distance: 61.4
click at [398, 137] on textarea "you didn't want that last set? I really thought you would like it," at bounding box center [448, 142] width 249 height 24
click at [478, 141] on textarea "you didn't want that last set? I really thought you would like it," at bounding box center [448, 142] width 249 height 24
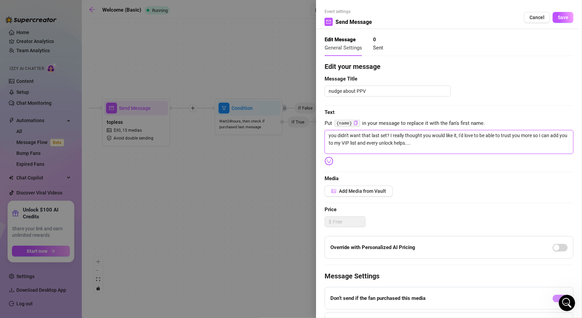
click at [457, 137] on textarea "you didn't want that last set? I really thought you would like it, I'd love to …" at bounding box center [448, 142] width 249 height 24
click at [423, 142] on textarea "you didn't want that last set? I really thought you would like it. I'd love to …" at bounding box center [448, 142] width 249 height 24
click at [558, 17] on span "Save" at bounding box center [563, 17] width 11 height 5
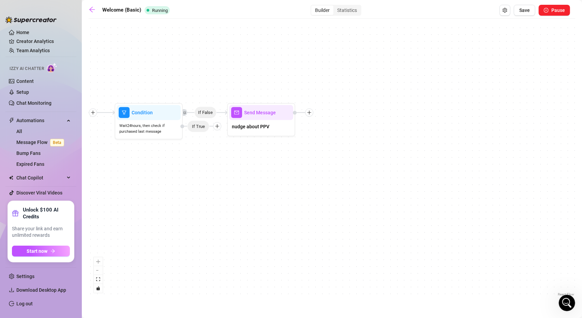
drag, startPoint x: 357, startPoint y: 171, endPoint x: 257, endPoint y: 175, distance: 100.0
click at [257, 175] on div "If False Send Message nudge about PPV Condition Wait 24 hours, then check if pu…" at bounding box center [332, 159] width 486 height 275
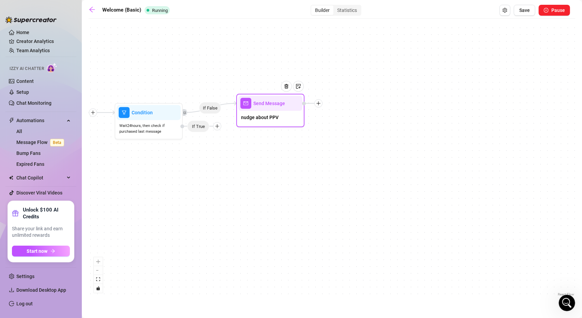
drag, startPoint x: 270, startPoint y: 118, endPoint x: 279, endPoint y: 108, distance: 13.5
click at [279, 108] on div "Send Message nudge about PPV" at bounding box center [270, 110] width 68 height 33
click at [218, 128] on icon "plus" at bounding box center [217, 126] width 5 height 5
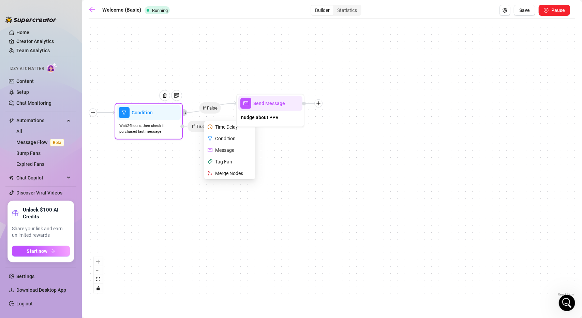
click at [224, 150] on div "Message" at bounding box center [231, 150] width 50 height 12
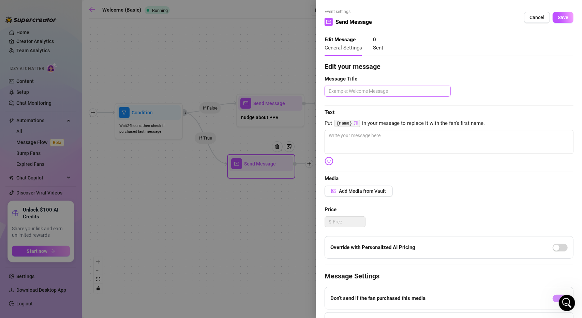
click at [371, 93] on textarea at bounding box center [387, 91] width 126 height 11
click at [370, 138] on textarea at bounding box center [448, 142] width 249 height 24
click at [354, 137] on textarea at bounding box center [448, 142] width 249 height 24
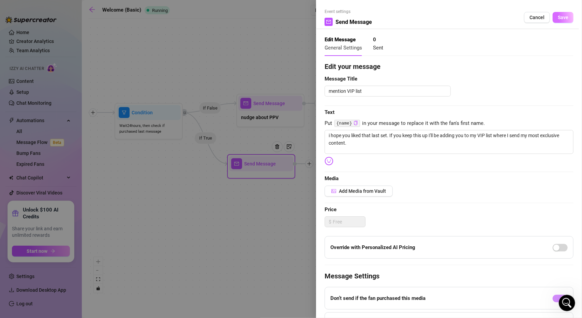
click at [558, 15] on span "Save" at bounding box center [563, 17] width 11 height 5
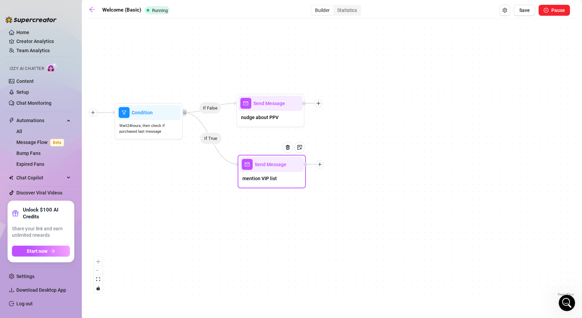
drag, startPoint x: 275, startPoint y: 171, endPoint x: 286, endPoint y: 171, distance: 11.6
click at [286, 172] on div "mention VIP list" at bounding box center [272, 179] width 64 height 14
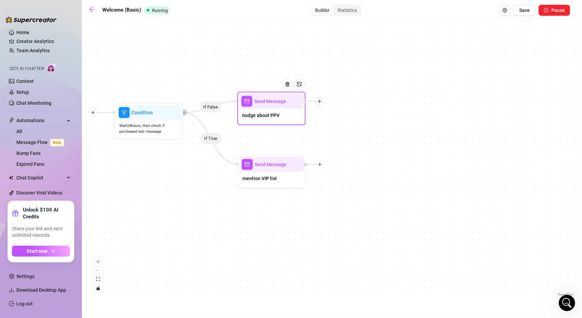
click at [290, 105] on div at bounding box center [290, 89] width 30 height 35
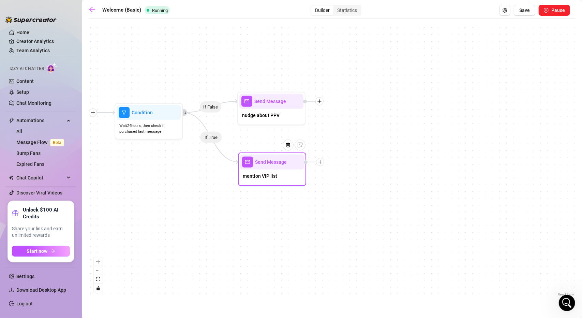
click at [282, 177] on div "mention VIP list" at bounding box center [272, 176] width 64 height 14
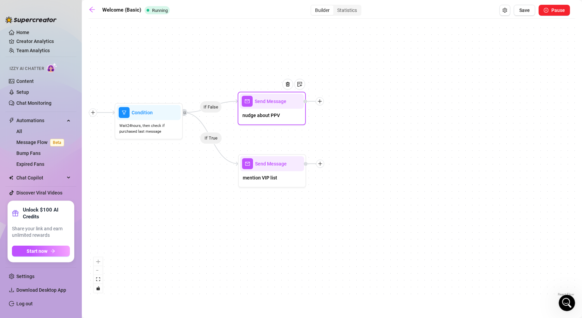
drag, startPoint x: 279, startPoint y: 100, endPoint x: 291, endPoint y: 105, distance: 13.0
click at [282, 101] on div at bounding box center [290, 89] width 30 height 35
click at [324, 105] on div at bounding box center [322, 101] width 8 height 8
click at [359, 150] on div "Merge Nodes" at bounding box center [356, 149] width 50 height 12
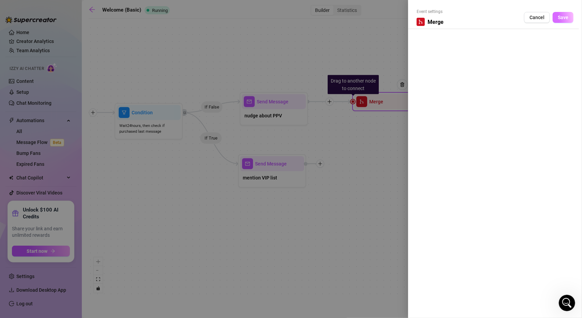
click at [558, 19] on button "Save" at bounding box center [562, 17] width 21 height 11
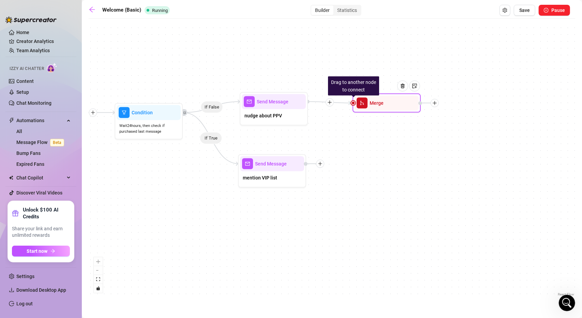
drag, startPoint x: 386, startPoint y: 105, endPoint x: 387, endPoint y: 111, distance: 6.3
click at [387, 110] on div "Merge" at bounding box center [386, 102] width 64 height 15
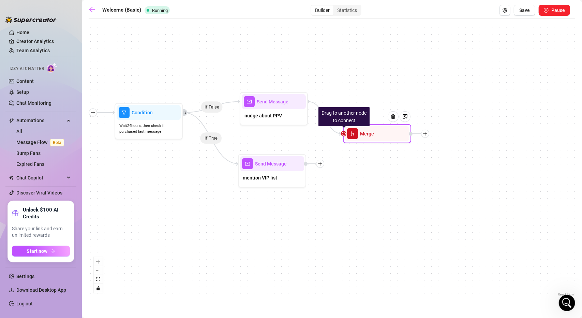
drag, startPoint x: 387, startPoint y: 110, endPoint x: 377, endPoint y: 137, distance: 29.3
click at [377, 137] on div "Merge" at bounding box center [377, 133] width 64 height 15
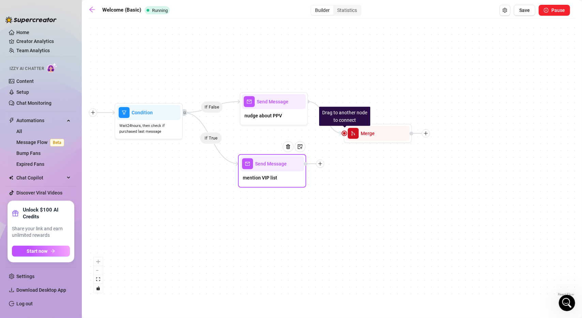
click at [320, 166] on icon "plus" at bounding box center [320, 163] width 5 height 5
click at [320, 164] on icon "plus" at bounding box center [320, 164] width 0 height 4
click at [343, 214] on div "Merge Nodes" at bounding box center [354, 211] width 50 height 12
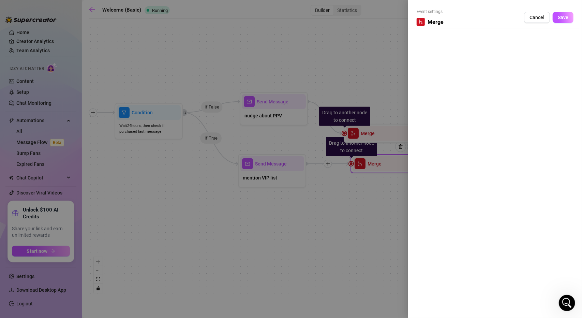
drag, startPoint x: 560, startPoint y: 15, endPoint x: 497, endPoint y: 66, distance: 81.9
click at [560, 15] on span "Save" at bounding box center [563, 17] width 11 height 5
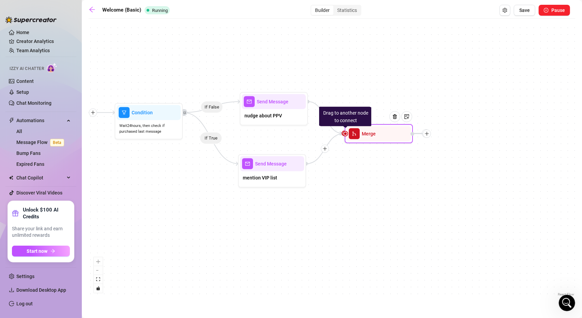
drag, startPoint x: 369, startPoint y: 165, endPoint x: 364, endPoint y: 134, distance: 31.2
click at [364, 134] on span "Merge" at bounding box center [369, 133] width 14 height 7
drag, startPoint x: 371, startPoint y: 135, endPoint x: 369, endPoint y: 139, distance: 3.8
click at [369, 139] on span "Merge" at bounding box center [368, 135] width 14 height 7
click at [373, 137] on div "Merge" at bounding box center [378, 133] width 64 height 15
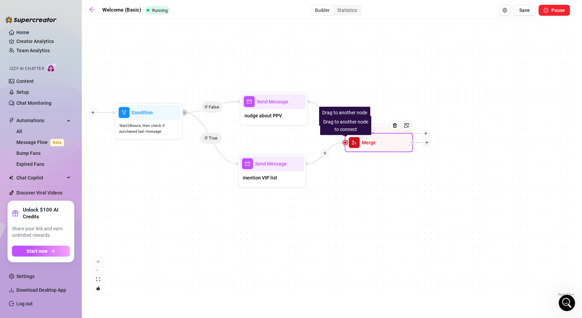
drag, startPoint x: 373, startPoint y: 138, endPoint x: 374, endPoint y: 151, distance: 12.6
click at [374, 150] on div "Merge" at bounding box center [379, 142] width 64 height 15
drag, startPoint x: 374, startPoint y: 151, endPoint x: 373, endPoint y: 140, distance: 10.9
click at [373, 140] on div "Merge" at bounding box center [378, 140] width 64 height 15
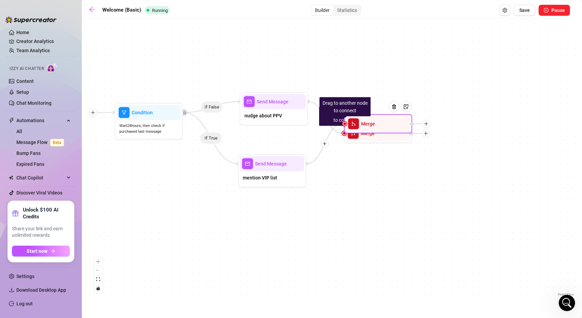
drag, startPoint x: 386, startPoint y: 144, endPoint x: 386, endPoint y: 132, distance: 12.3
click at [386, 132] on div "Drag to another node to connect Merge" at bounding box center [378, 123] width 68 height 19
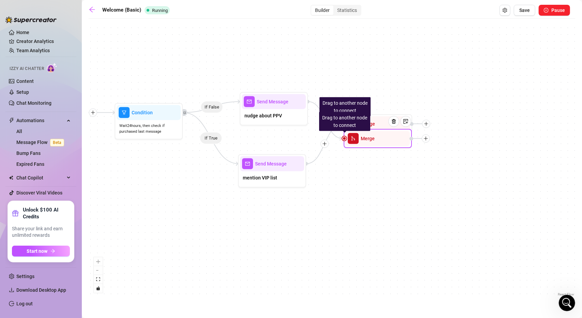
drag, startPoint x: 381, startPoint y: 136, endPoint x: 381, endPoint y: 130, distance: 5.8
click at [381, 131] on div "Drag to another node to connect Merge" at bounding box center [378, 138] width 68 height 19
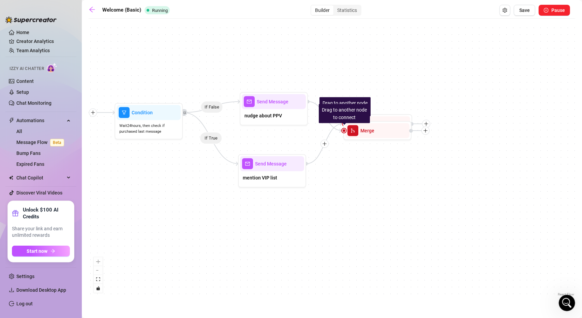
drag, startPoint x: 382, startPoint y: 136, endPoint x: 382, endPoint y: 140, distance: 4.1
click at [382, 140] on div "If False If True Drag to another node to connect Merge Drag to another node to …" at bounding box center [332, 159] width 486 height 275
drag, startPoint x: 382, startPoint y: 138, endPoint x: 382, endPoint y: 143, distance: 4.8
click at [382, 143] on div "Drag to another node to connect Merge" at bounding box center [377, 133] width 68 height 19
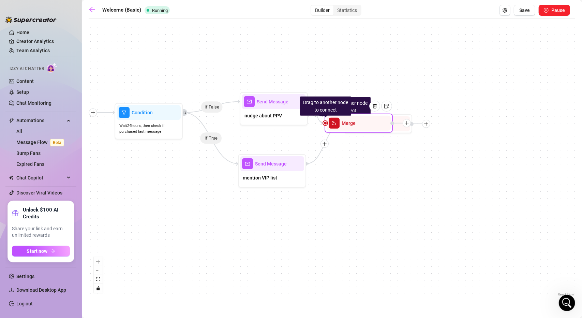
drag, startPoint x: 386, startPoint y: 135, endPoint x: 367, endPoint y: 122, distance: 22.9
click at [367, 122] on div at bounding box center [377, 111] width 30 height 35
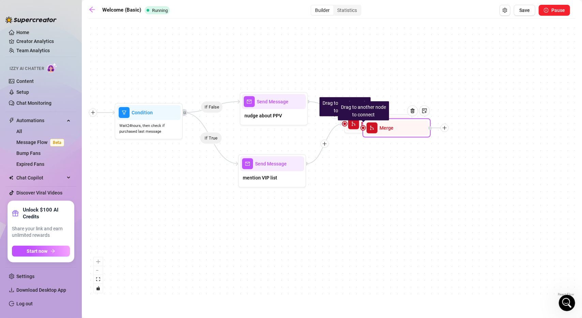
drag, startPoint x: 374, startPoint y: 128, endPoint x: 408, endPoint y: 128, distance: 34.4
click at [408, 128] on div at bounding box center [415, 115] width 30 height 35
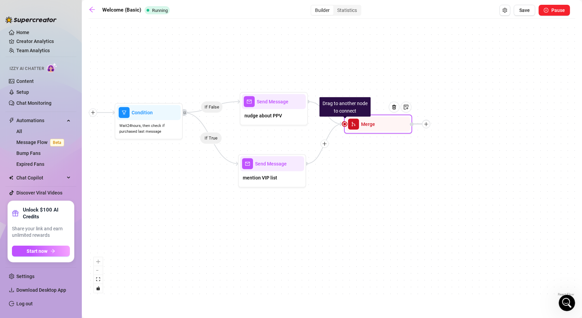
drag, startPoint x: 408, startPoint y: 130, endPoint x: 389, endPoint y: 128, distance: 19.2
click at [389, 128] on div at bounding box center [397, 112] width 30 height 35
click at [388, 127] on div at bounding box center [396, 110] width 30 height 35
click at [387, 130] on div "Drag to another node to connect Merge" at bounding box center [377, 120] width 68 height 19
drag, startPoint x: 384, startPoint y: 127, endPoint x: 382, endPoint y: 121, distance: 6.4
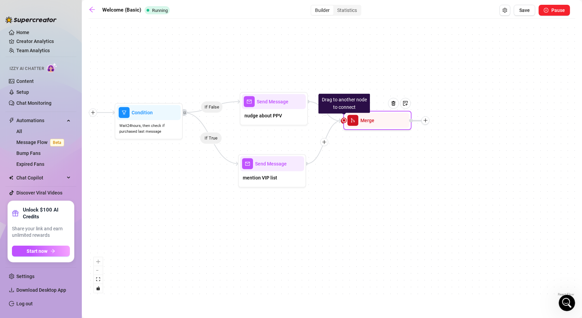
click at [382, 122] on div "Drag to another node to connect Merge" at bounding box center [377, 120] width 68 height 19
drag, startPoint x: 382, startPoint y: 121, endPoint x: 385, endPoint y: 143, distance: 22.0
click at [385, 123] on div "Merge" at bounding box center [376, 115] width 64 height 15
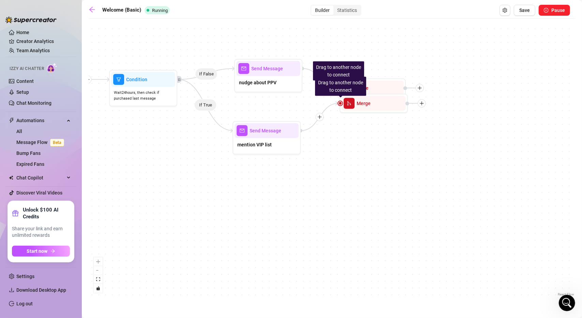
drag, startPoint x: 382, startPoint y: 144, endPoint x: 378, endPoint y: 117, distance: 27.6
click at [378, 117] on div "If False If True Drag to another node to connect Merge Drag to another node to …" at bounding box center [332, 159] width 486 height 275
drag, startPoint x: 376, startPoint y: 94, endPoint x: 378, endPoint y: 130, distance: 35.5
click at [378, 113] on div "Drag to another node to connect Merge" at bounding box center [373, 103] width 68 height 19
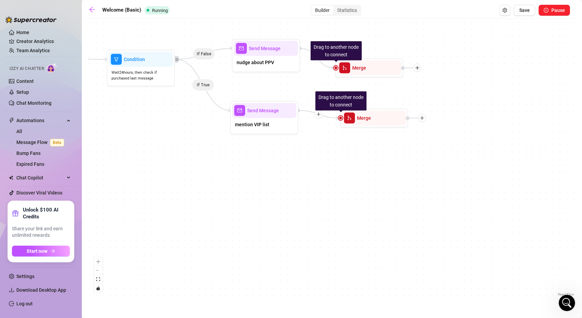
drag, startPoint x: 376, startPoint y: 102, endPoint x: 373, endPoint y: 83, distance: 18.6
click at [373, 83] on div "If False If True Drag to another node to connect Merge Drag to another node to …" at bounding box center [332, 159] width 486 height 275
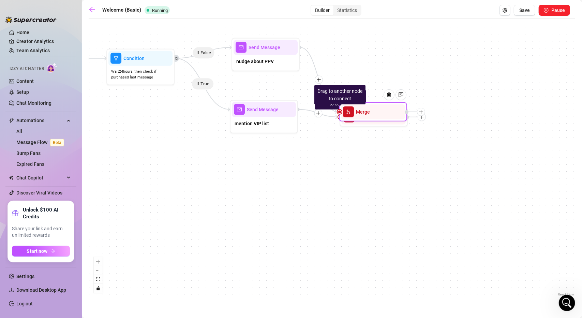
drag, startPoint x: 371, startPoint y: 70, endPoint x: 377, endPoint y: 124, distance: 55.2
click at [377, 119] on div "Merge" at bounding box center [373, 111] width 64 height 15
drag, startPoint x: 374, startPoint y: 114, endPoint x: 370, endPoint y: 79, distance: 35.6
click at [370, 104] on div "Merge" at bounding box center [373, 111] width 64 height 15
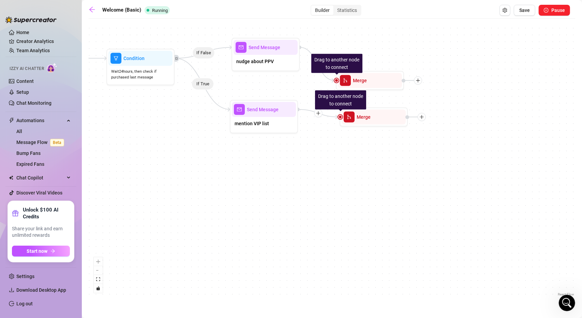
drag, startPoint x: 368, startPoint y: 130, endPoint x: 365, endPoint y: 111, distance: 19.3
click at [366, 112] on div "If False If True Drag to another node to connect Merge Drag to another node to …" at bounding box center [332, 159] width 486 height 275
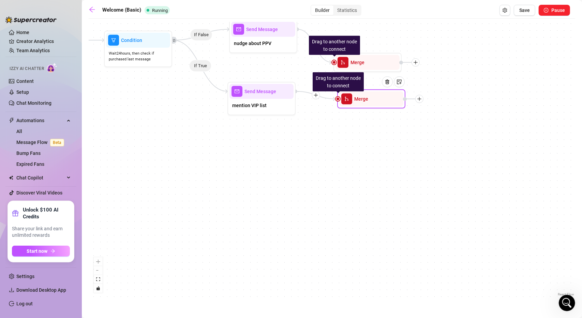
drag, startPoint x: 371, startPoint y: 105, endPoint x: 368, endPoint y: 67, distance: 37.9
click at [368, 91] on div "Merge" at bounding box center [371, 98] width 64 height 15
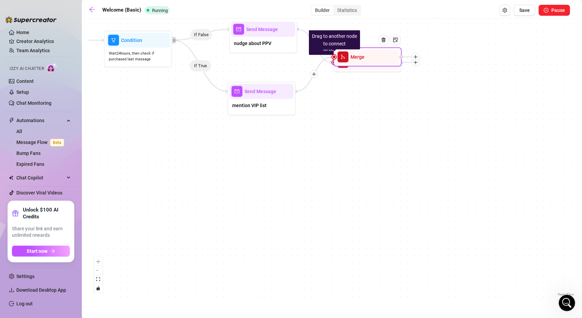
drag, startPoint x: 368, startPoint y: 66, endPoint x: 366, endPoint y: 54, distance: 12.7
click at [366, 54] on div "Merge" at bounding box center [367, 56] width 64 height 15
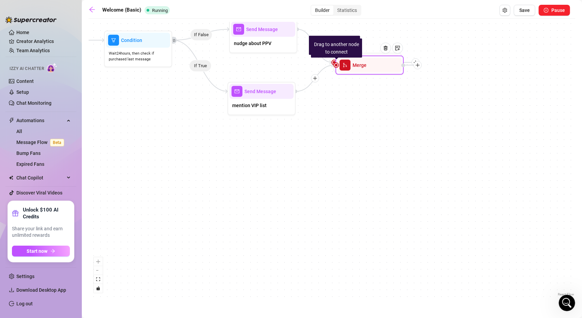
drag, startPoint x: 367, startPoint y: 60, endPoint x: 369, endPoint y: 69, distance: 9.4
click at [369, 69] on div "Merge" at bounding box center [369, 65] width 64 height 15
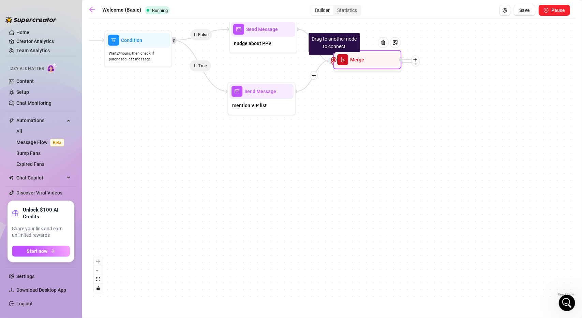
drag, startPoint x: 367, startPoint y: 64, endPoint x: 364, endPoint y: 58, distance: 6.7
click at [364, 58] on div "Merge" at bounding box center [367, 59] width 64 height 15
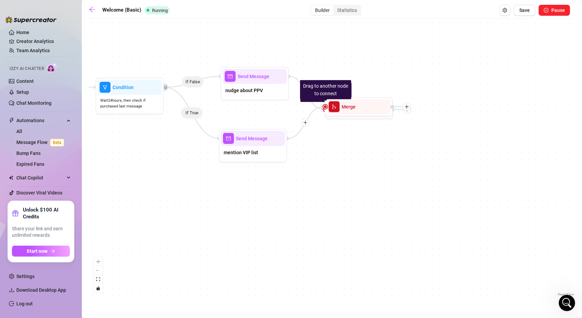
drag, startPoint x: 364, startPoint y: 154, endPoint x: 344, endPoint y: 197, distance: 47.4
click at [344, 197] on div "If False If True Drag to another node to connect Merge Drag to another node to …" at bounding box center [332, 159] width 486 height 275
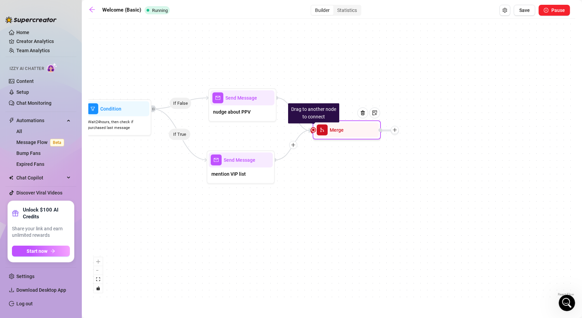
click at [350, 128] on div at bounding box center [365, 118] width 30 height 35
click at [346, 131] on div "Merge" at bounding box center [347, 129] width 64 height 15
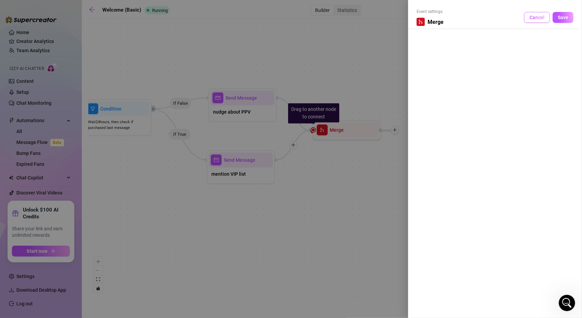
click at [534, 16] on span "Cancel" at bounding box center [536, 17] width 15 height 5
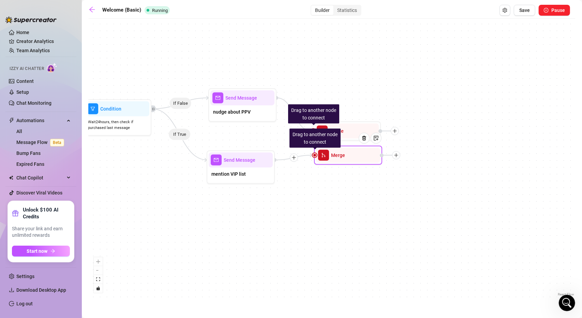
drag, startPoint x: 334, startPoint y: 137, endPoint x: 336, endPoint y: 160, distance: 23.6
click at [336, 159] on span "Merge" at bounding box center [338, 154] width 14 height 7
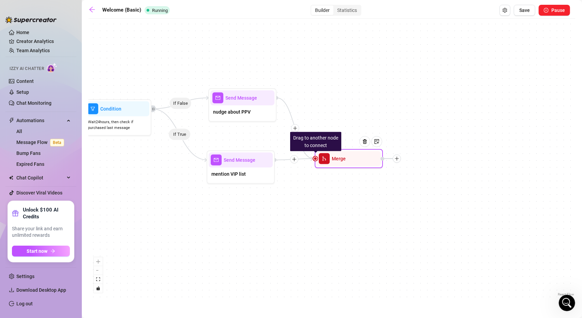
drag
click at [337, 155] on span "Merge" at bounding box center [339, 158] width 14 height 7
click at [316, 160] on div at bounding box center [315, 158] width 4 height 4
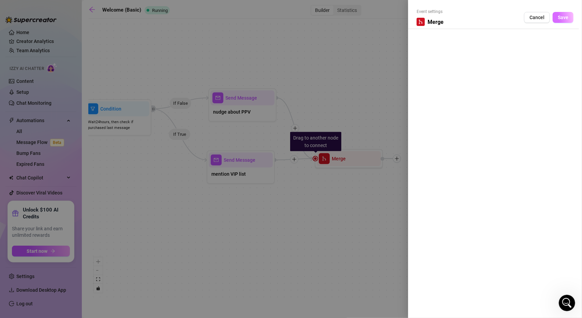
click at [562, 19] on span "Save" at bounding box center [563, 17] width 11 height 5
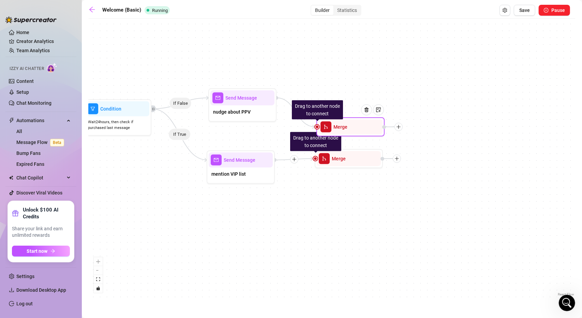
click at [344, 127] on span "Merge" at bounding box center [340, 126] width 14 height 7
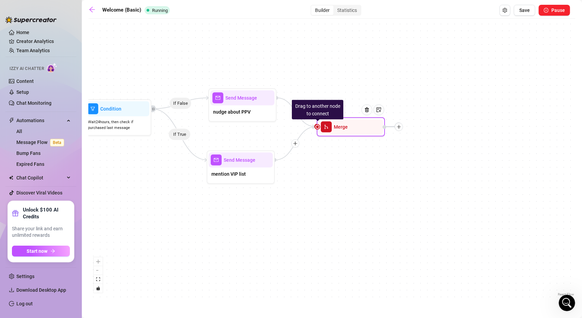
click at [344, 130] on div "Merge" at bounding box center [351, 126] width 64 height 15
click at [318, 128] on div at bounding box center [317, 127] width 4 height 4
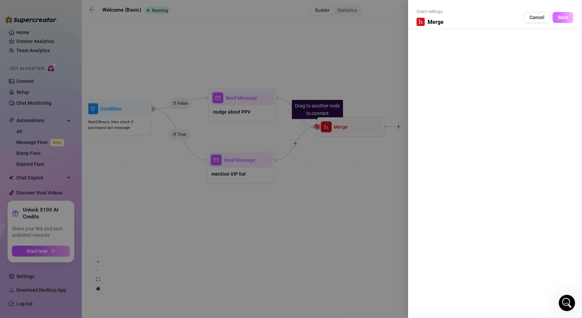
click at [560, 19] on span "Save" at bounding box center [563, 17] width 11 height 5
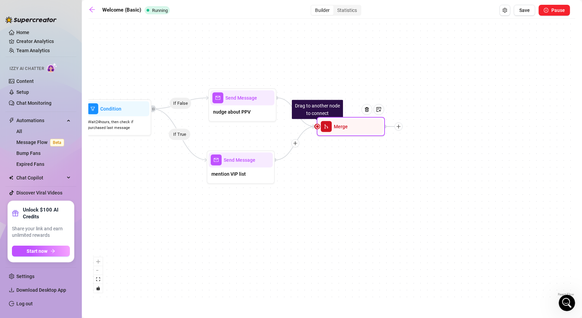
click at [355, 129] on div at bounding box center [369, 114] width 30 height 35
click at [318, 127] on div at bounding box center [317, 126] width 4 height 4
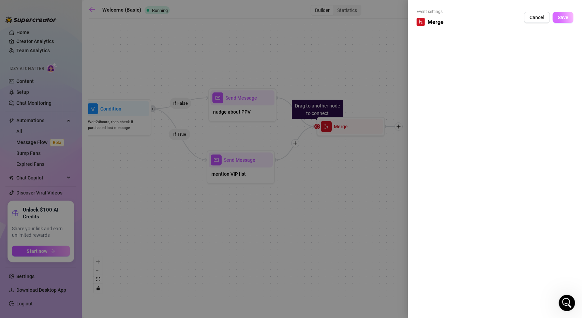
click at [562, 17] on span "Save" at bounding box center [563, 17] width 11 height 5
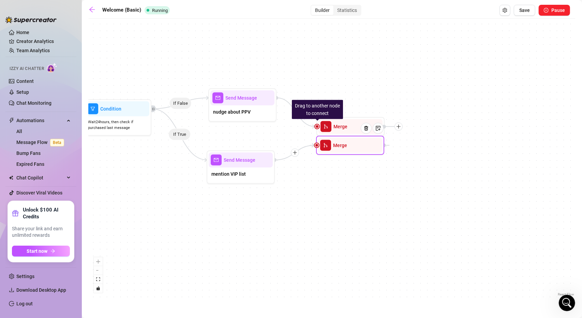
click at [365, 155] on div "Merge" at bounding box center [350, 145] width 68 height 19
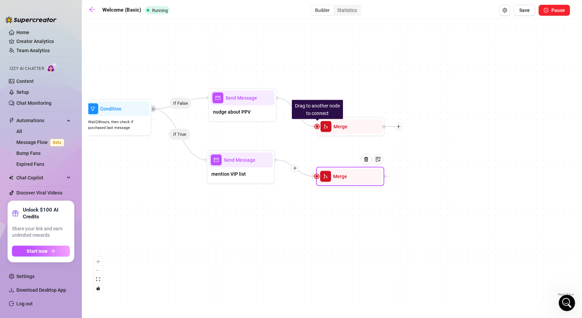
click at [363, 151] on div at bounding box center [369, 164] width 30 height 35
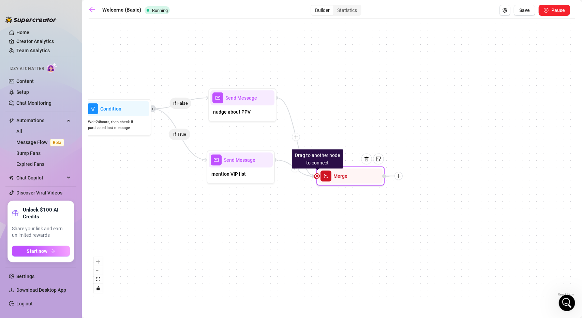
click at [357, 166] on div at bounding box center [369, 164] width 30 height 35
click at [318, 176] on div at bounding box center [317, 176] width 4 height 4
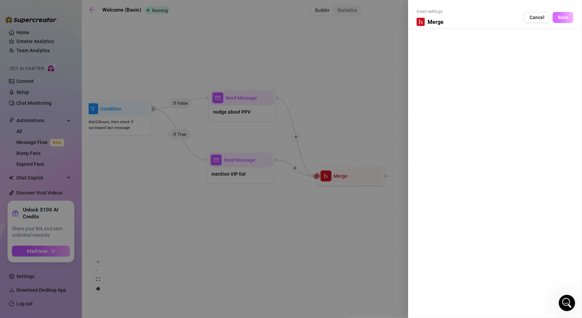
click at [561, 19] on span "Save" at bounding box center [563, 17] width 11 height 5
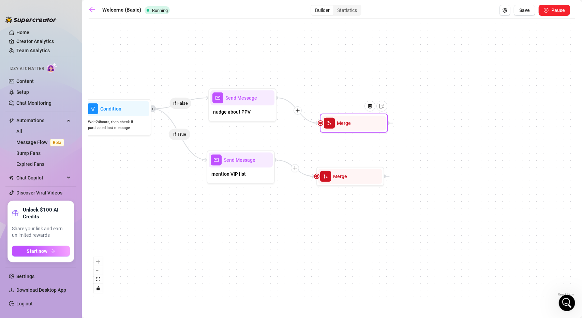
click at [363, 128] on div "Merge" at bounding box center [354, 122] width 68 height 19
click at [350, 125] on span "Merge" at bounding box center [344, 122] width 14 height 7
click at [349, 125] on span "Merge" at bounding box center [344, 122] width 14 height 7
click at [319, 123] on div at bounding box center [321, 123] width 4 height 4
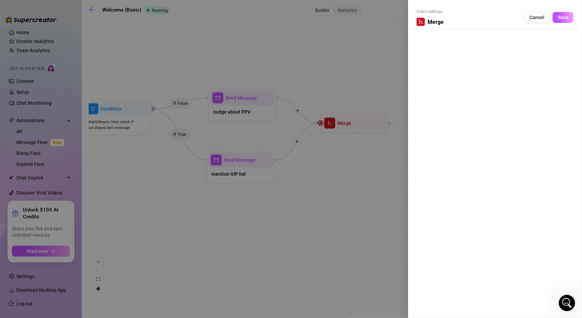
click at [565, 22] on button "Save" at bounding box center [562, 17] width 21 height 11
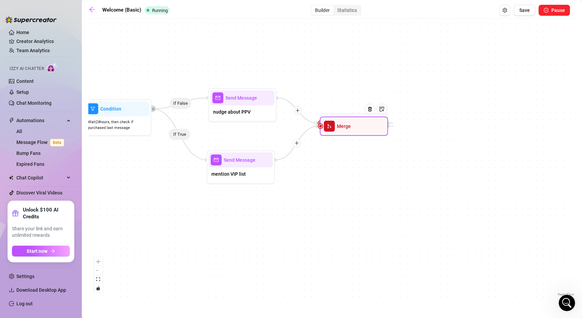
drag, startPoint x: 330, startPoint y: 123, endPoint x: 329, endPoint y: 78, distance: 45.3
click at [329, 121] on span "merge" at bounding box center [329, 126] width 11 height 11
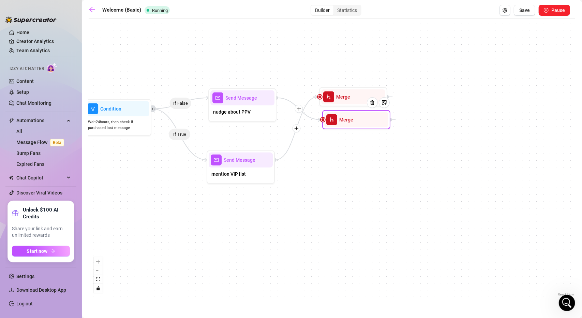
drag, startPoint x: 341, startPoint y: 123, endPoint x: 345, endPoint y: 101, distance: 22.0
click at [344, 116] on span "Merge" at bounding box center [346, 119] width 14 height 7
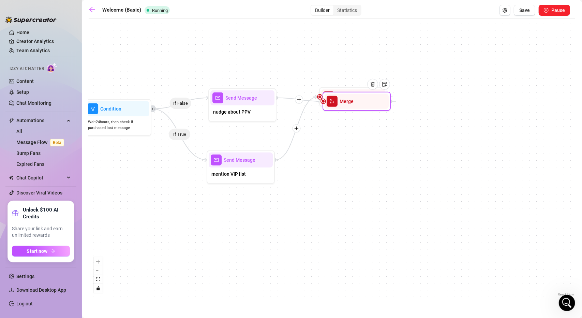
click at [346, 92] on div "Merge" at bounding box center [356, 101] width 68 height 19
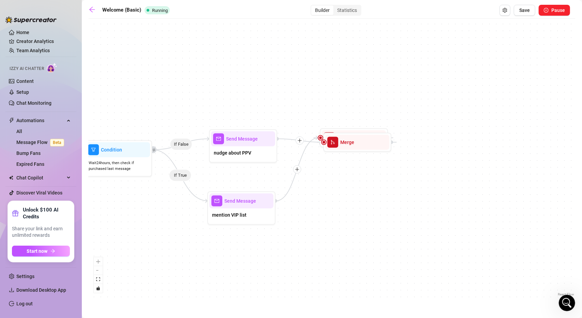
drag, startPoint x: 345, startPoint y: 85, endPoint x: 346, endPoint y: 127, distance: 42.3
click at [346, 127] on div "If False If True Merge Merge Send Message mention VIP list Send Message nudge a…" at bounding box center [332, 159] width 486 height 275
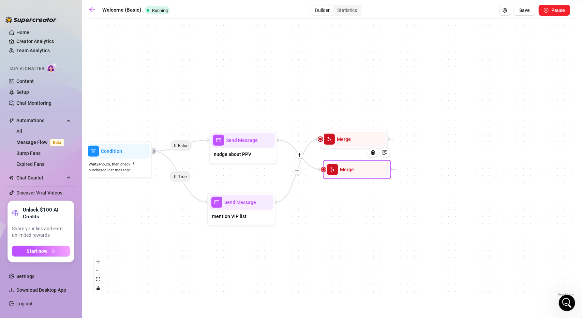
drag, startPoint x: 346, startPoint y: 139, endPoint x: 343, endPoint y: 158, distance: 18.7
click at [346, 163] on div "Merge" at bounding box center [357, 169] width 64 height 15
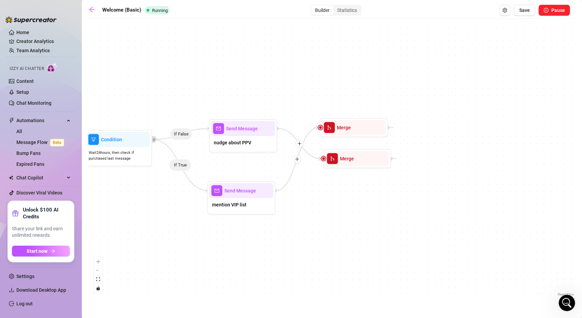
drag, startPoint x: 343, startPoint y: 145, endPoint x: 343, endPoint y: 122, distance: 23.5
click at [343, 124] on div "If False If True Merge Merge Send Message mention VIP list Send Message nudge a…" at bounding box center [332, 159] width 486 height 275
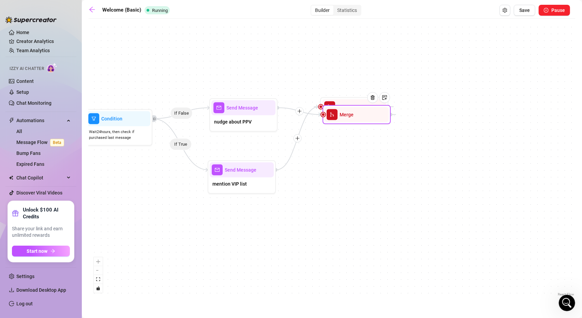
drag, startPoint x: 344, startPoint y: 147, endPoint x: 341, endPoint y: 92, distance: 55.0
click at [341, 105] on div "Merge" at bounding box center [356, 114] width 68 height 19
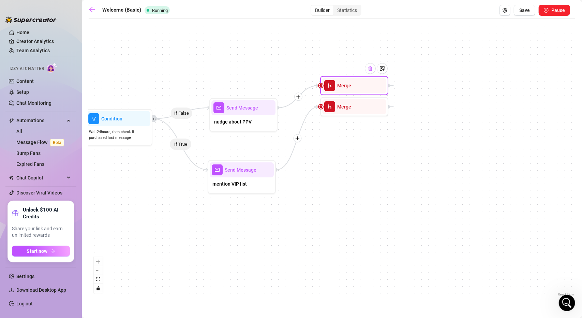
click at [370, 71] on img at bounding box center [369, 68] width 5 height 5
click at [370, 68] on img at bounding box center [369, 68] width 5 height 5
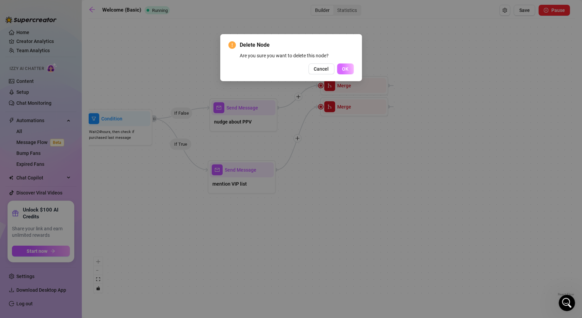
click at [344, 69] on span "OK" at bounding box center [345, 68] width 6 height 5
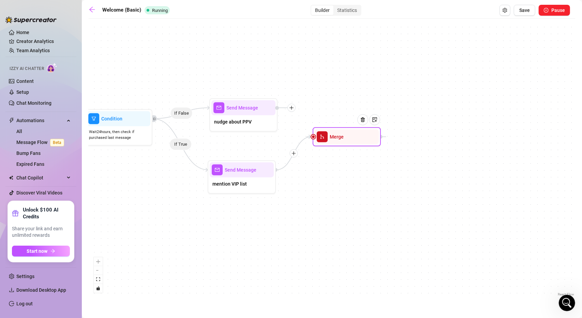
drag, startPoint x: 356, startPoint y: 109, endPoint x: 349, endPoint y: 140, distance: 32.2
click at [349, 140] on div "Merge" at bounding box center [347, 136] width 64 height 15
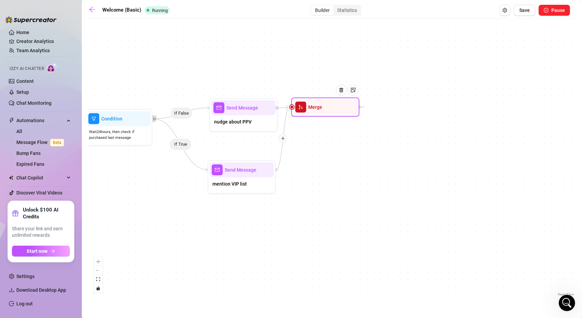
drag, startPoint x: 330, startPoint y: 139, endPoint x: 311, endPoint y: 110, distance: 34.9
click at [311, 110] on div "Merge" at bounding box center [325, 107] width 64 height 15
click at [311, 112] on div "Merge" at bounding box center [326, 109] width 64 height 15
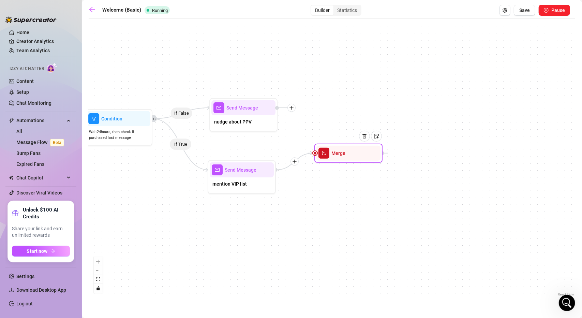
drag, startPoint x: 311, startPoint y: 112, endPoint x: 334, endPoint y: 157, distance: 50.8
click at [334, 157] on div "Merge" at bounding box center [348, 153] width 64 height 15
click at [292, 106] on icon "plus" at bounding box center [291, 107] width 5 height 5
click at [294, 108] on icon "plus" at bounding box center [291, 107] width 5 height 5
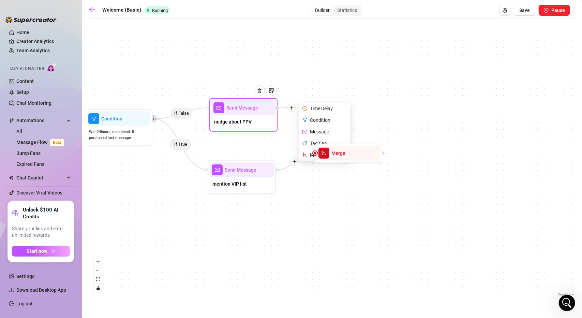
click at [307, 158] on div "Merge Nodes" at bounding box center [325, 155] width 50 height 12
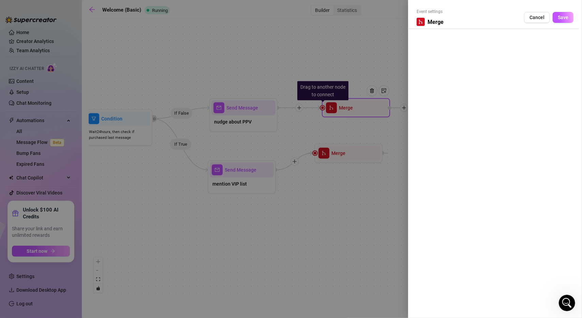
drag, startPoint x: 343, startPoint y: 109, endPoint x: 348, endPoint y: 137, distance: 28.6
click at [348, 137] on div at bounding box center [291, 159] width 582 height 318
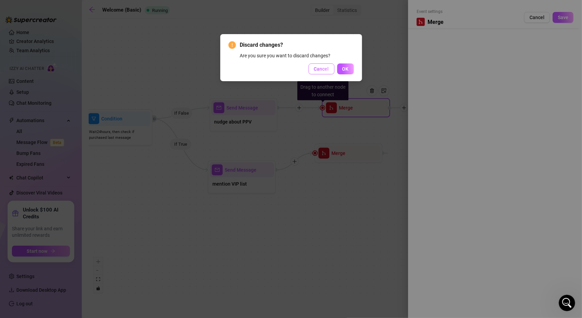
click at [323, 68] on span "Cancel" at bounding box center [321, 68] width 15 height 5
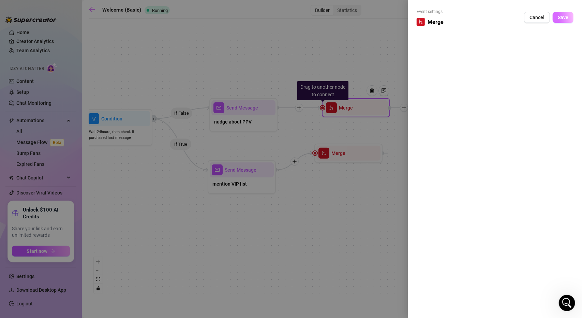
click at [565, 18] on span "Save" at bounding box center [563, 17] width 11 height 5
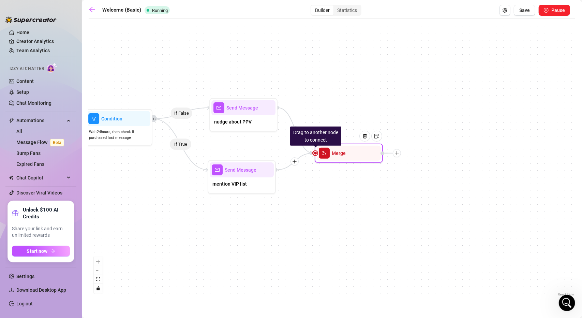
drag, startPoint x: 344, startPoint y: 113, endPoint x: 337, endPoint y: 159, distance: 46.9
click at [337, 159] on div "Merge" at bounding box center [349, 153] width 64 height 15
drag, startPoint x: 336, startPoint y: 159, endPoint x: 332, endPoint y: 107, distance: 52.3
click at [332, 143] on div "Merge" at bounding box center [349, 150] width 64 height 15
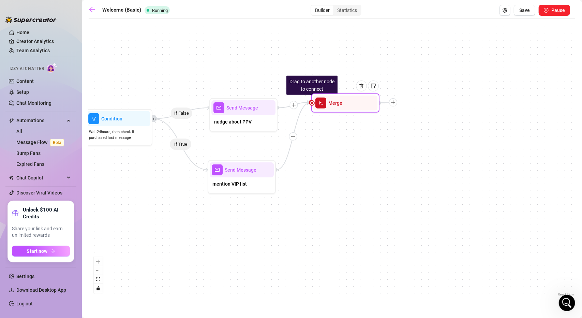
drag, startPoint x: 333, startPoint y: 161, endPoint x: 330, endPoint y: 110, distance: 50.9
click at [330, 110] on div "Merge" at bounding box center [345, 102] width 68 height 19
click at [330, 107] on div "Merge" at bounding box center [345, 102] width 64 height 15
click at [313, 102] on div at bounding box center [312, 102] width 4 height 4
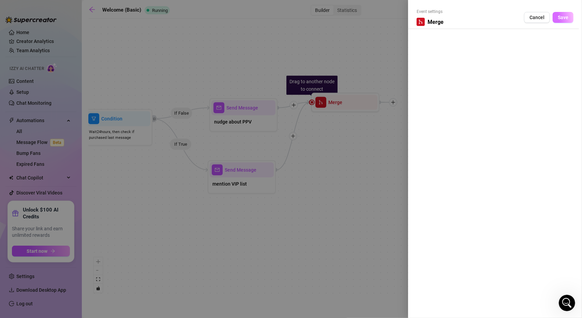
click at [564, 18] on span "Save" at bounding box center [563, 17] width 11 height 5
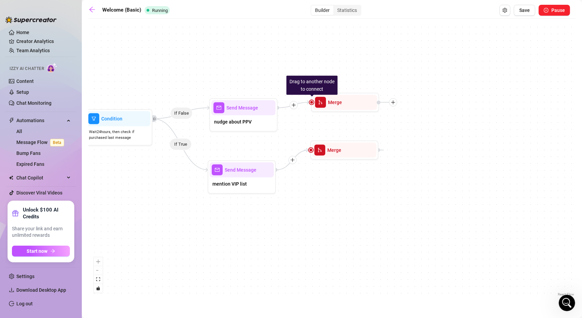
drag, startPoint x: 353, startPoint y: 109, endPoint x: 341, endPoint y: 133, distance: 26.8
click at [351, 159] on div "Merge" at bounding box center [344, 149] width 68 height 19
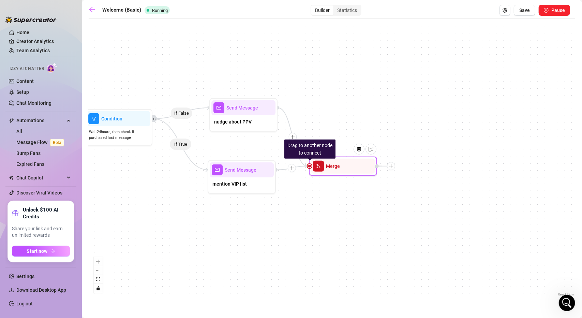
drag, startPoint x: 335, startPoint y: 105, endPoint x: 333, endPoint y: 169, distance: 63.8
click at [333, 169] on span "Merge" at bounding box center [333, 165] width 14 height 7
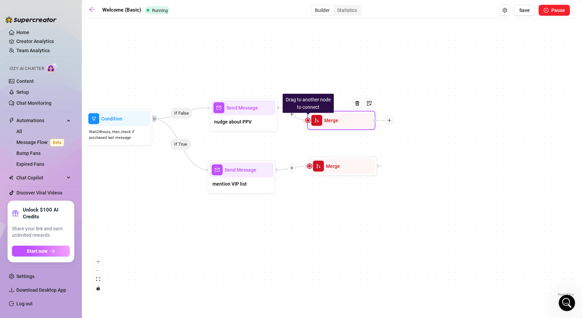
drag, startPoint x: 333, startPoint y: 170, endPoint x: 331, endPoint y: 119, distance: 51.5
click at [331, 114] on div "Merge" at bounding box center [341, 120] width 64 height 15
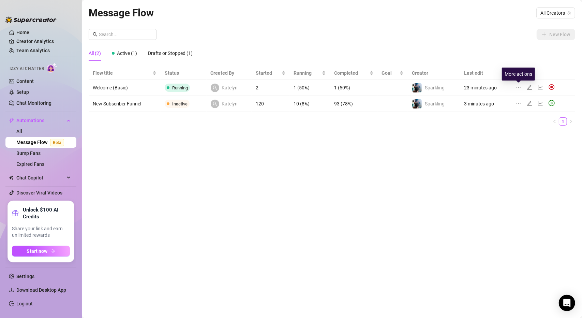
click at [519, 87] on icon "ellipsis" at bounding box center [518, 87] width 5 height 5
click at [475, 98] on span "Duplicate" at bounding box center [485, 97] width 59 height 7
